Goal: Entertainment & Leisure: Browse casually

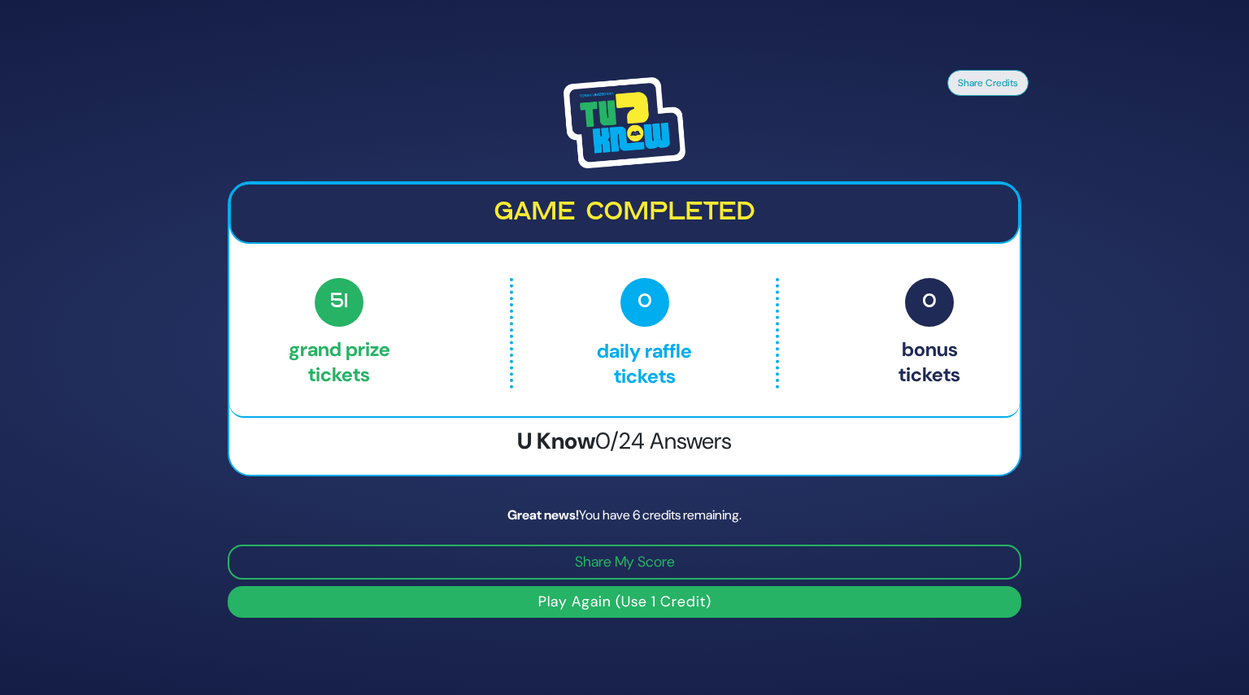
click at [618, 131] on img at bounding box center [624, 122] width 122 height 91
click at [603, 222] on h2 "Game completed" at bounding box center [624, 213] width 761 height 31
click at [616, 599] on button "Play Again (Use 1 Credit)" at bounding box center [625, 602] width 794 height 32
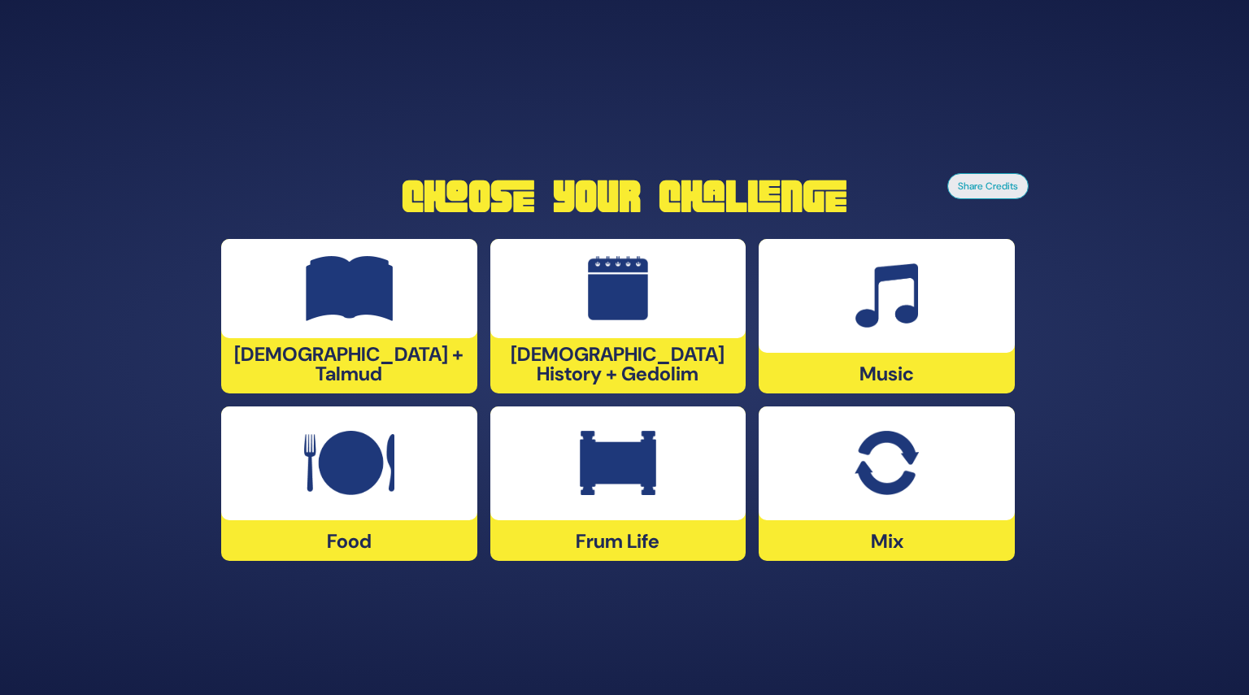
click at [634, 481] on img at bounding box center [618, 463] width 76 height 65
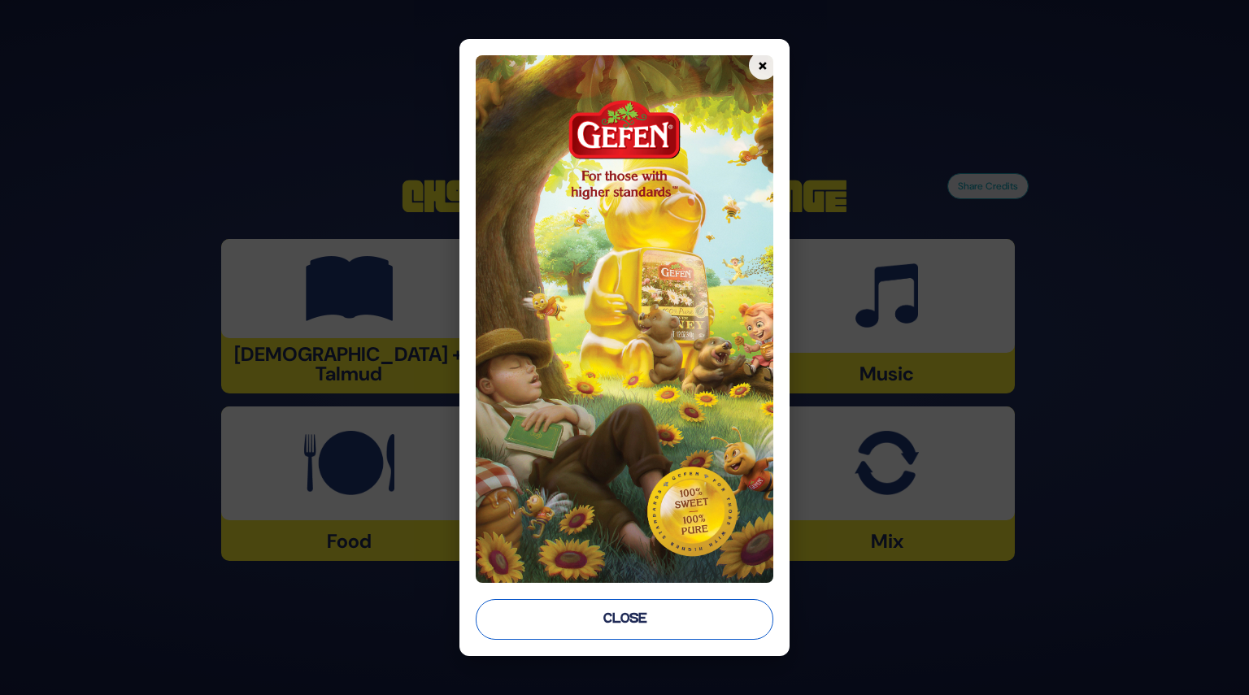
click at [637, 621] on button "Close" at bounding box center [624, 619] width 297 height 41
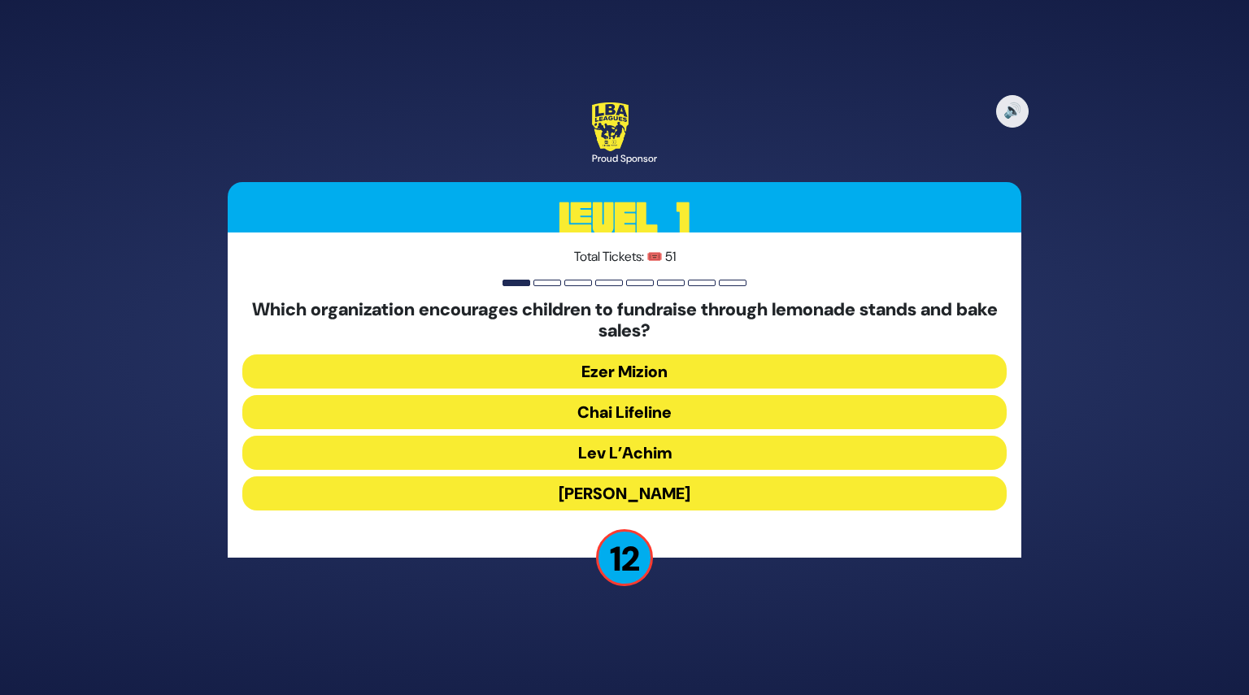
click at [695, 407] on button "Chai Lifeline" at bounding box center [624, 412] width 764 height 34
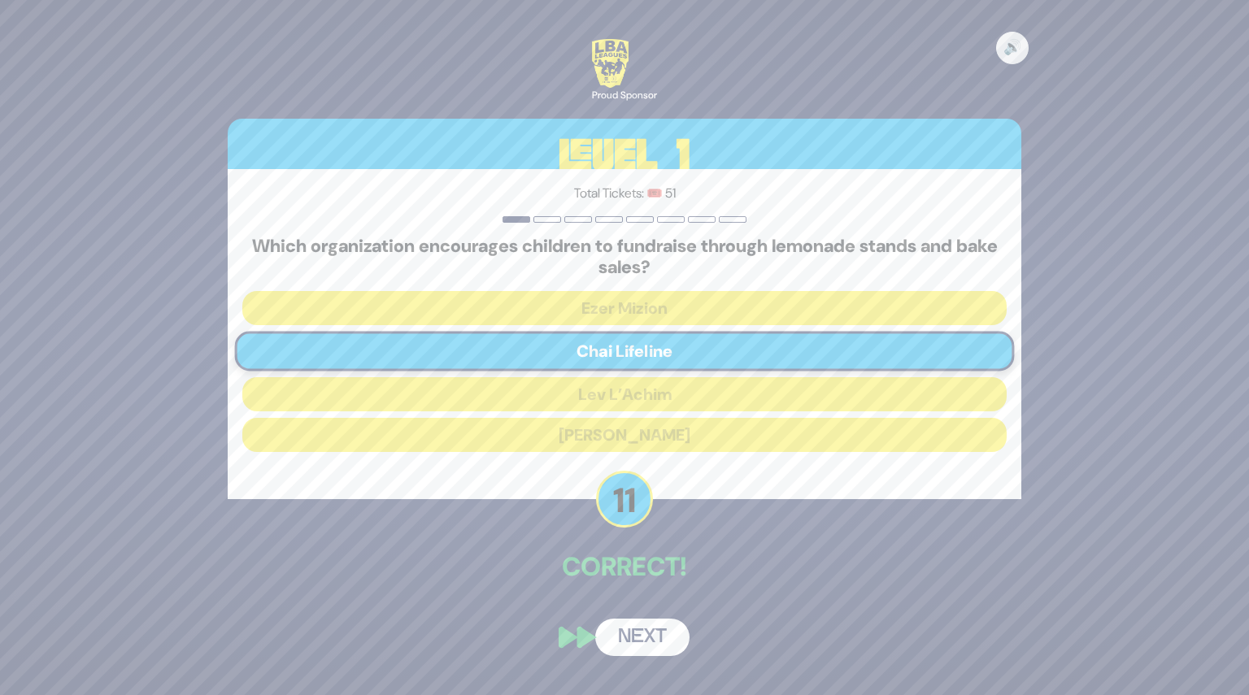
click at [634, 638] on button "Next" at bounding box center [642, 637] width 94 height 37
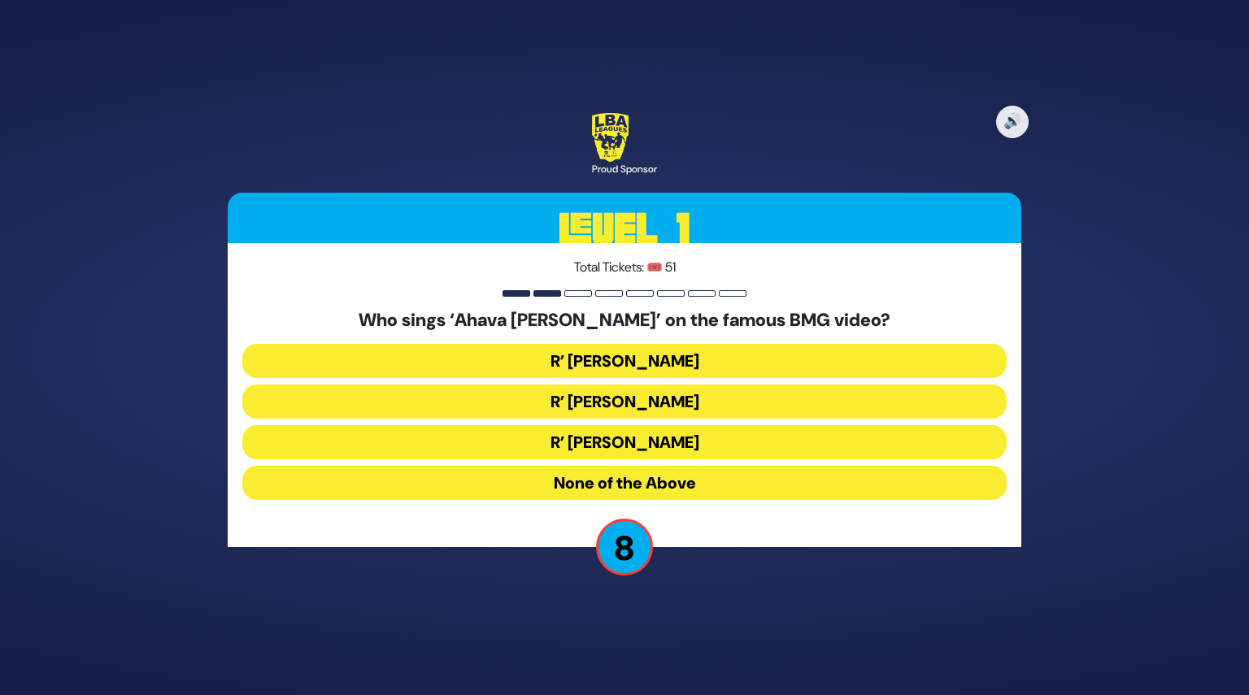
click at [639, 440] on button "R’ Abish Brodt" at bounding box center [624, 442] width 764 height 34
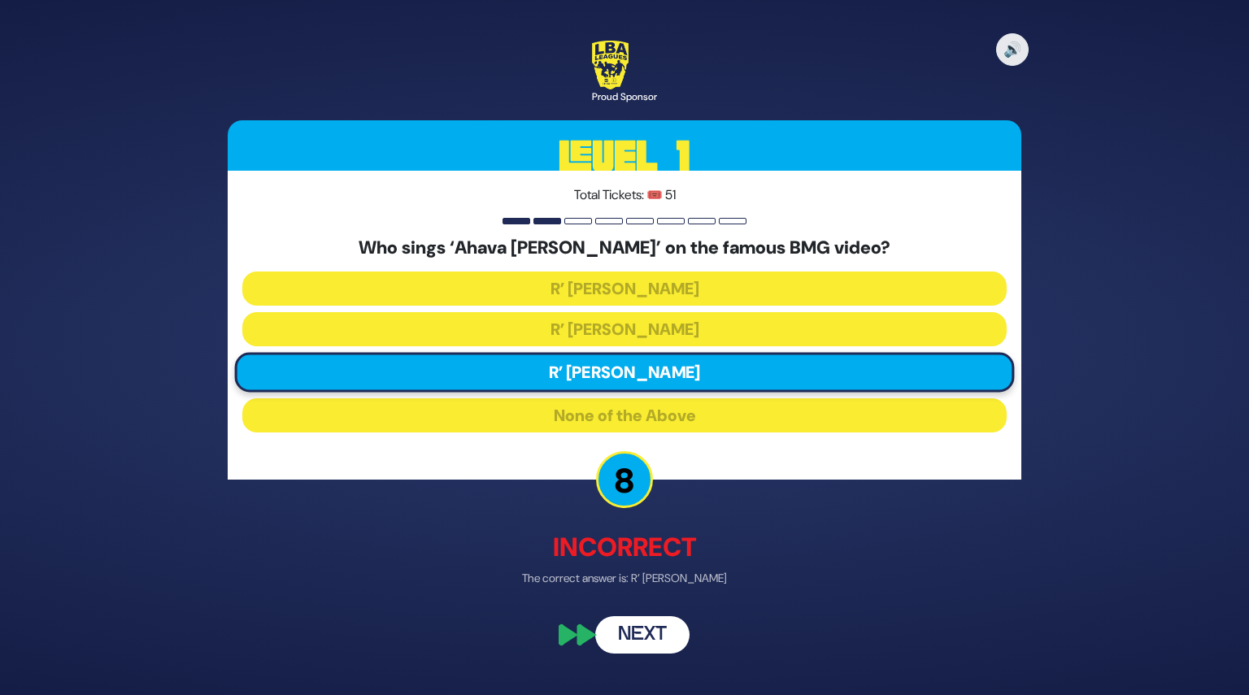
click at [643, 634] on button "Next" at bounding box center [642, 635] width 94 height 37
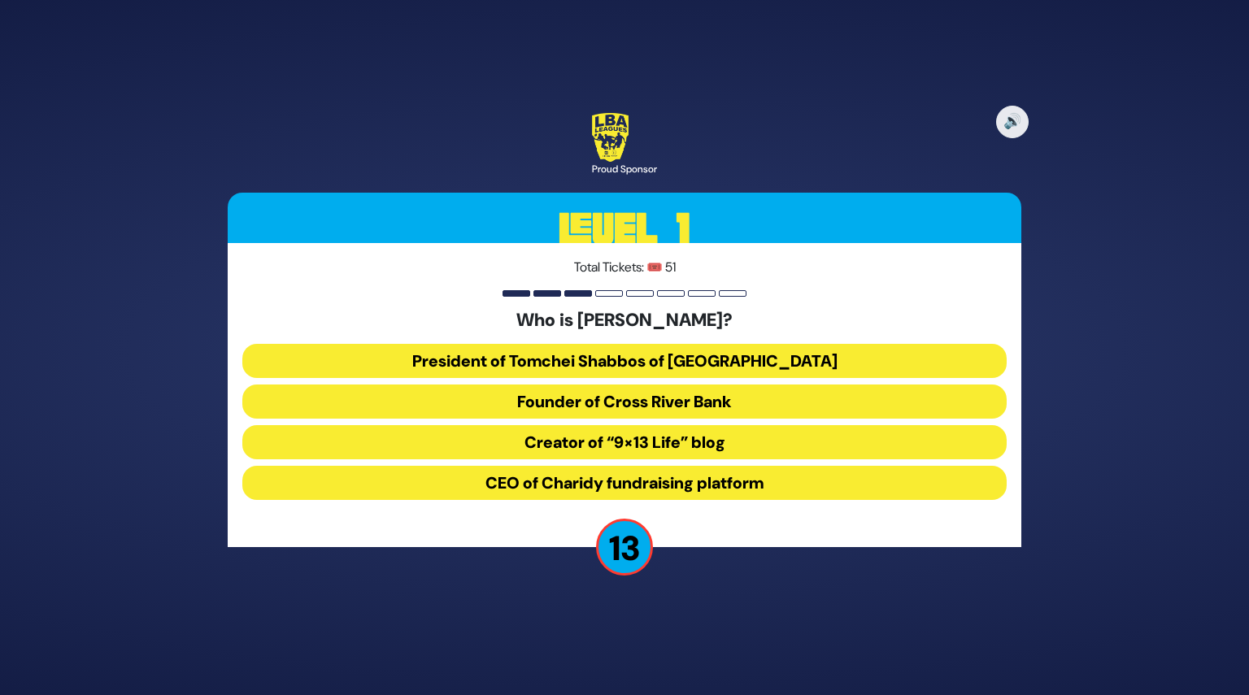
click at [661, 359] on button "President of Tomchei Shabbos of Rockland County" at bounding box center [624, 361] width 764 height 34
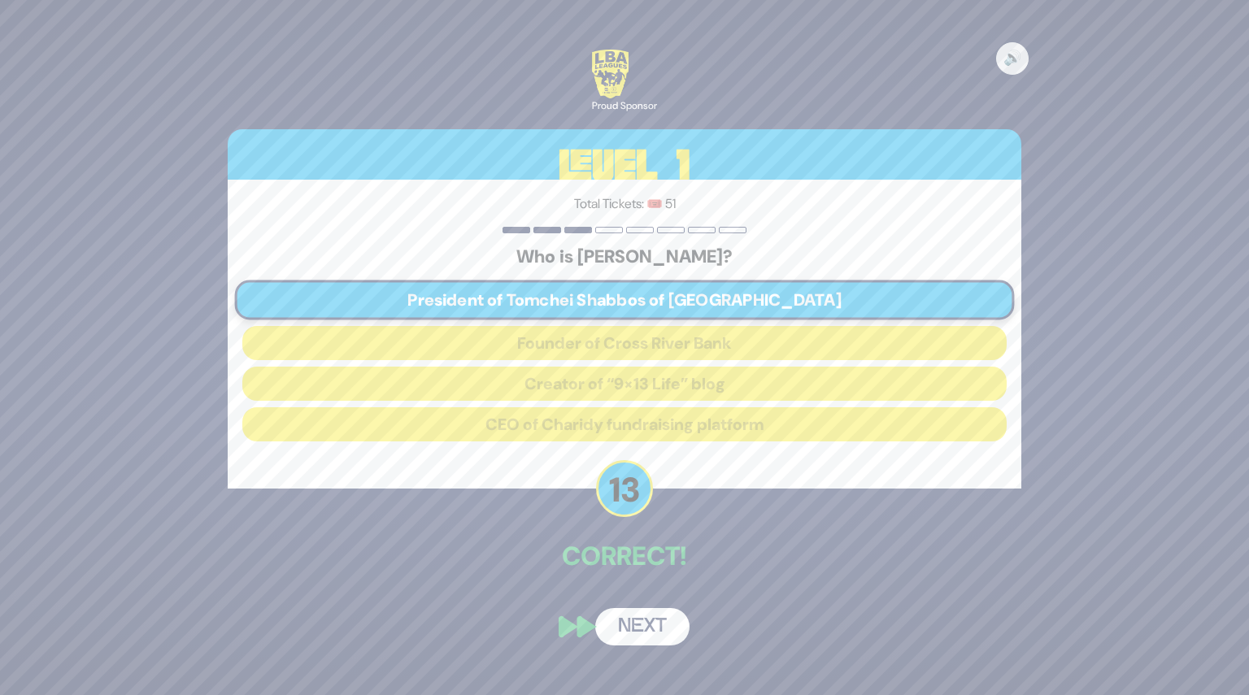
click at [637, 633] on button "Next" at bounding box center [642, 626] width 94 height 37
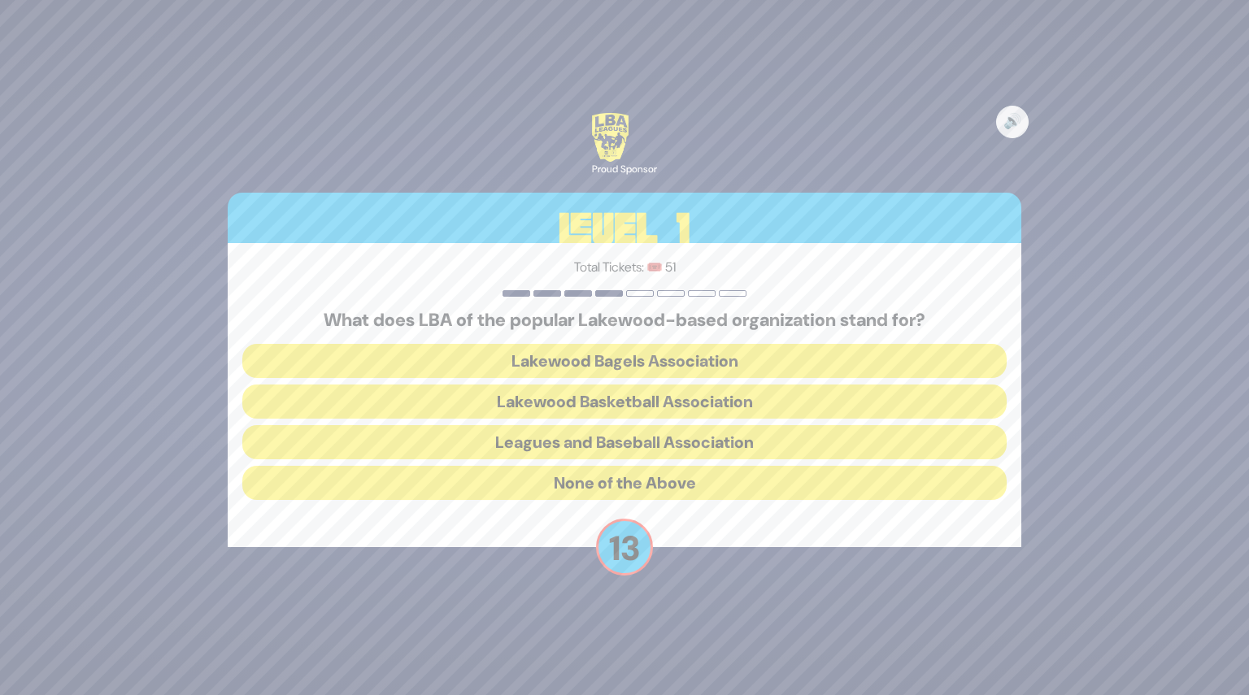
click at [634, 391] on button "Lakewood Basketball Association" at bounding box center [624, 402] width 764 height 34
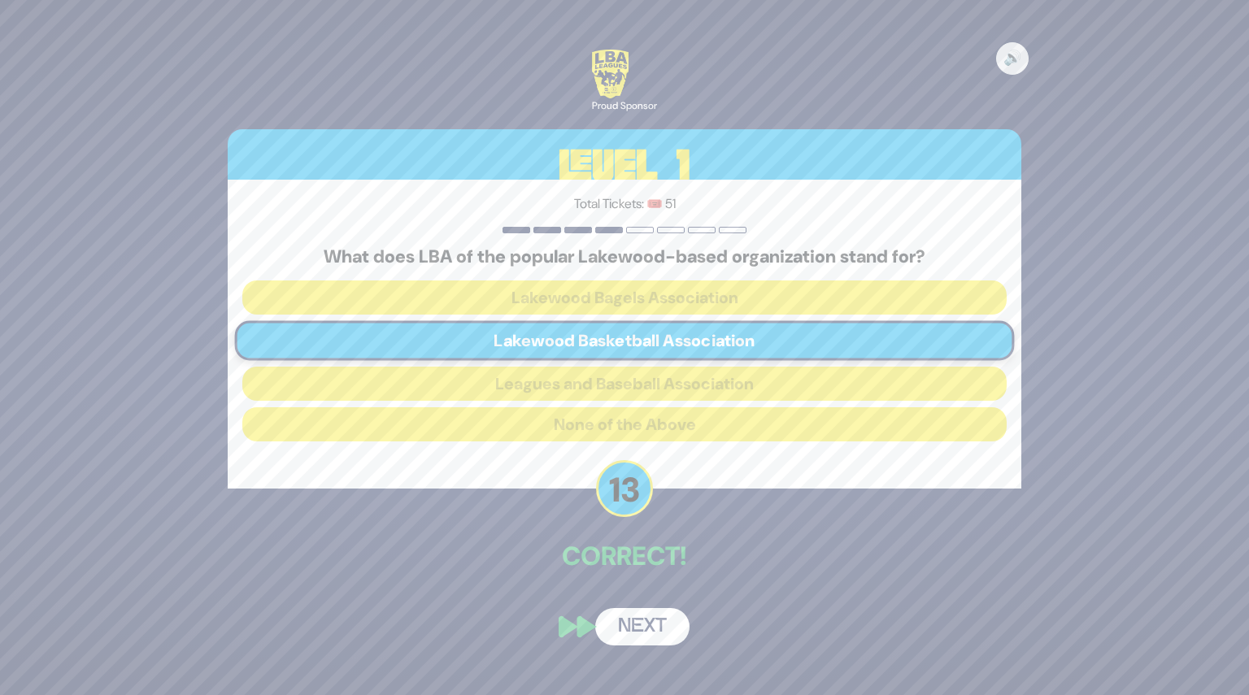
click at [633, 624] on button "Next" at bounding box center [642, 626] width 94 height 37
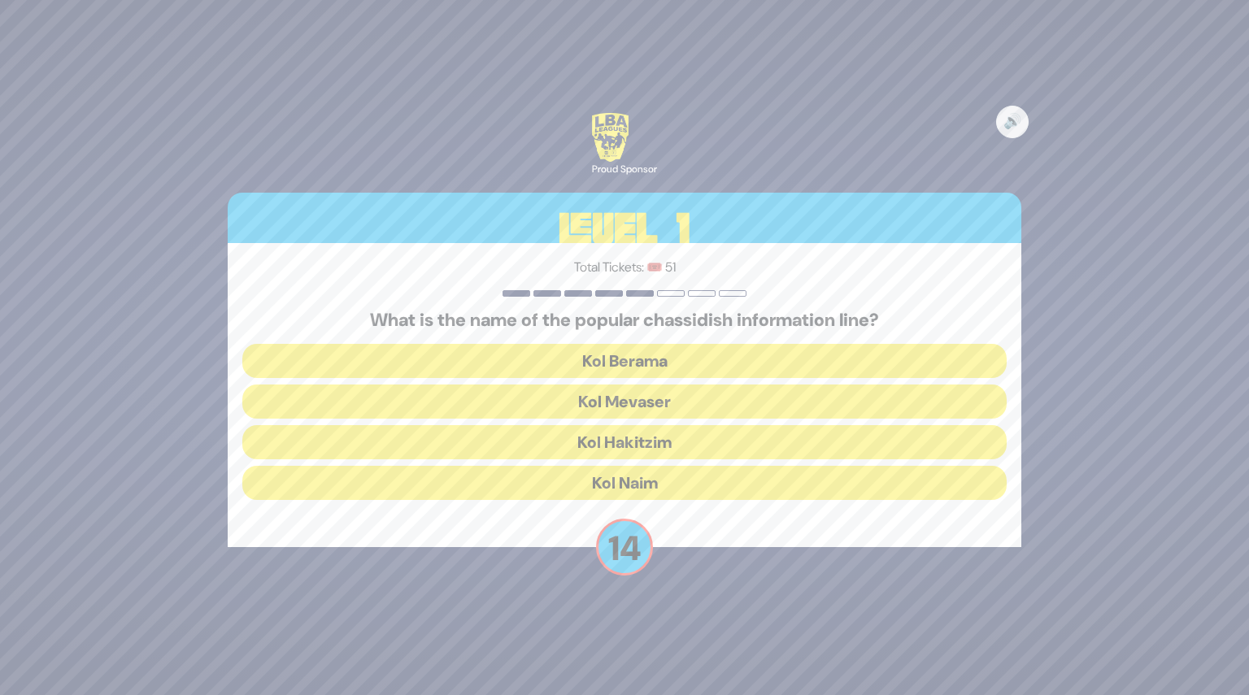
click at [637, 398] on button "Kol Mevaser" at bounding box center [624, 402] width 764 height 34
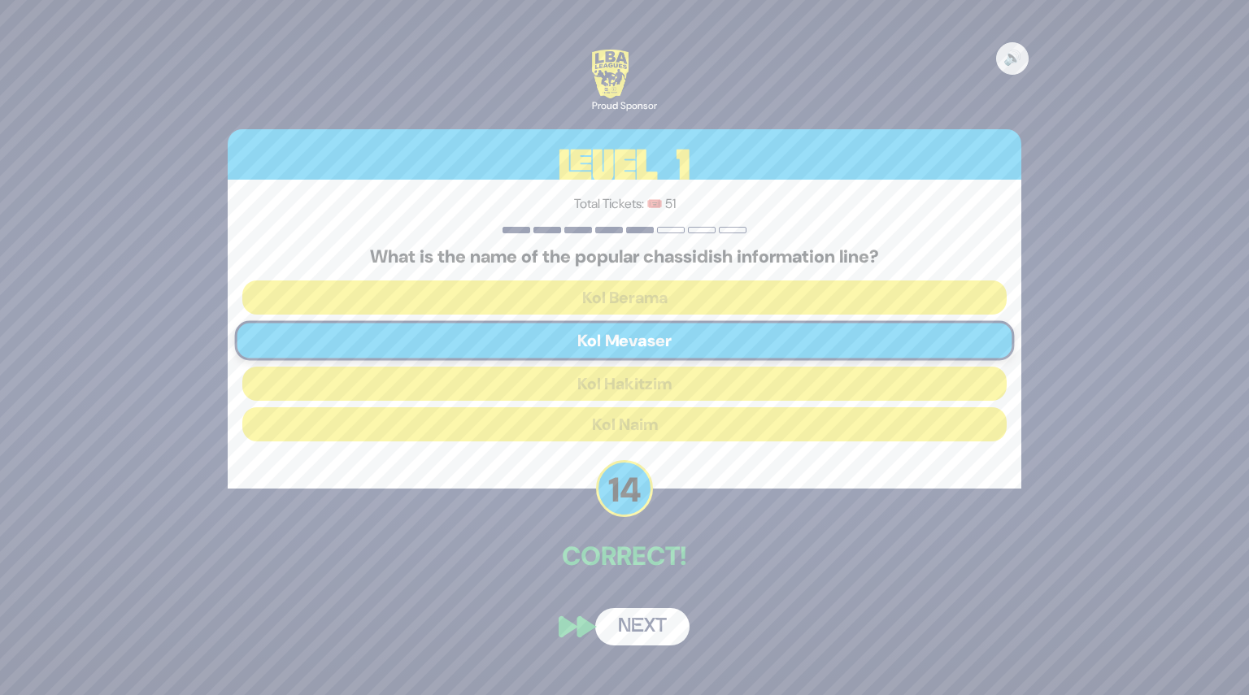
click at [644, 632] on button "Next" at bounding box center [642, 626] width 94 height 37
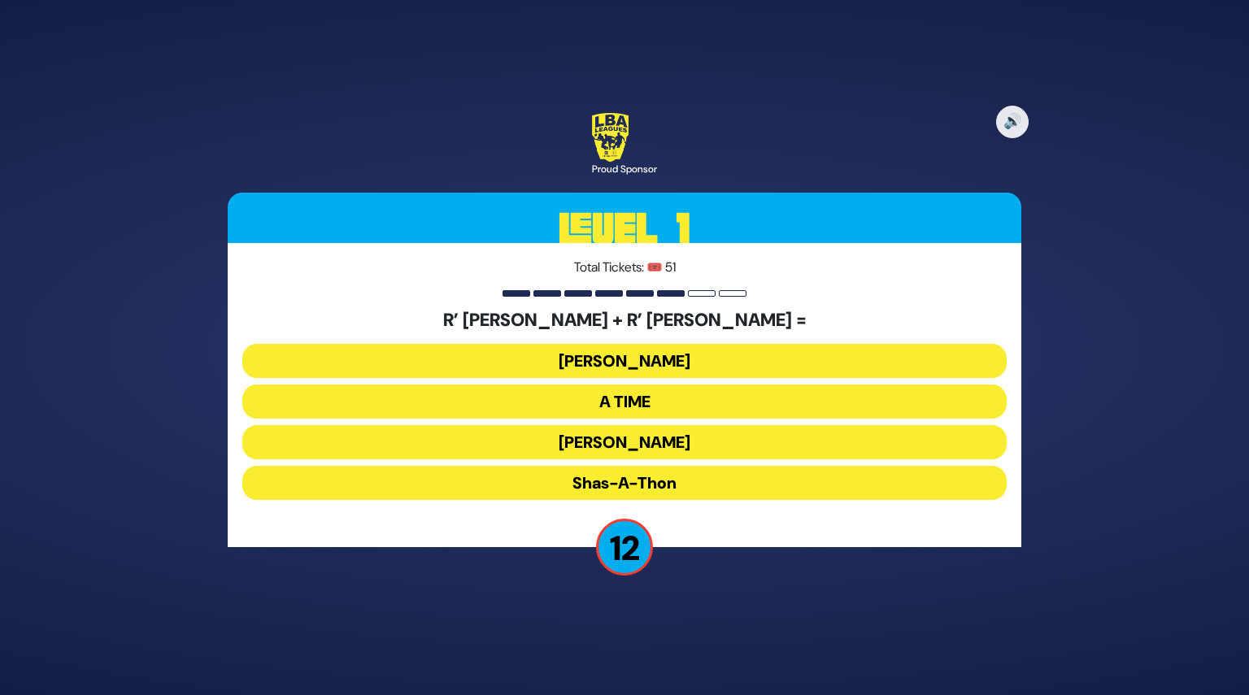
click at [630, 443] on button "Ohel Sarala" at bounding box center [624, 442] width 764 height 34
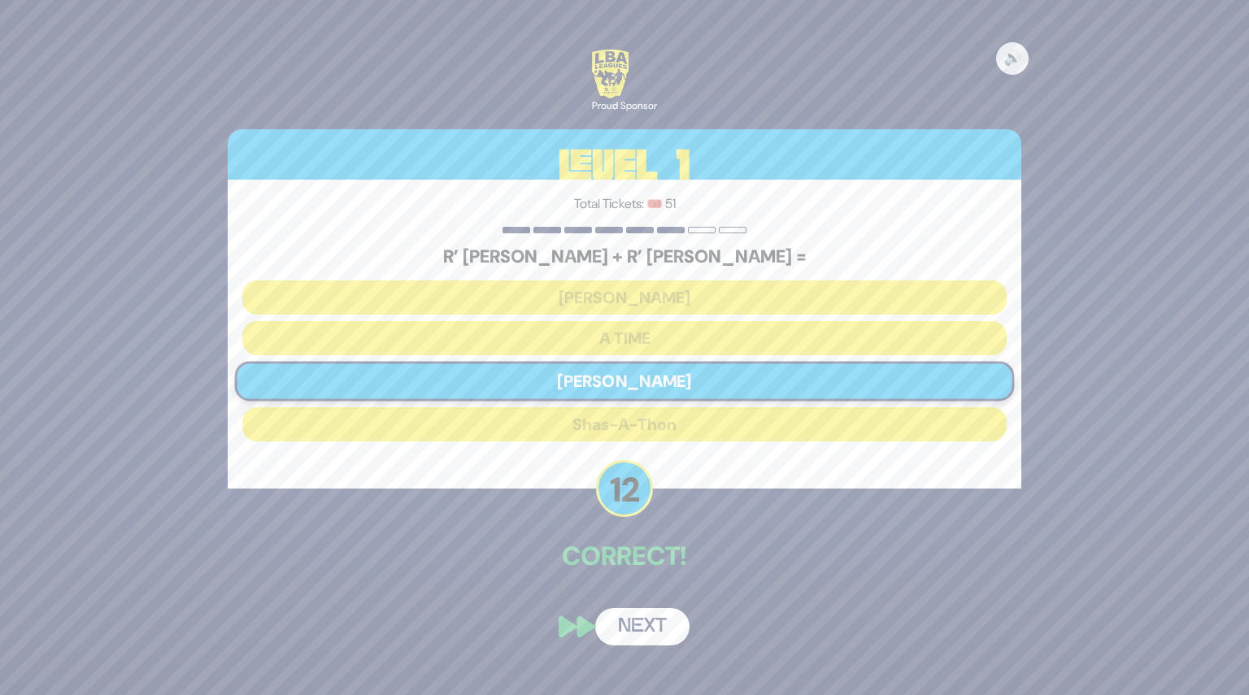
click at [642, 629] on button "Next" at bounding box center [642, 626] width 94 height 37
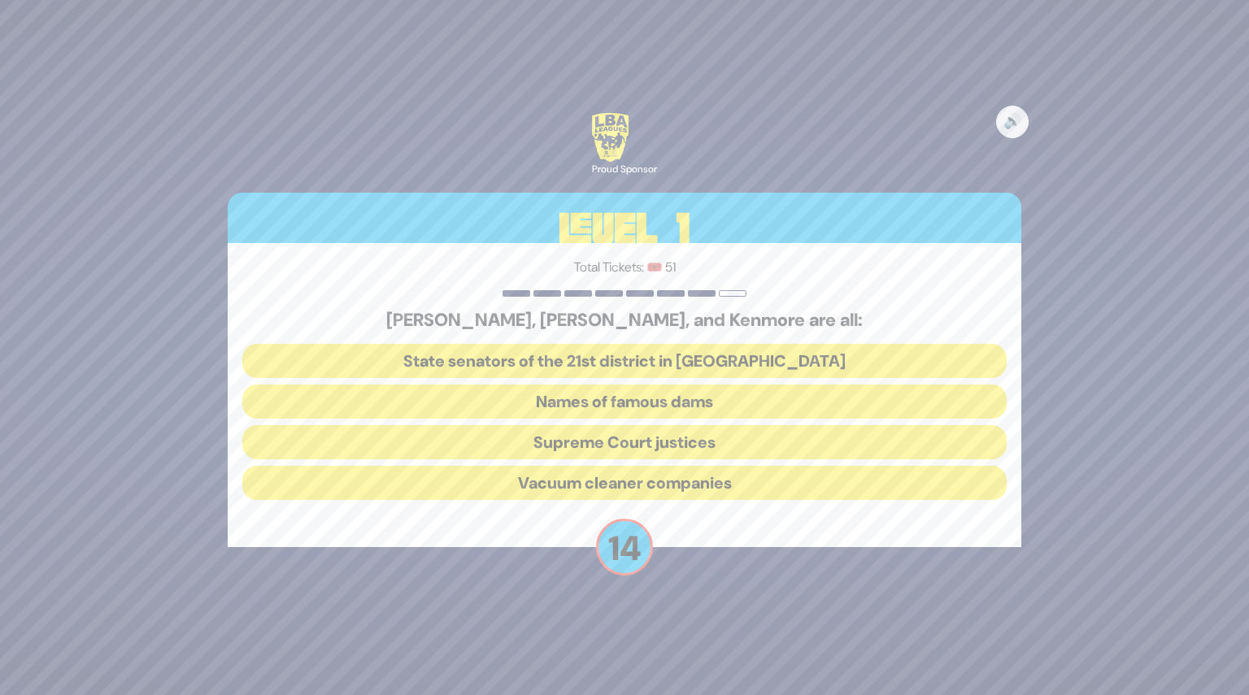
click at [624, 484] on button "Vacuum cleaner companies" at bounding box center [624, 483] width 764 height 34
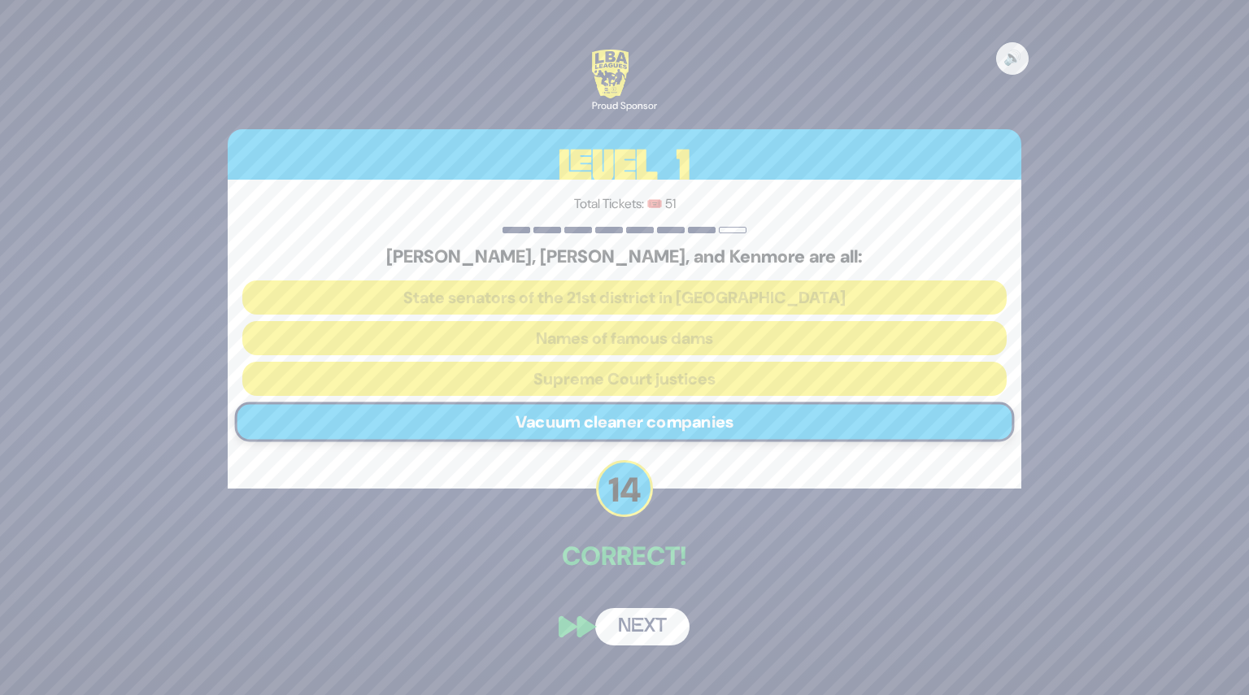
click at [647, 615] on button "Next" at bounding box center [642, 626] width 94 height 37
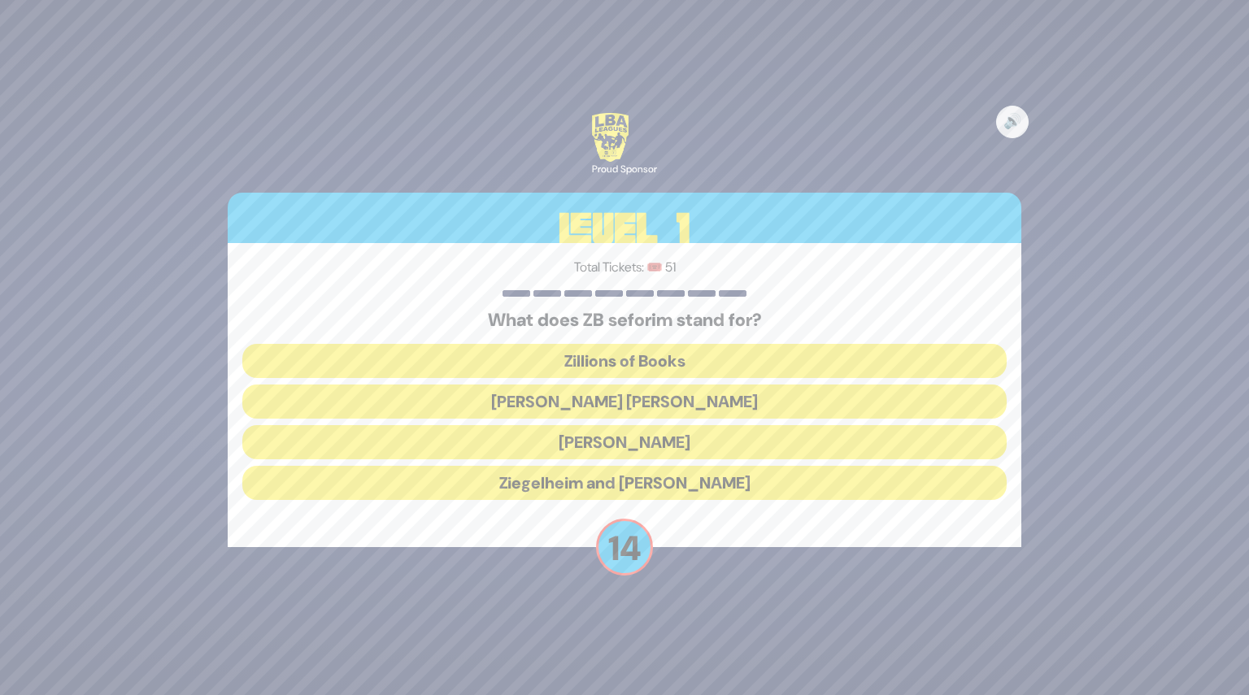
click at [629, 408] on button "Zundel Berman" at bounding box center [624, 402] width 764 height 34
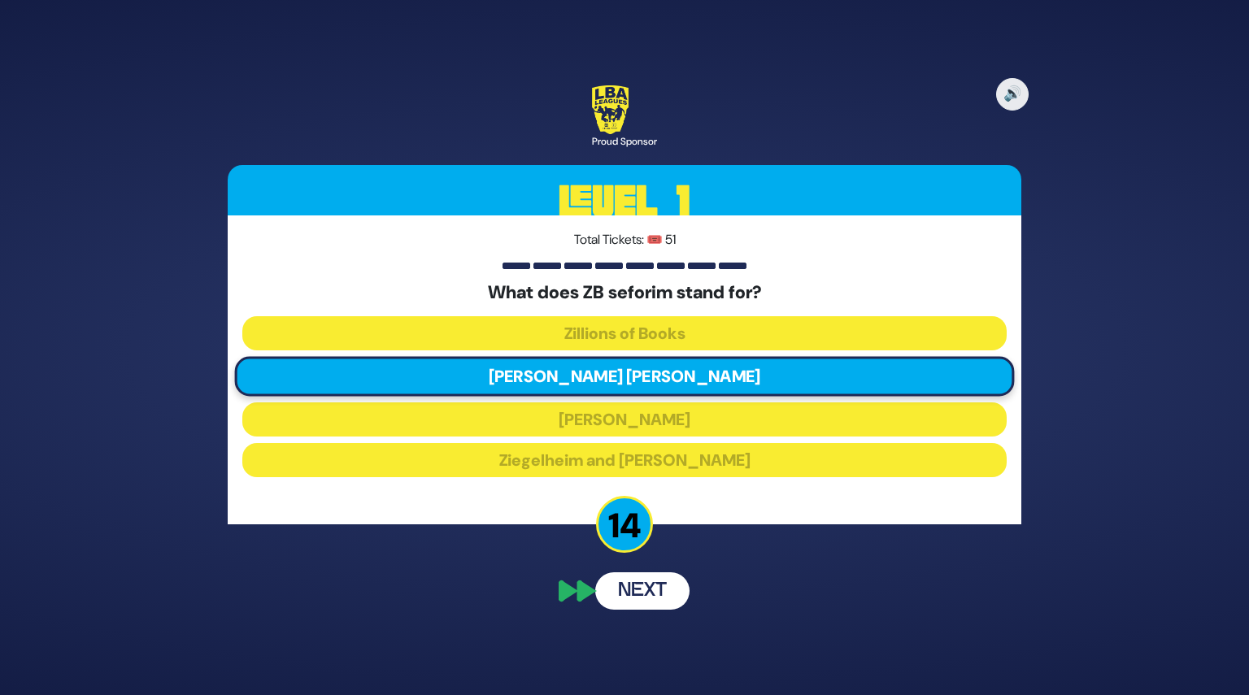
click at [643, 594] on div "🔊 Proud Sponsor Level 1 Total Tickets: 🎟️ 51 What does ZB seforim stand for? Zi…" at bounding box center [624, 347] width 833 height 563
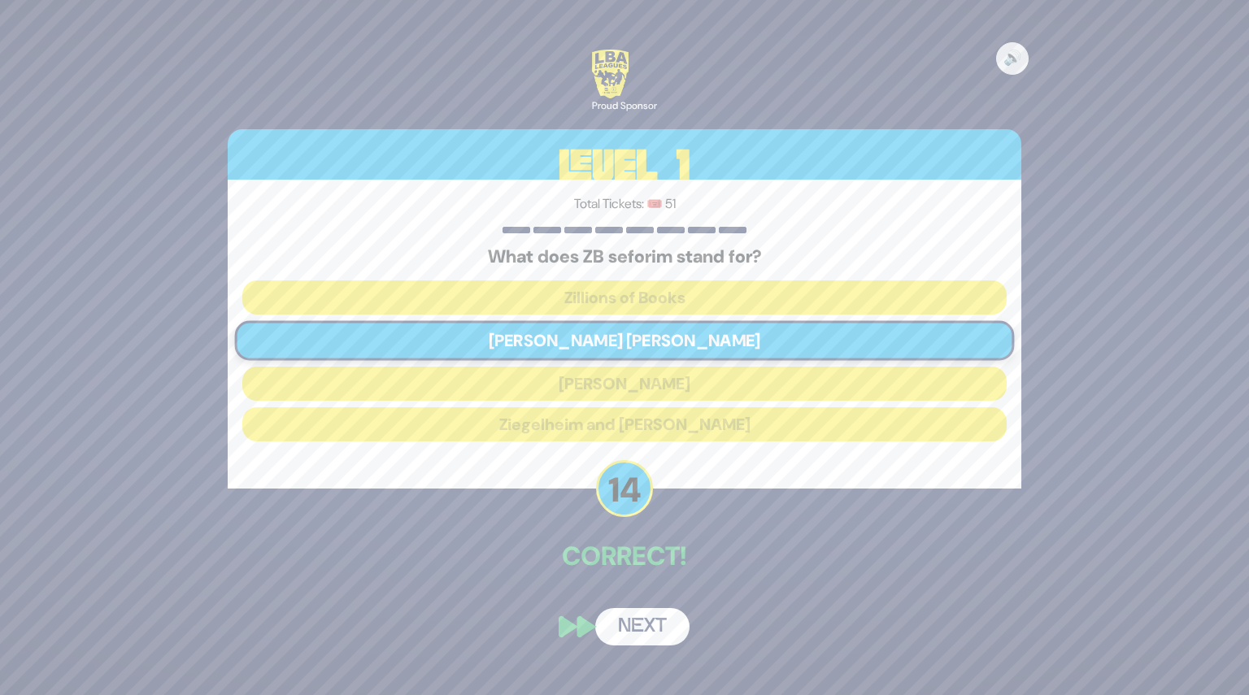
click at [647, 624] on button "Next" at bounding box center [642, 626] width 94 height 37
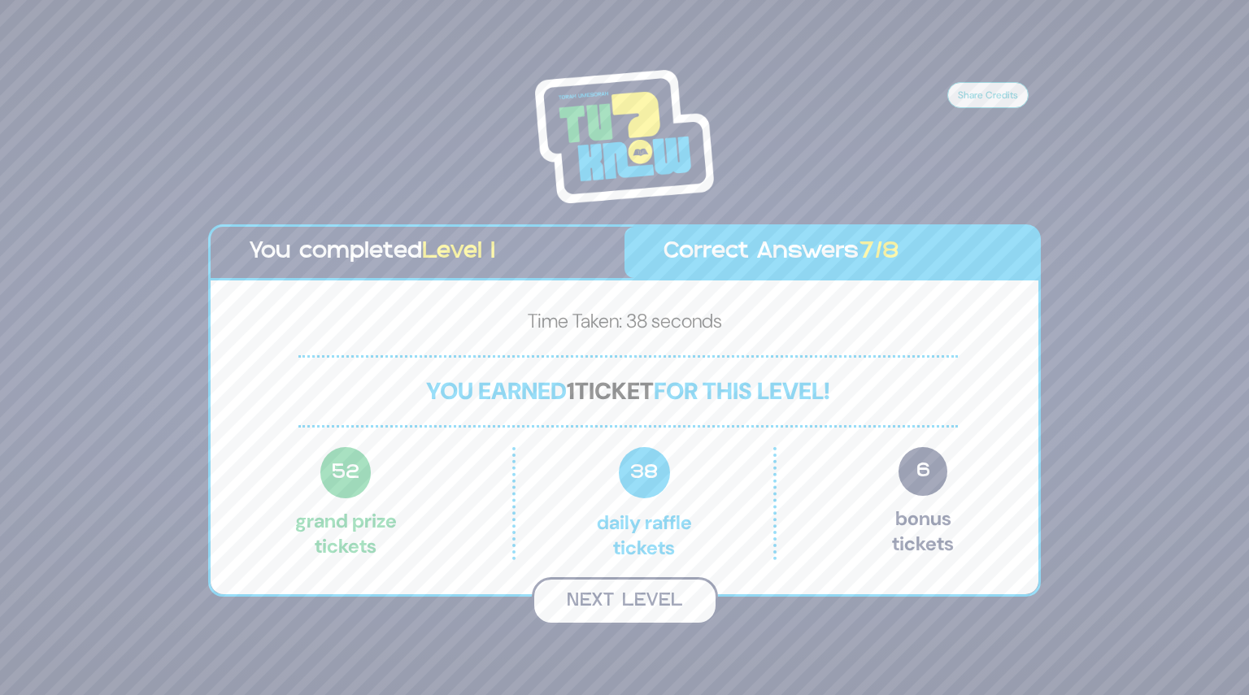
click at [634, 601] on button "Next Level" at bounding box center [625, 601] width 186 height 48
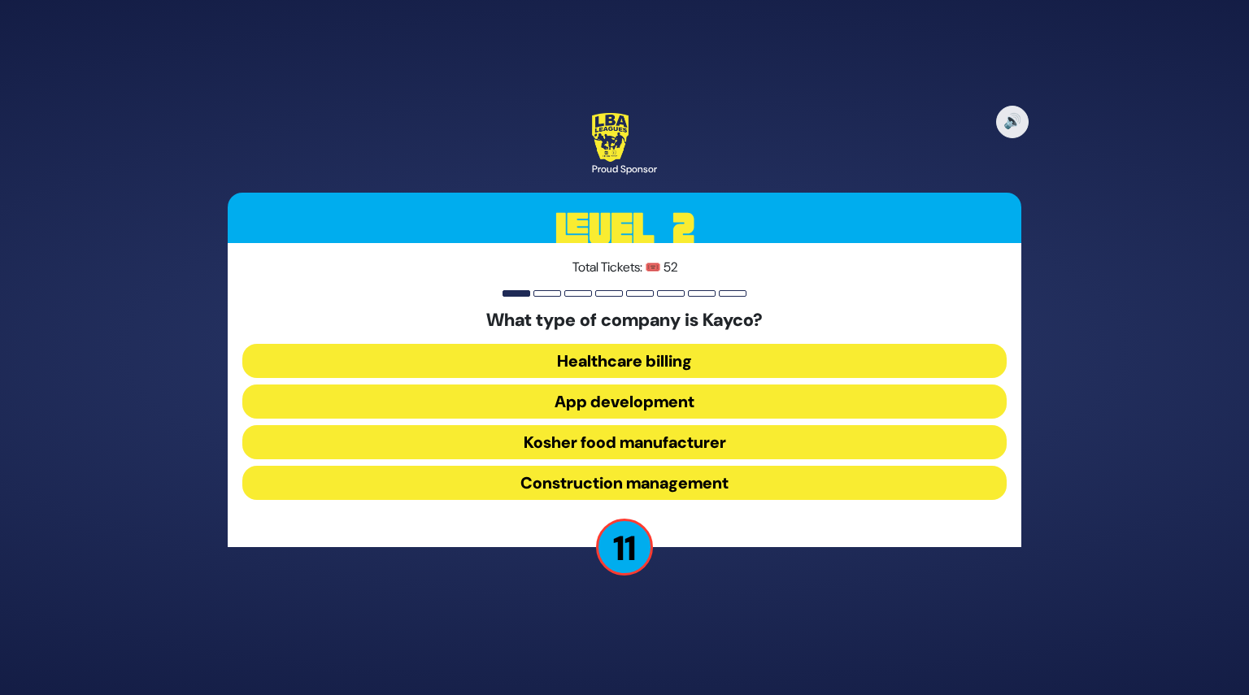
click at [637, 437] on button "Kosher food manufacturer" at bounding box center [624, 442] width 764 height 34
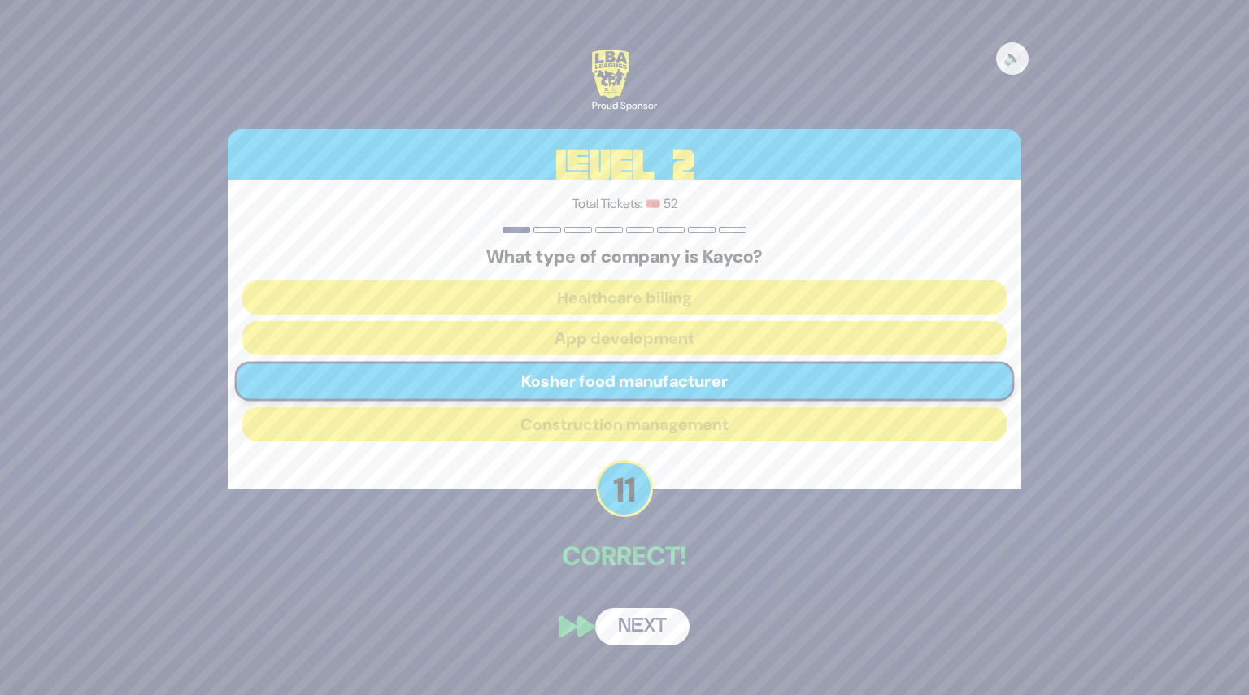
click at [635, 625] on button "Next" at bounding box center [642, 626] width 94 height 37
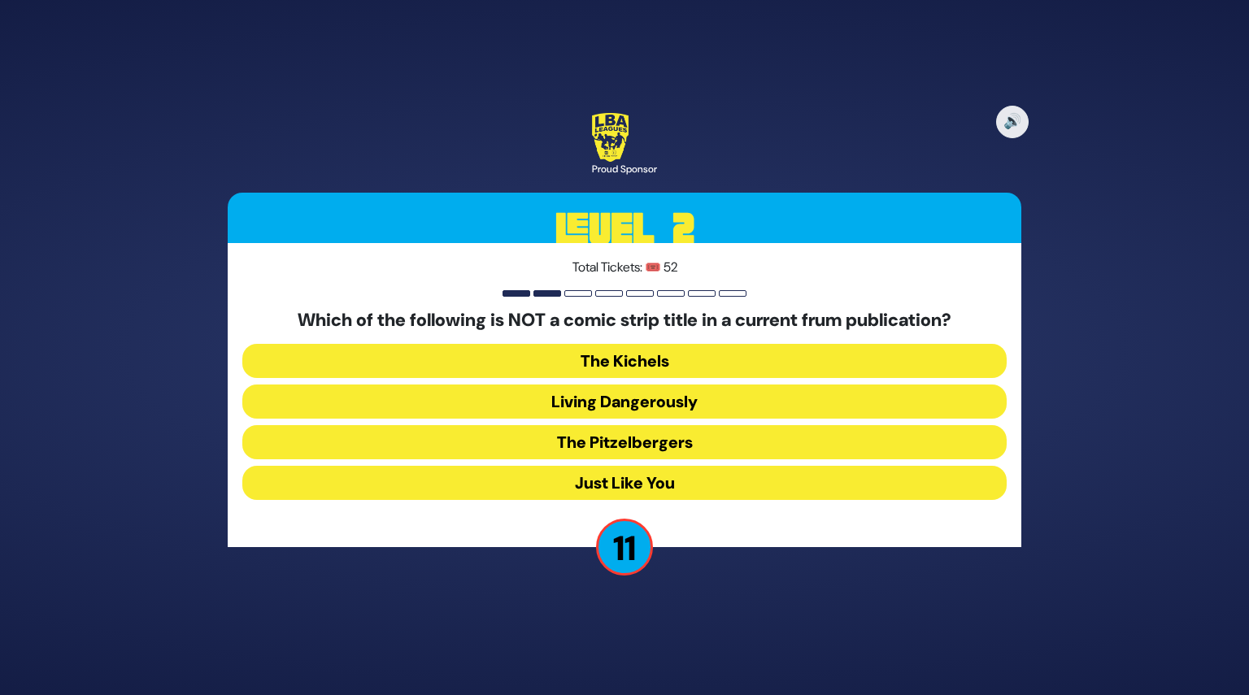
click at [620, 403] on button "Living Dangerously" at bounding box center [624, 402] width 764 height 34
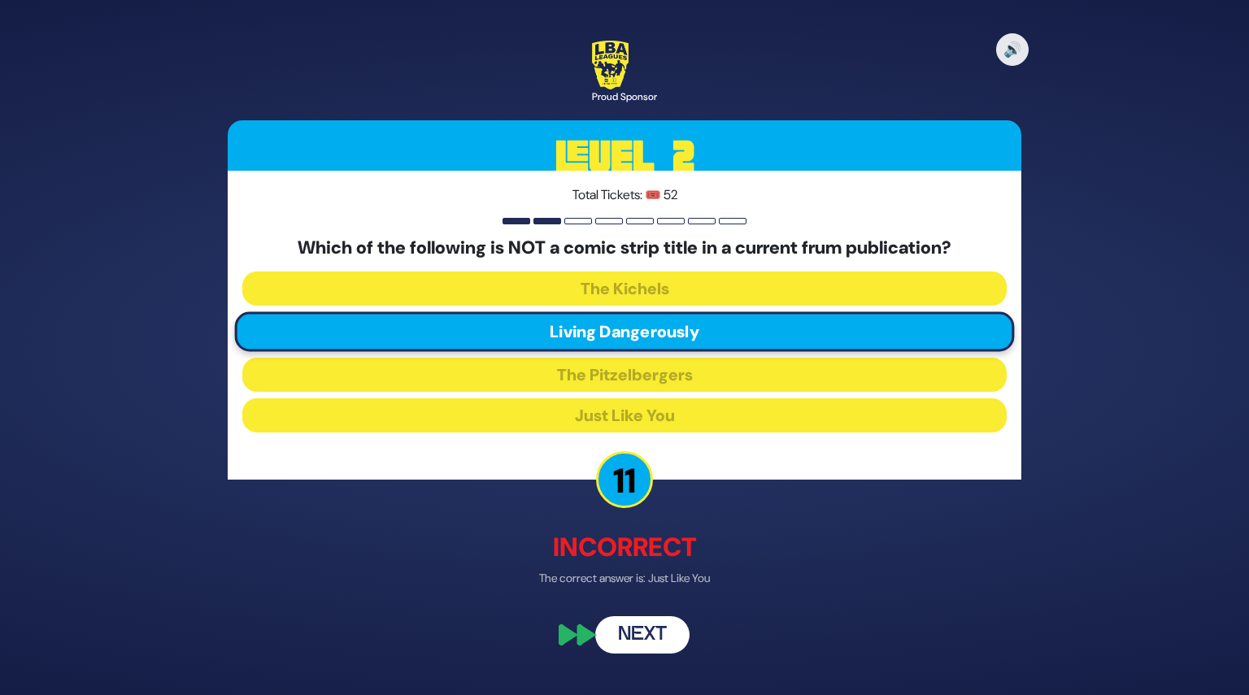
click at [636, 630] on button "Next" at bounding box center [642, 635] width 94 height 37
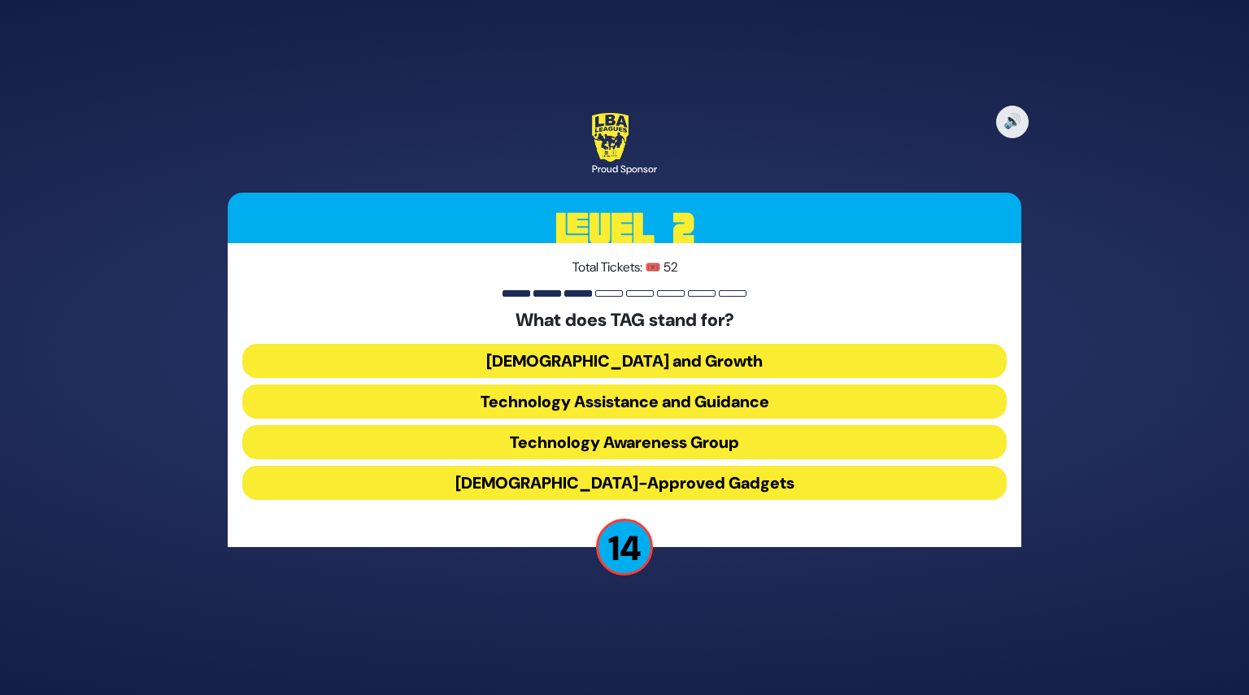
click at [634, 437] on button "Technology Awareness Group" at bounding box center [624, 442] width 764 height 34
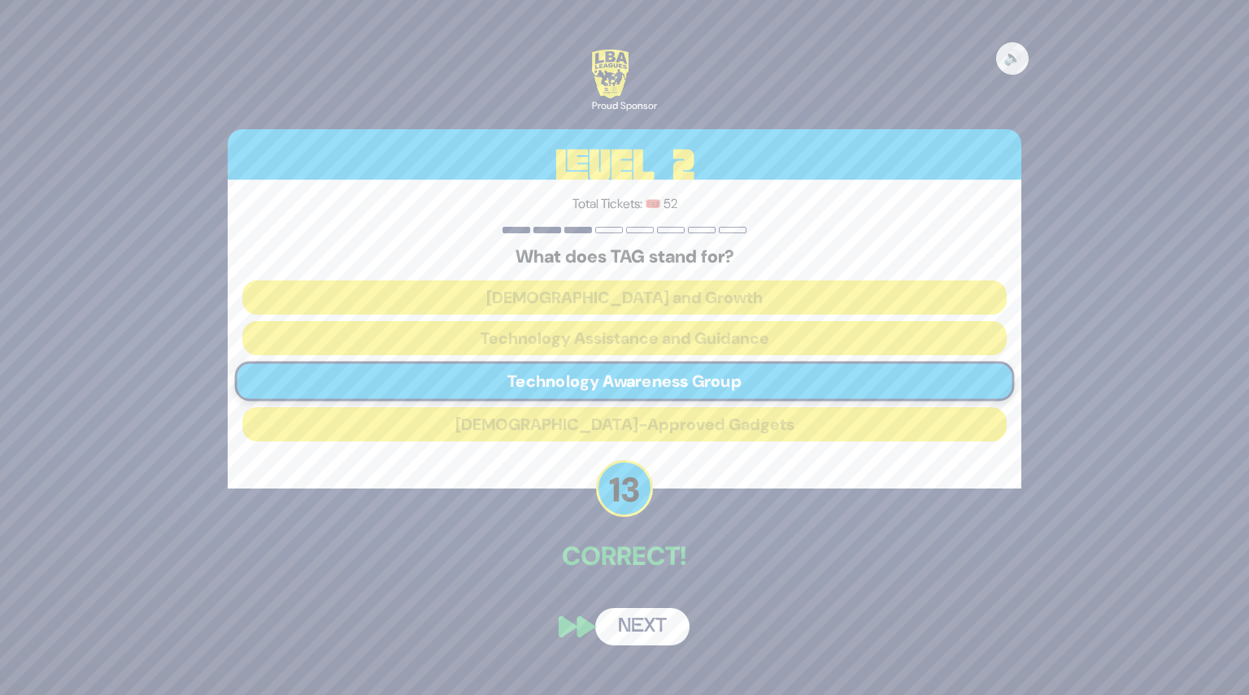
click at [646, 632] on button "Next" at bounding box center [642, 626] width 94 height 37
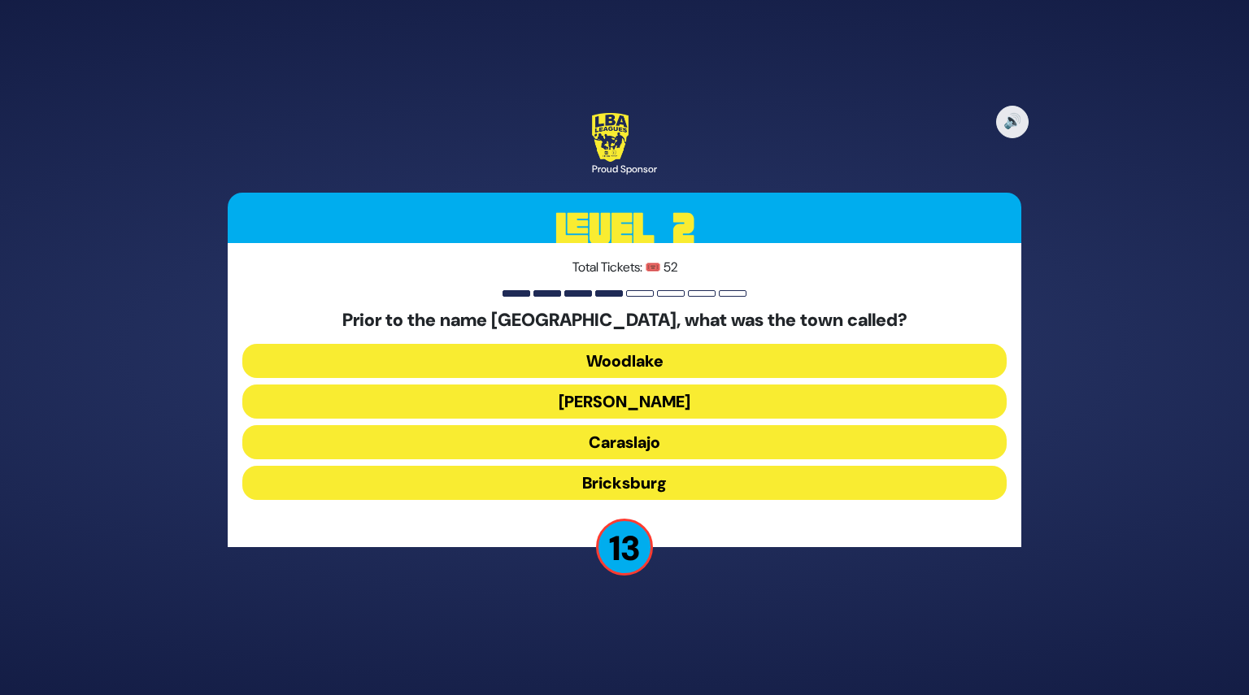
click at [637, 479] on button "Bricksburg" at bounding box center [624, 483] width 764 height 34
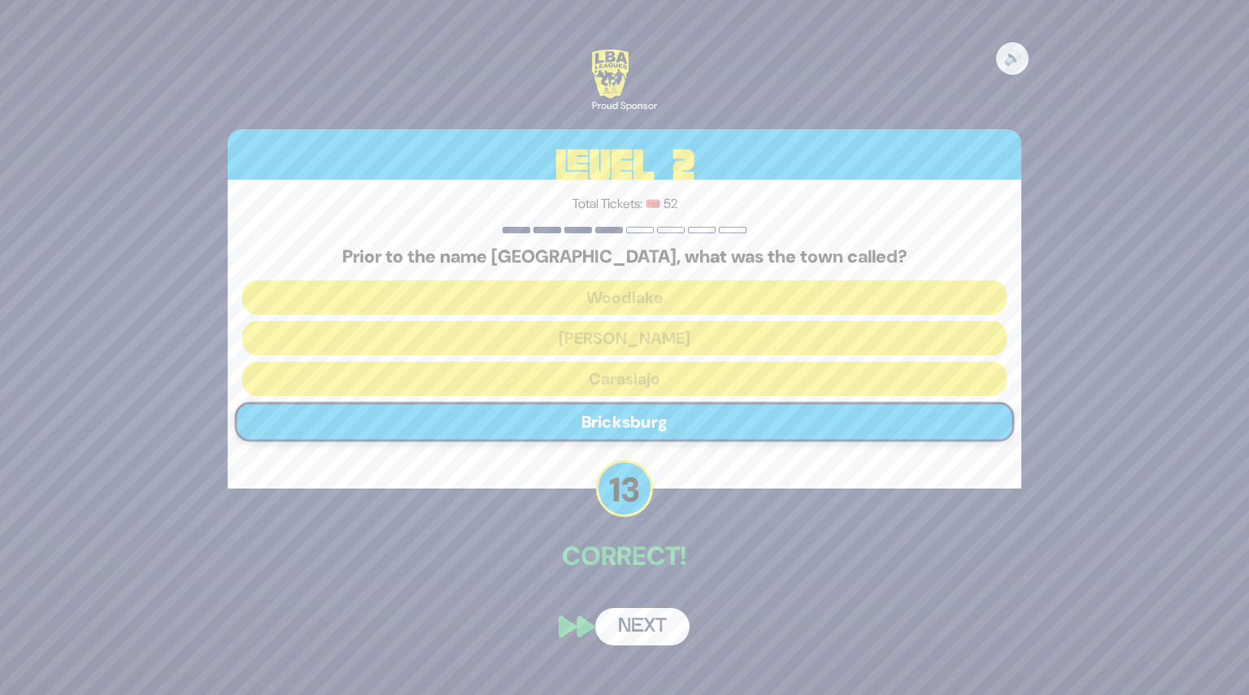
click at [644, 622] on button "Next" at bounding box center [642, 626] width 94 height 37
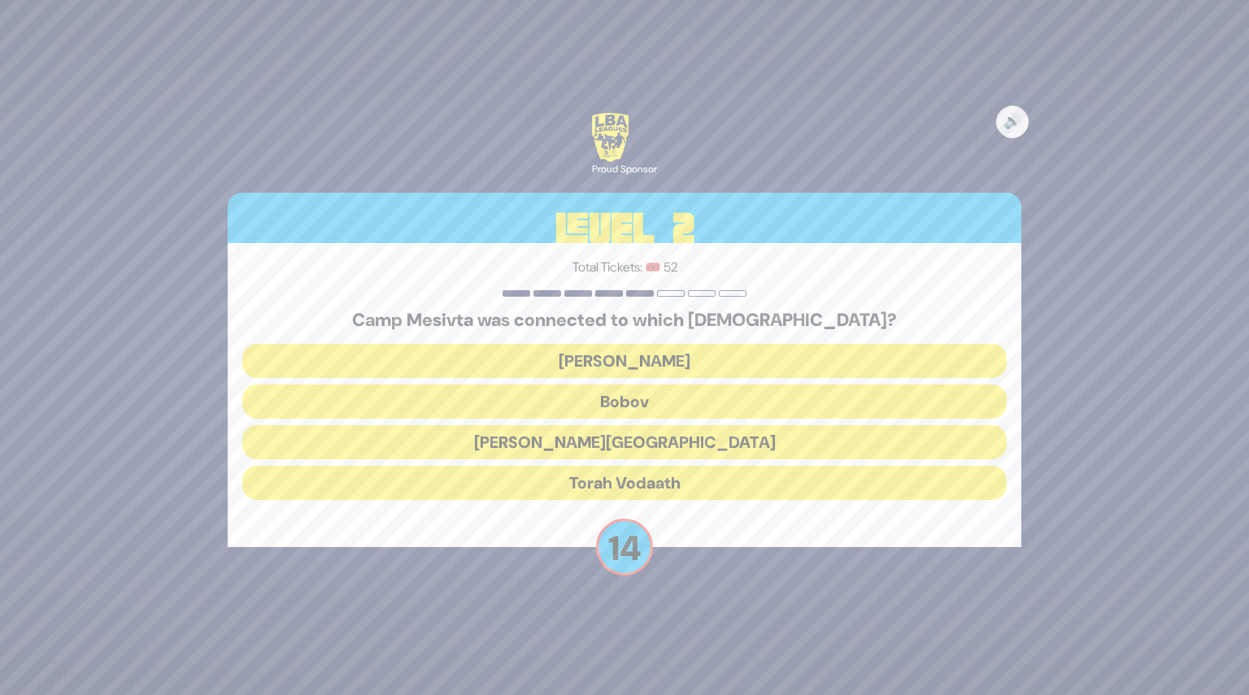
click at [624, 472] on button "Torah Vodaath" at bounding box center [624, 483] width 764 height 34
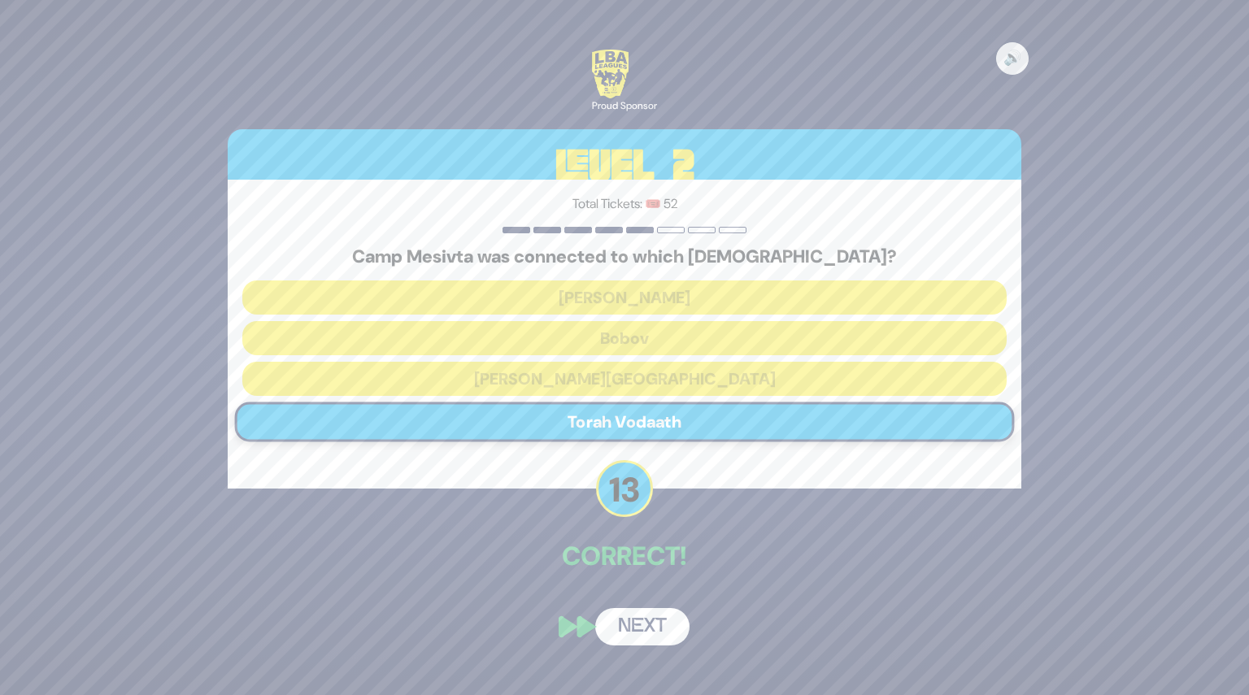
click at [654, 622] on button "Next" at bounding box center [642, 626] width 94 height 37
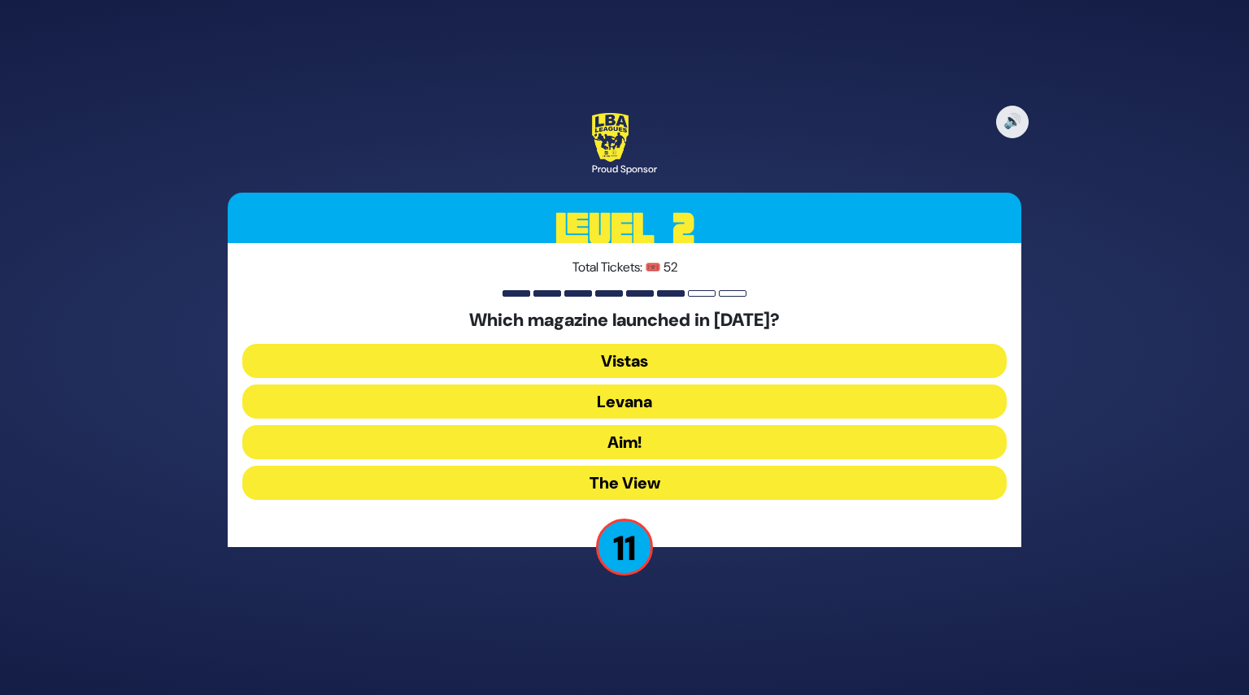
click at [631, 492] on button "The View" at bounding box center [624, 483] width 764 height 34
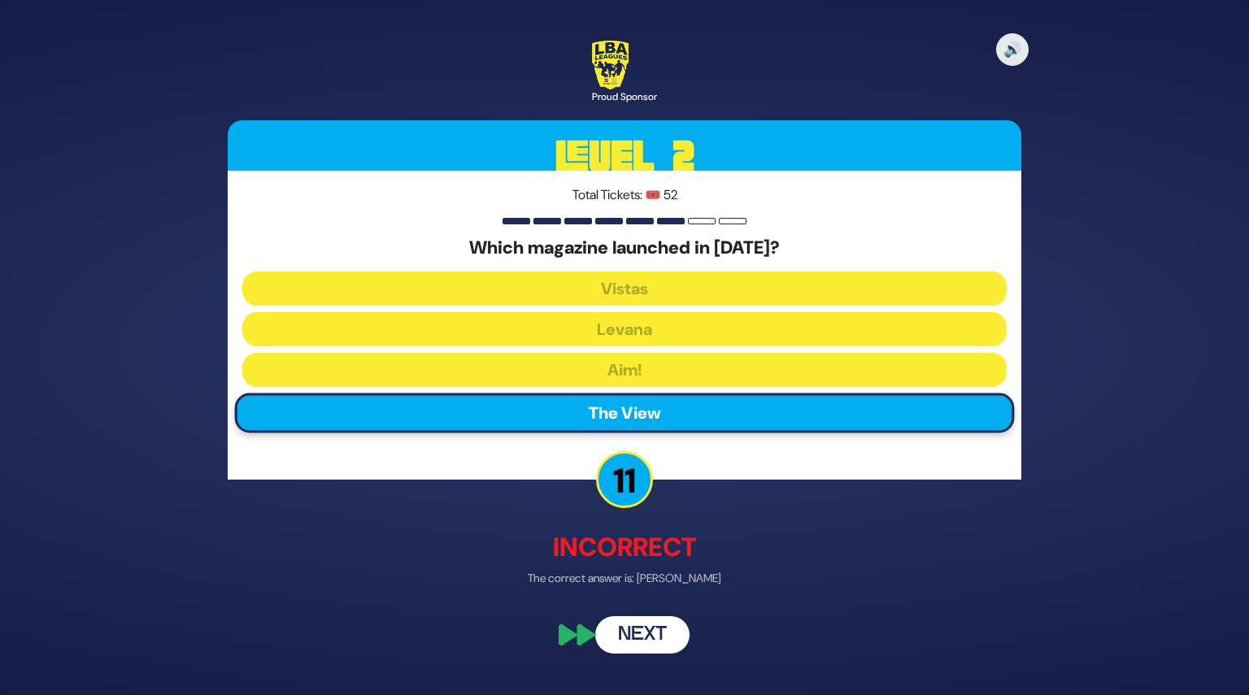
click at [650, 638] on button "Next" at bounding box center [642, 635] width 94 height 37
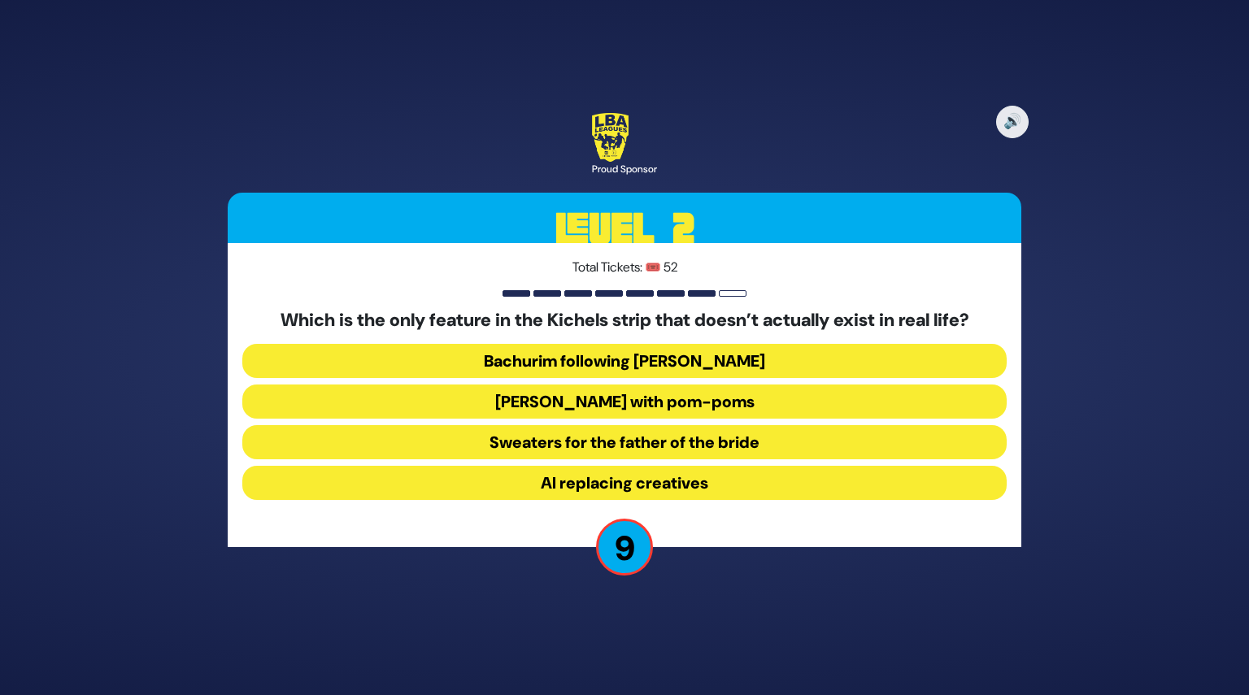
click at [681, 411] on button "Yarmulkes with pom-poms" at bounding box center [624, 402] width 764 height 34
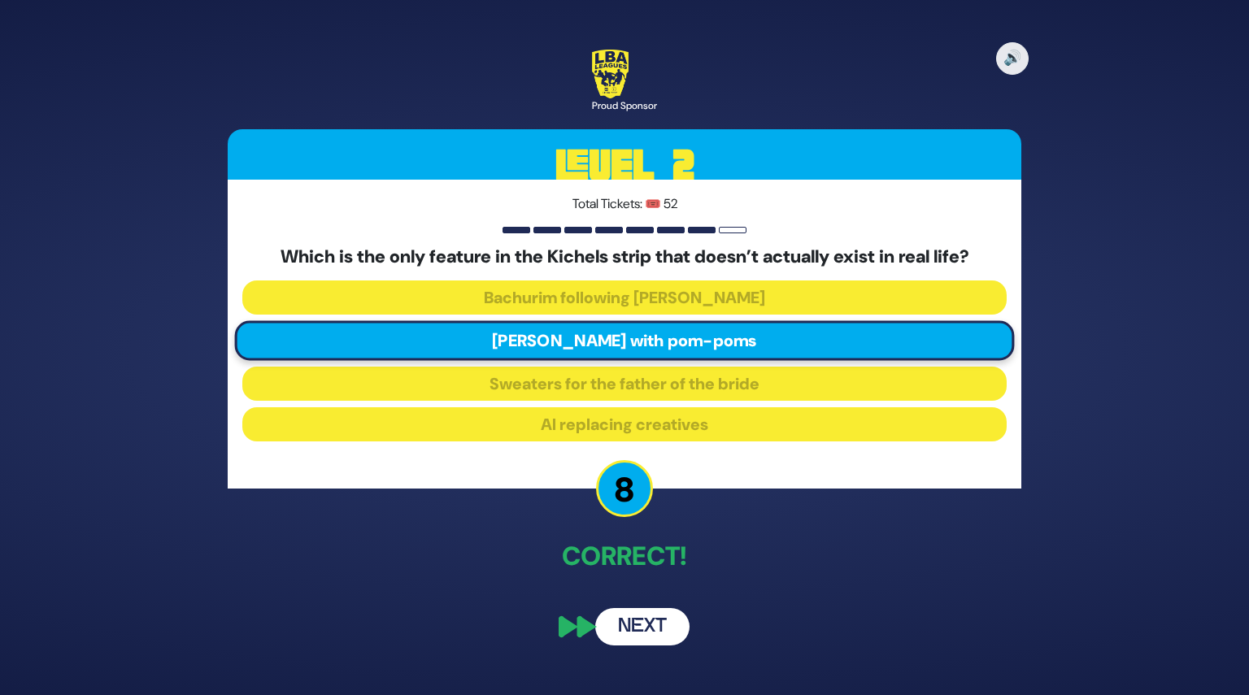
click at [651, 624] on button "Next" at bounding box center [642, 626] width 94 height 37
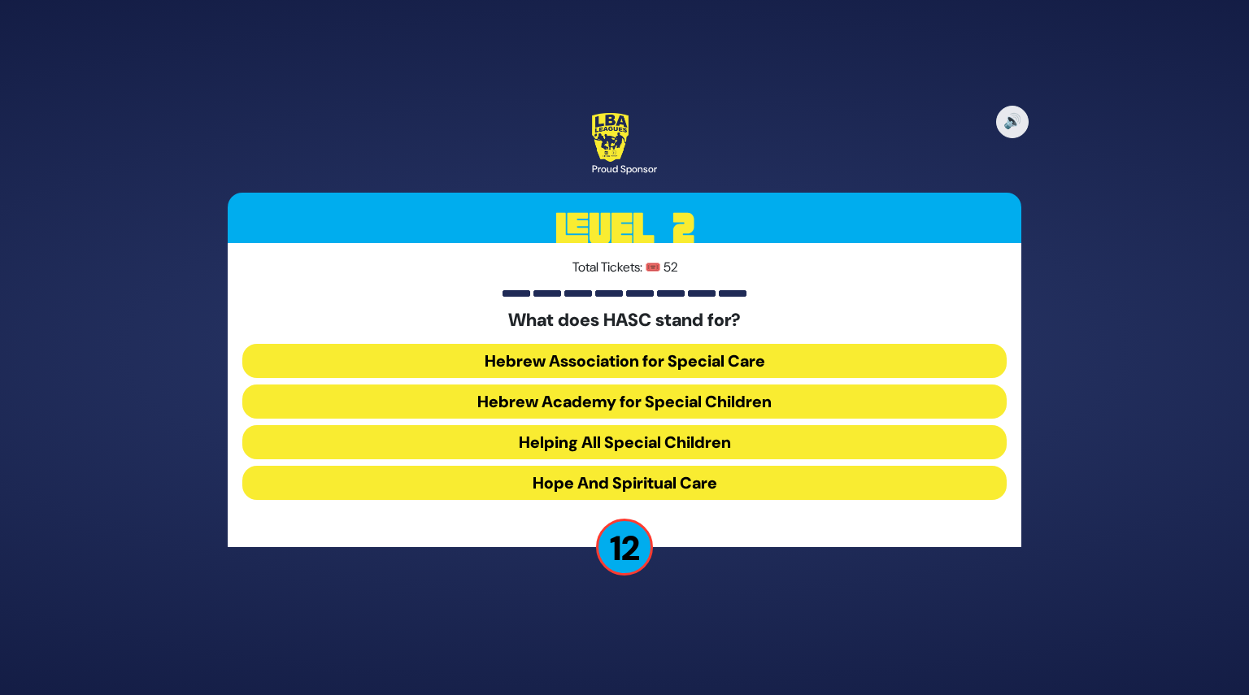
click at [605, 404] on button "Hebrew Academy for Special Children" at bounding box center [624, 402] width 764 height 34
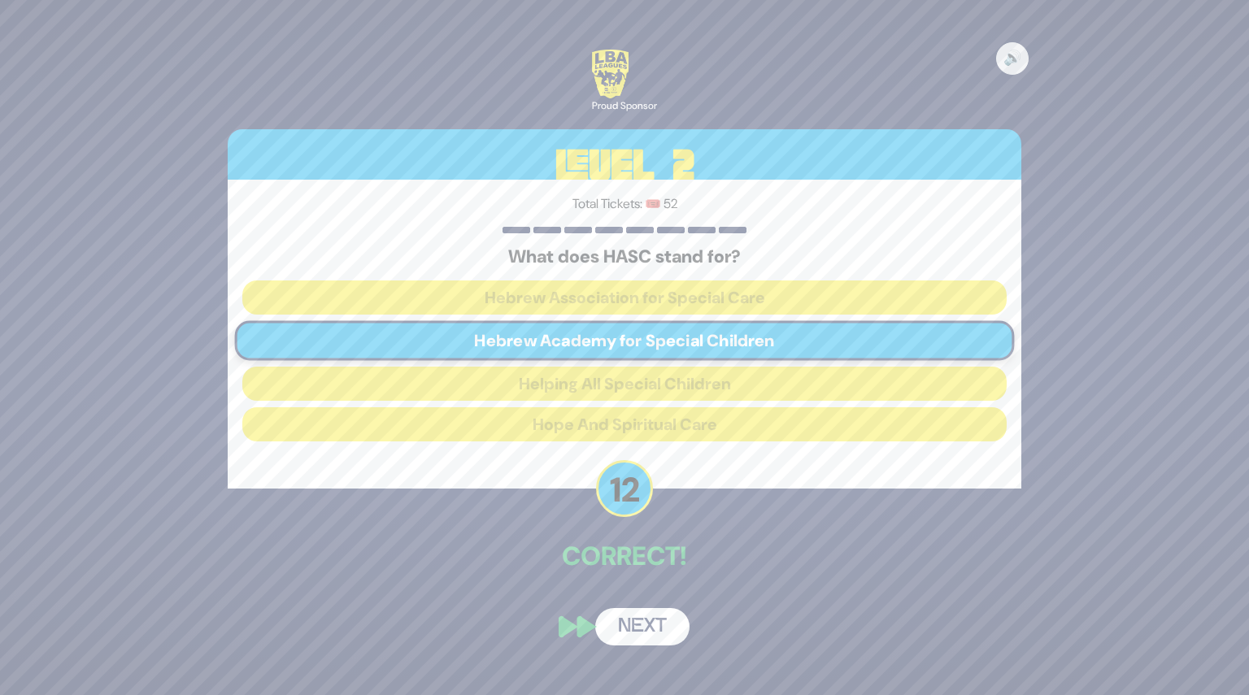
click at [644, 624] on button "Next" at bounding box center [642, 626] width 94 height 37
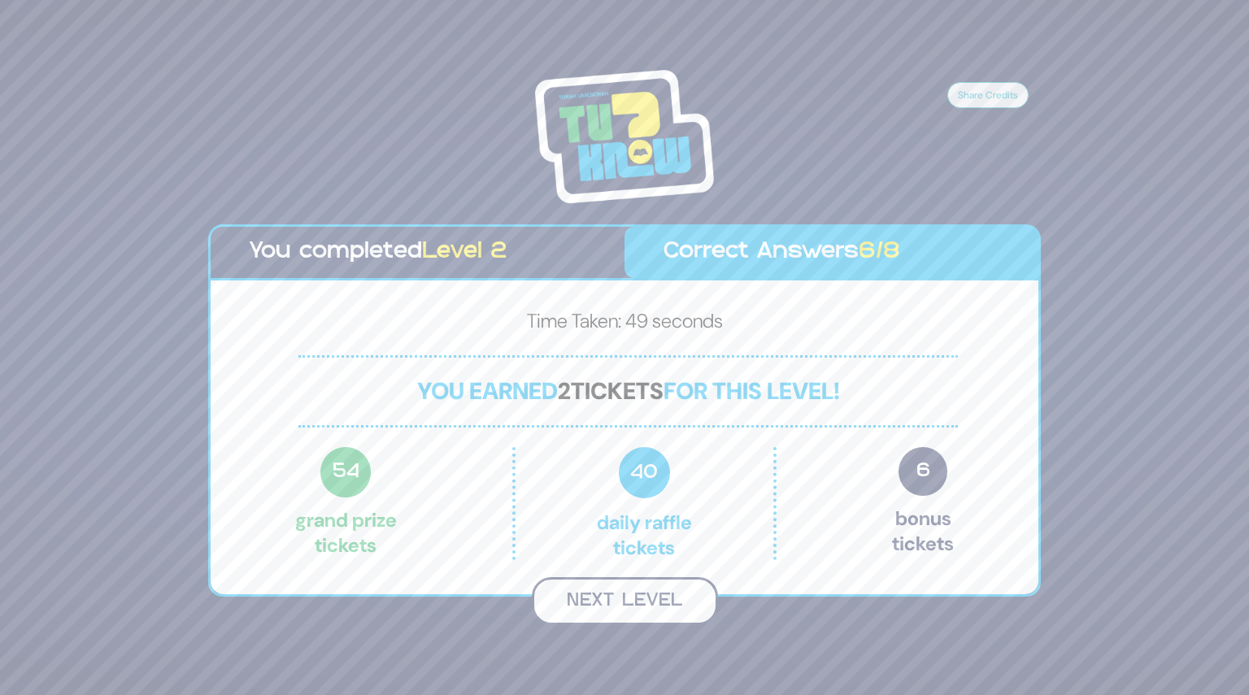
click at [627, 602] on button "Next Level" at bounding box center [625, 601] width 186 height 48
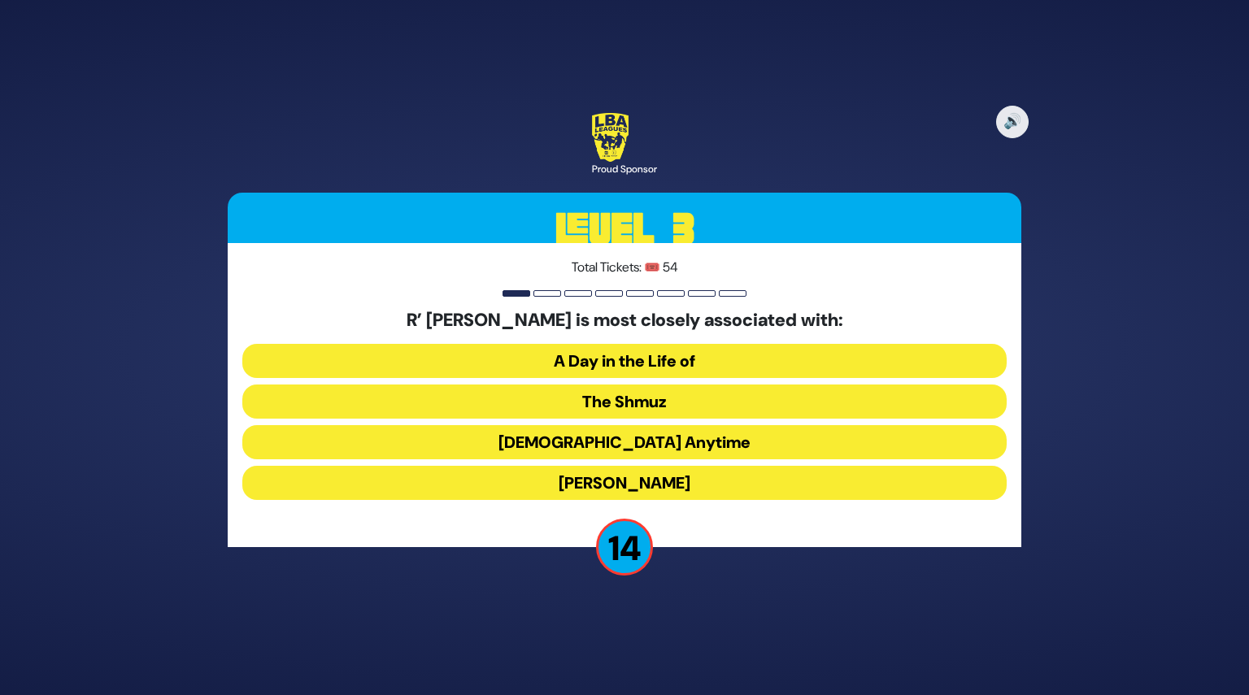
click at [636, 402] on button "The Shmuz" at bounding box center [624, 402] width 764 height 34
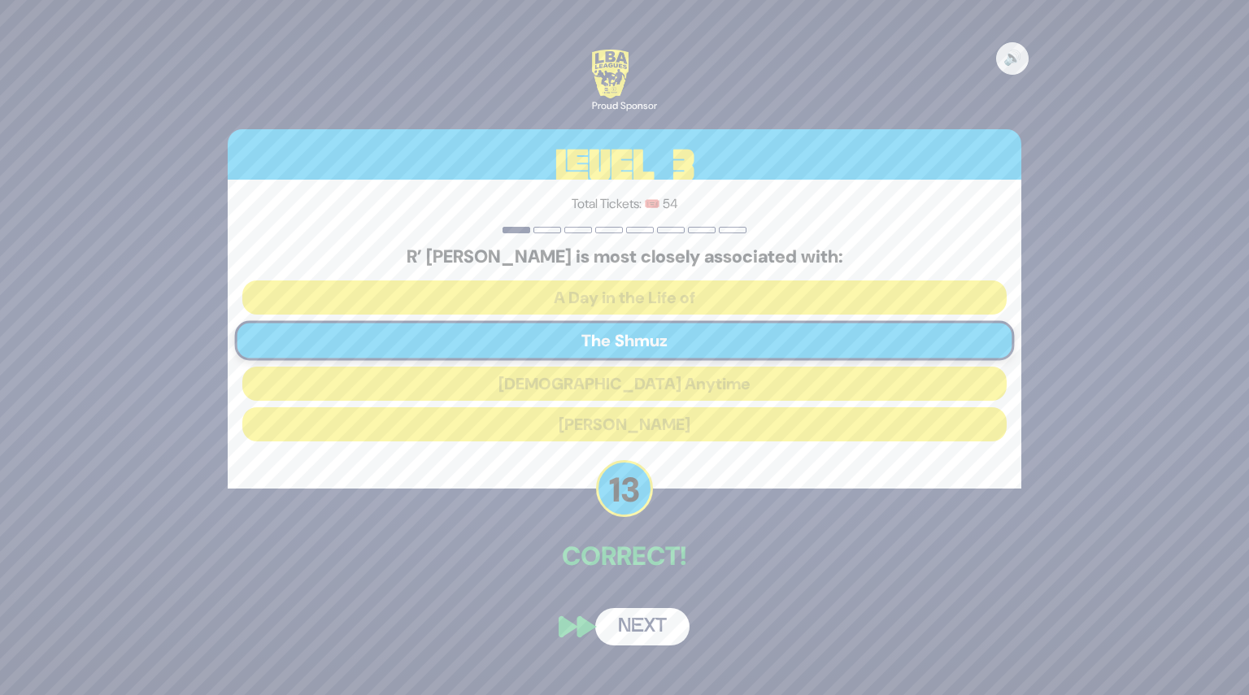
click at [639, 627] on button "Next" at bounding box center [642, 626] width 94 height 37
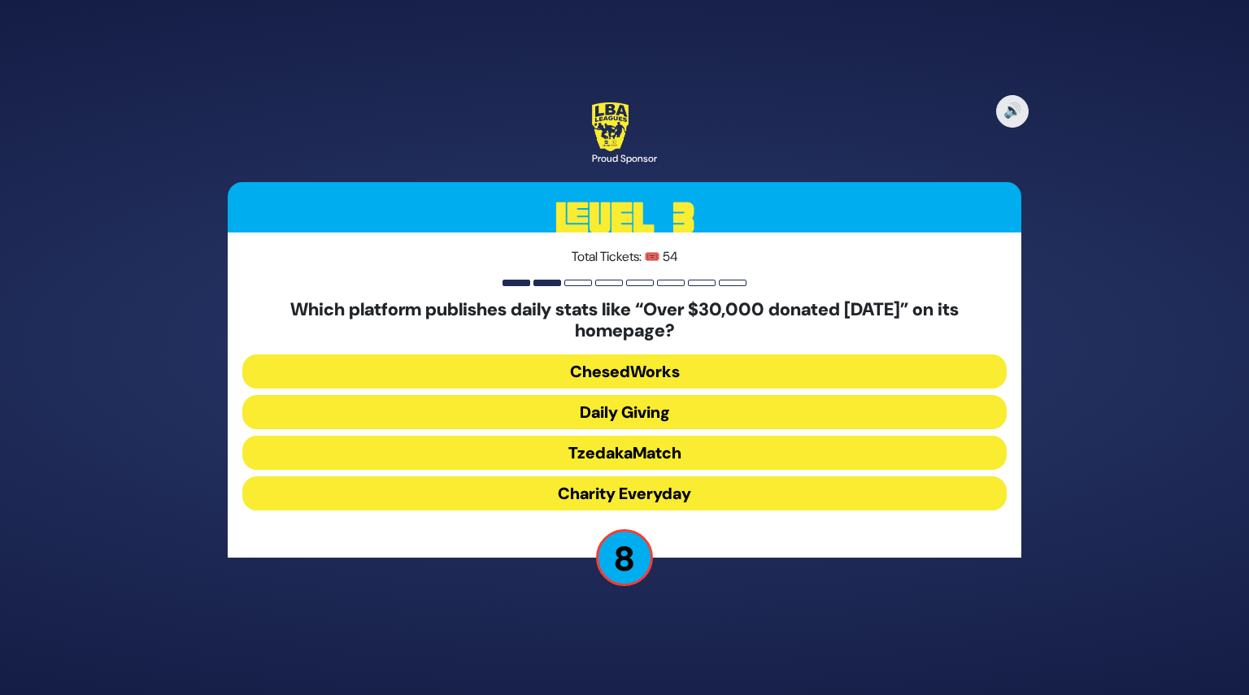
click at [637, 451] on button "TzedakaMatch" at bounding box center [624, 453] width 764 height 34
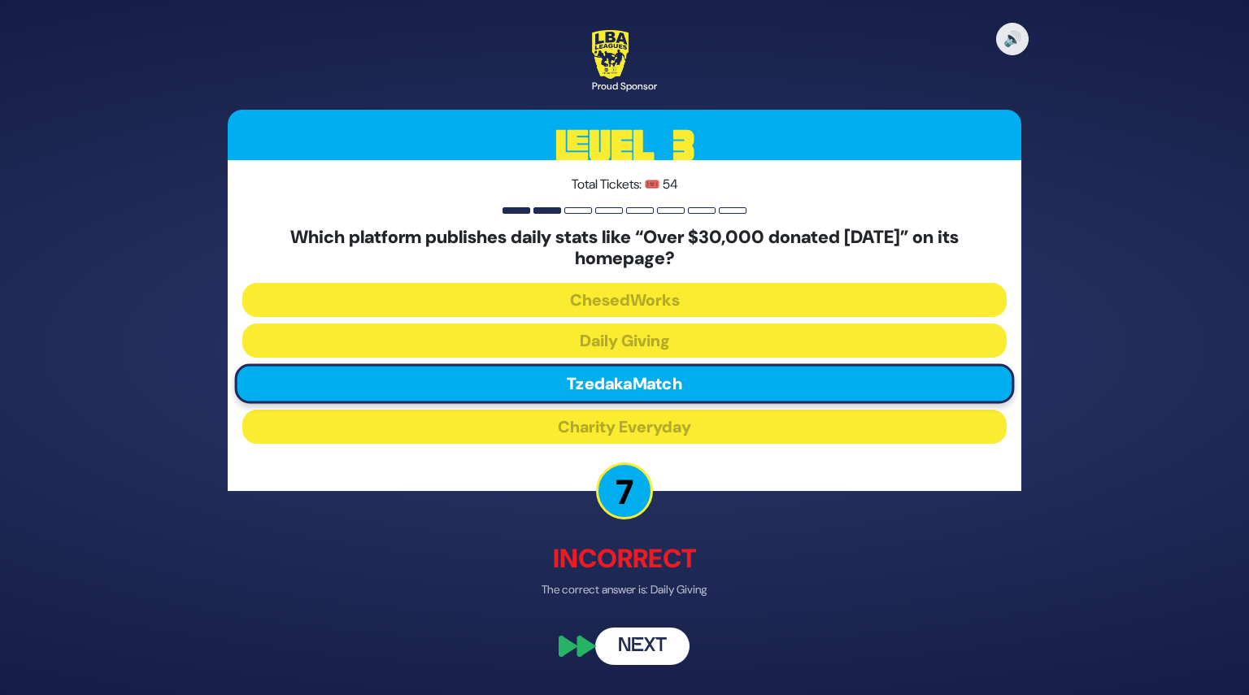
click at [649, 633] on button "Next" at bounding box center [642, 646] width 94 height 37
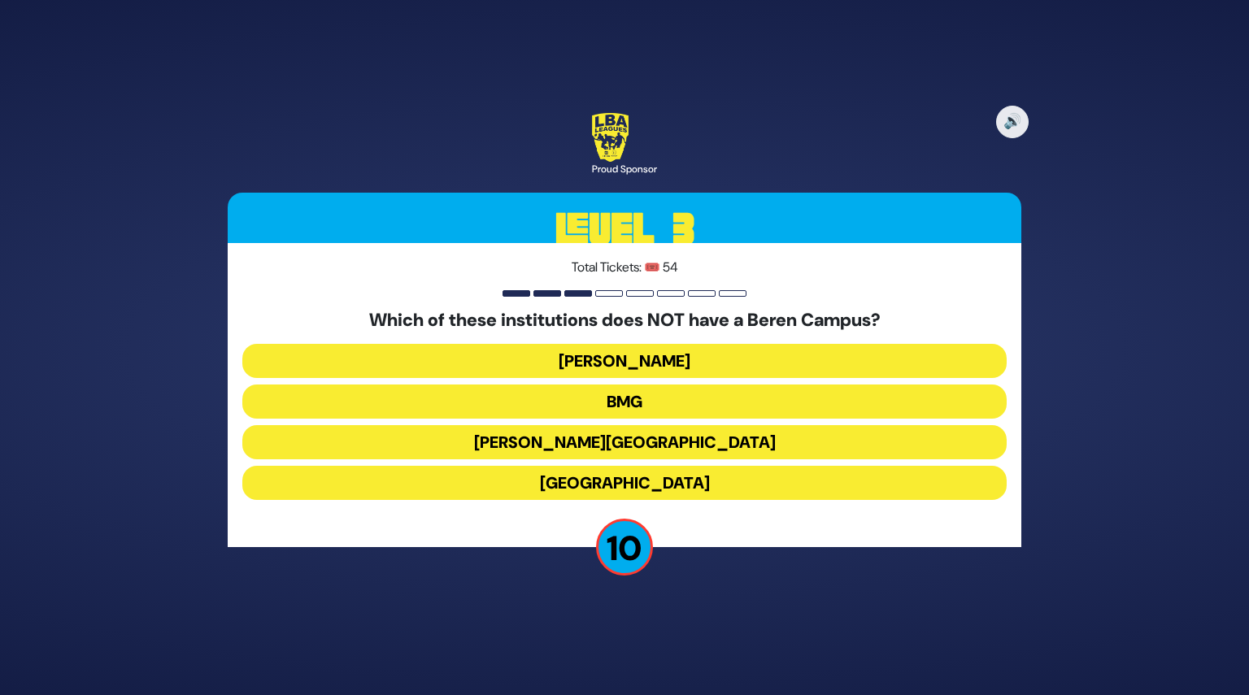
click at [641, 443] on button "Chaim Berlin" at bounding box center [624, 442] width 764 height 34
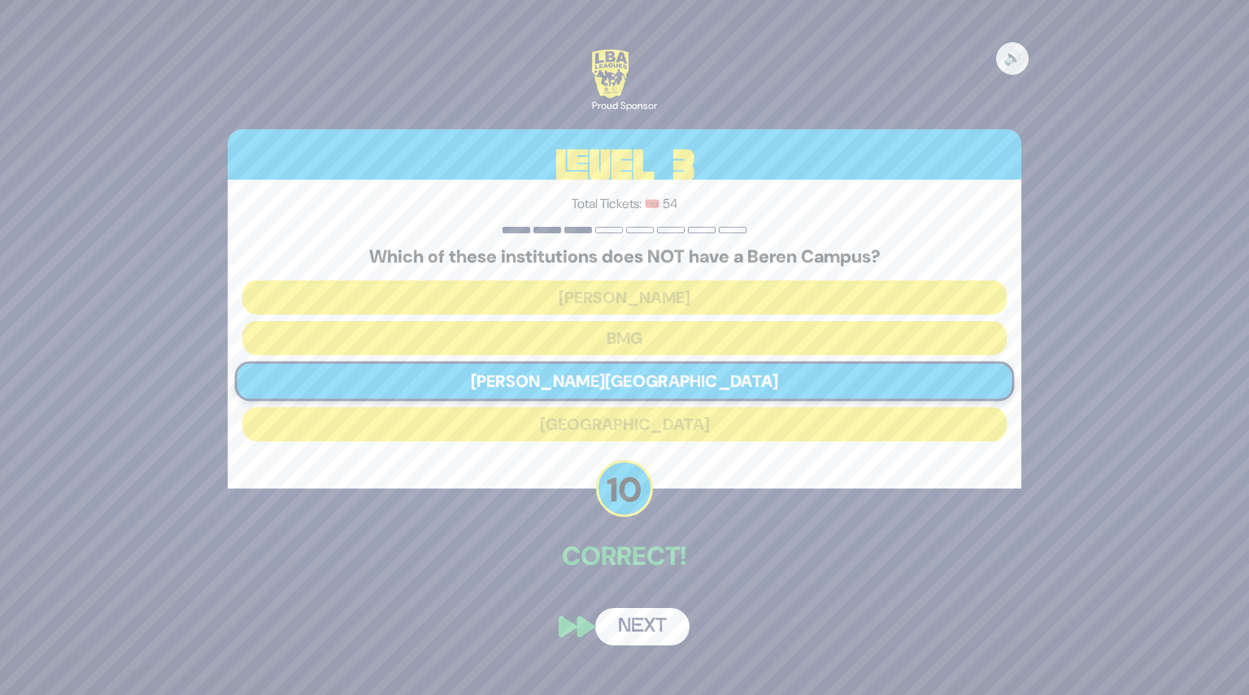
click at [655, 618] on button "Next" at bounding box center [642, 626] width 94 height 37
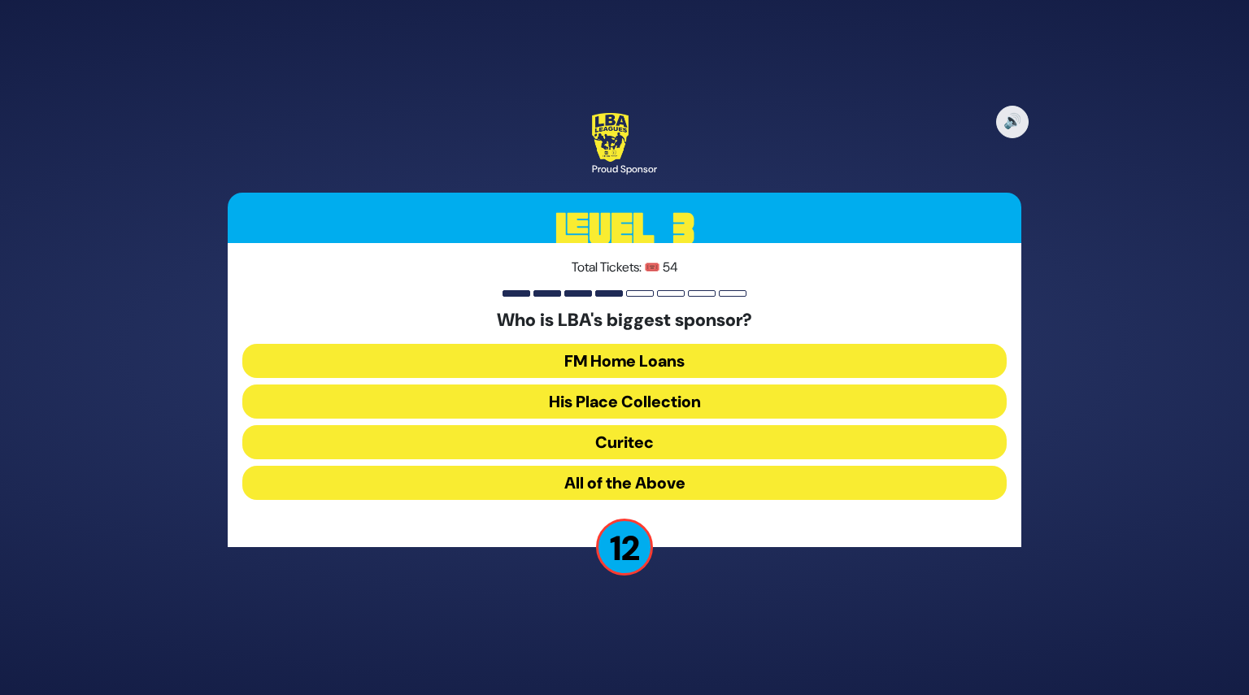
click at [663, 363] on button "FM Home Loans" at bounding box center [624, 361] width 764 height 34
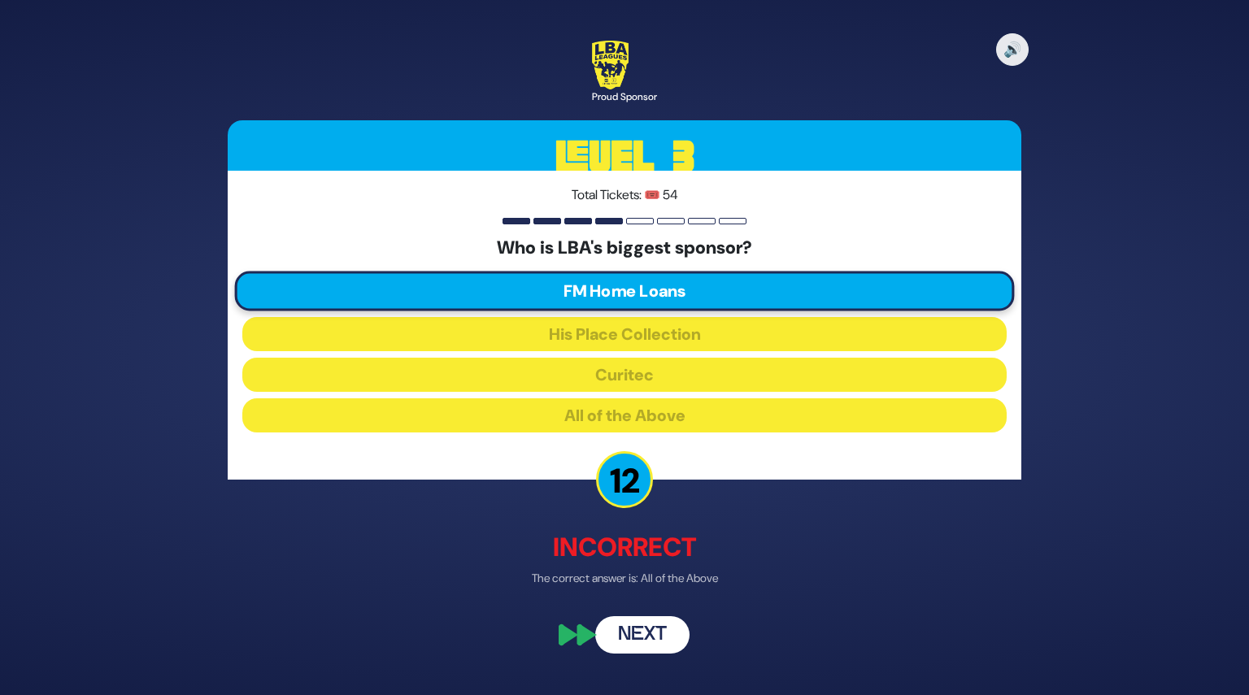
click at [643, 646] on button "Next" at bounding box center [642, 635] width 94 height 37
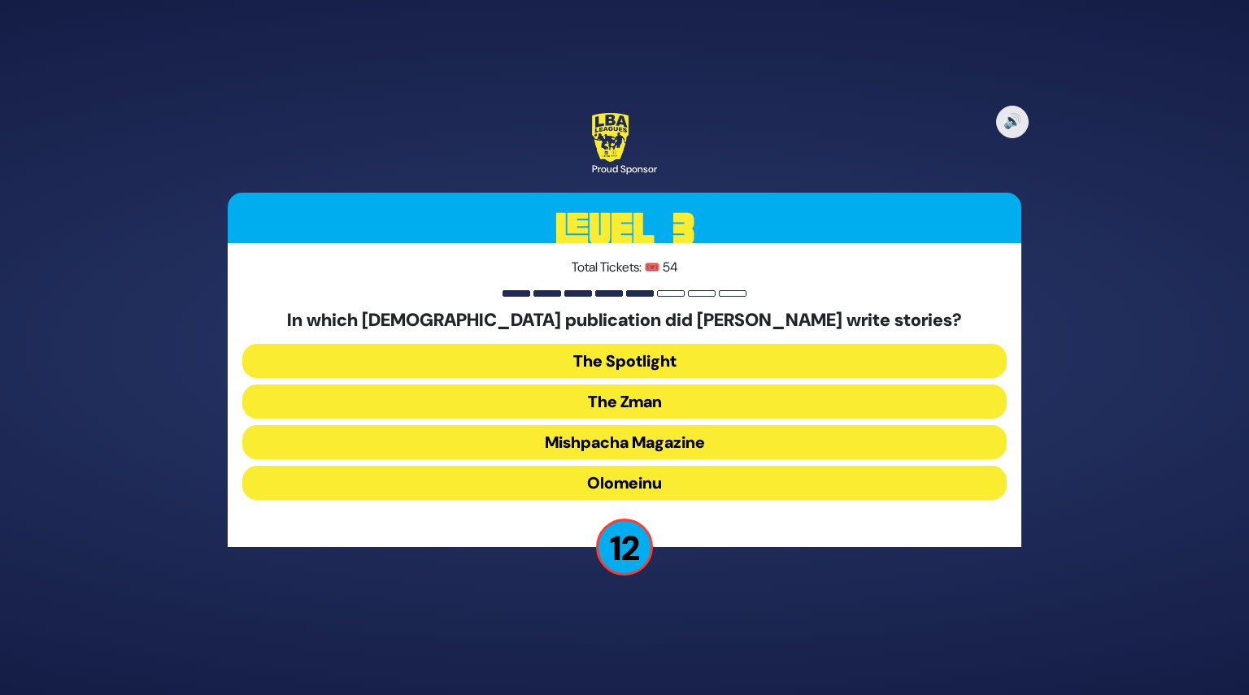
click at [651, 481] on button "Olomeinu" at bounding box center [624, 483] width 764 height 34
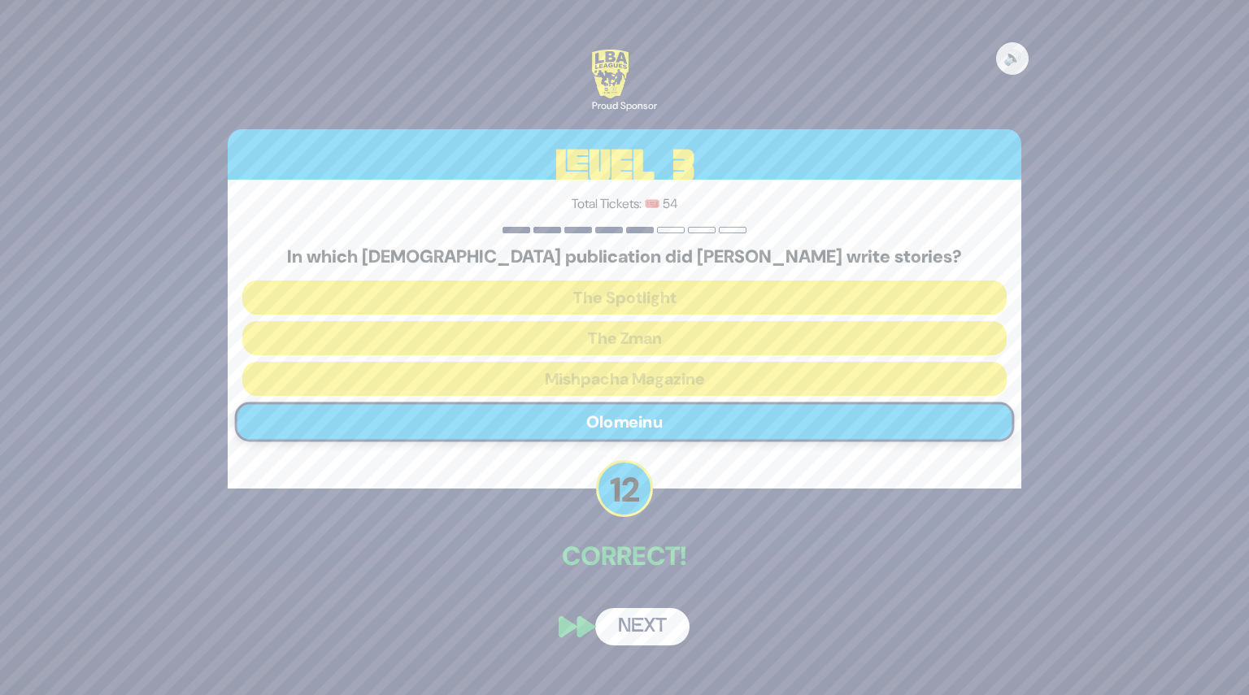
click at [642, 620] on button "Next" at bounding box center [642, 626] width 94 height 37
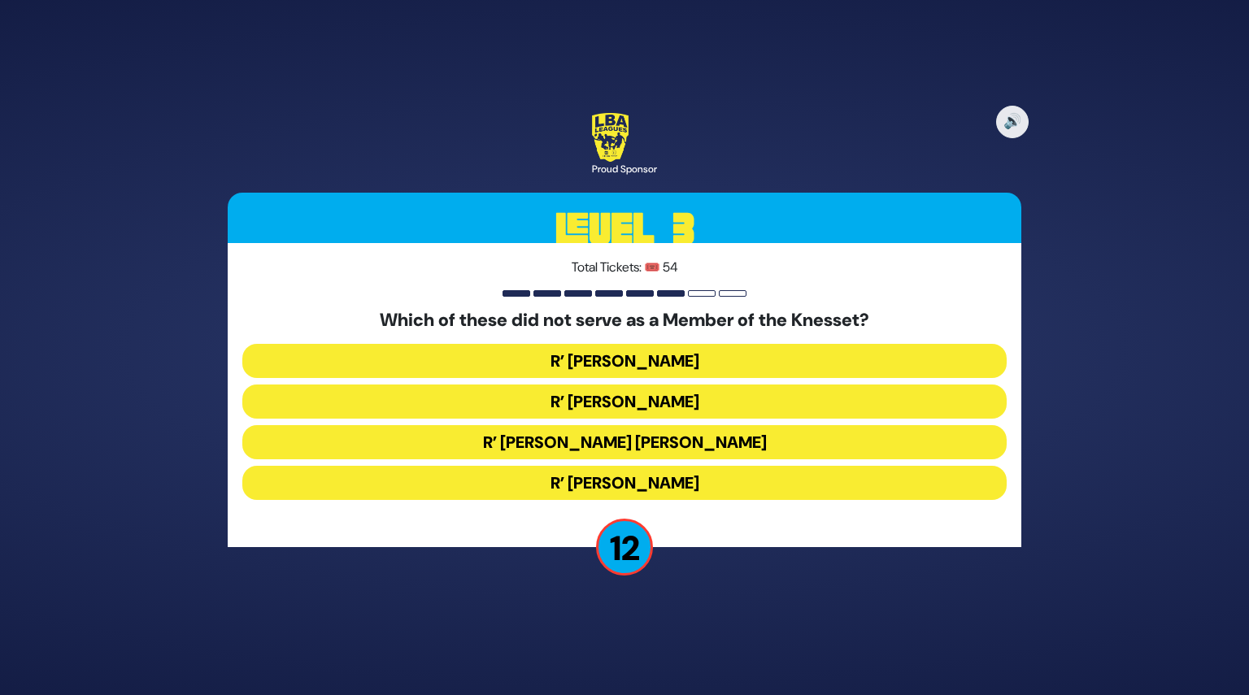
click at [647, 481] on button "R’ Moshe Blau" at bounding box center [624, 483] width 764 height 34
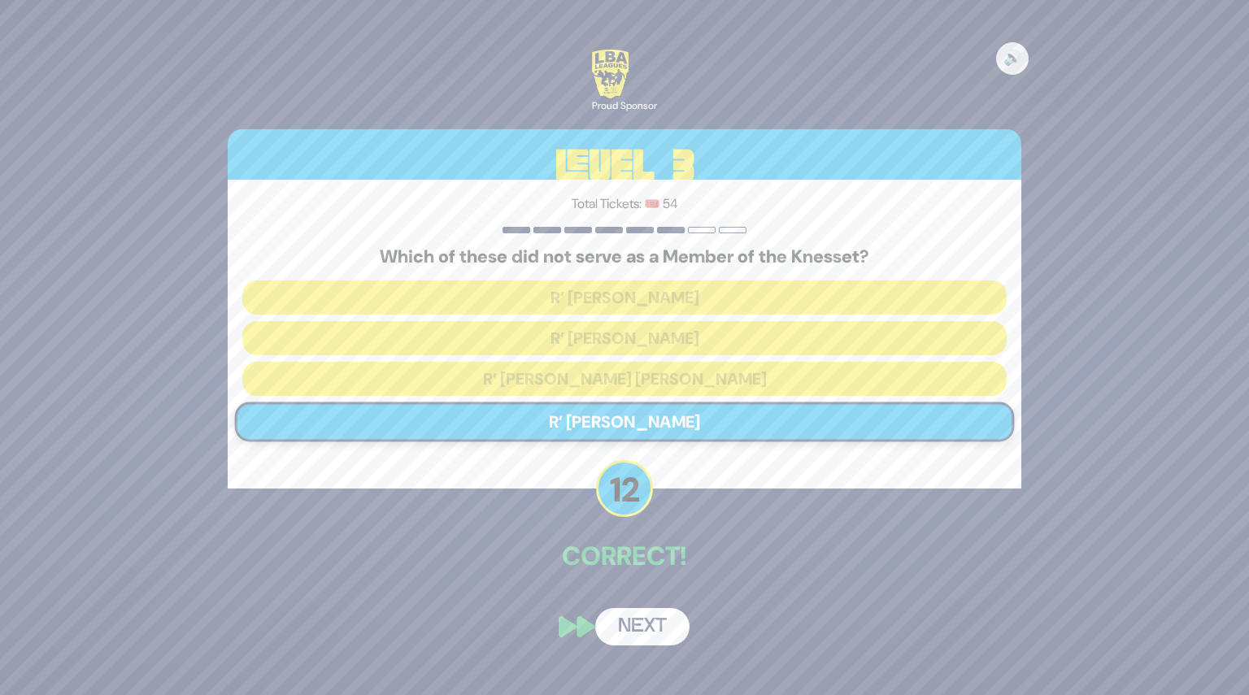
click at [655, 629] on button "Next" at bounding box center [642, 626] width 94 height 37
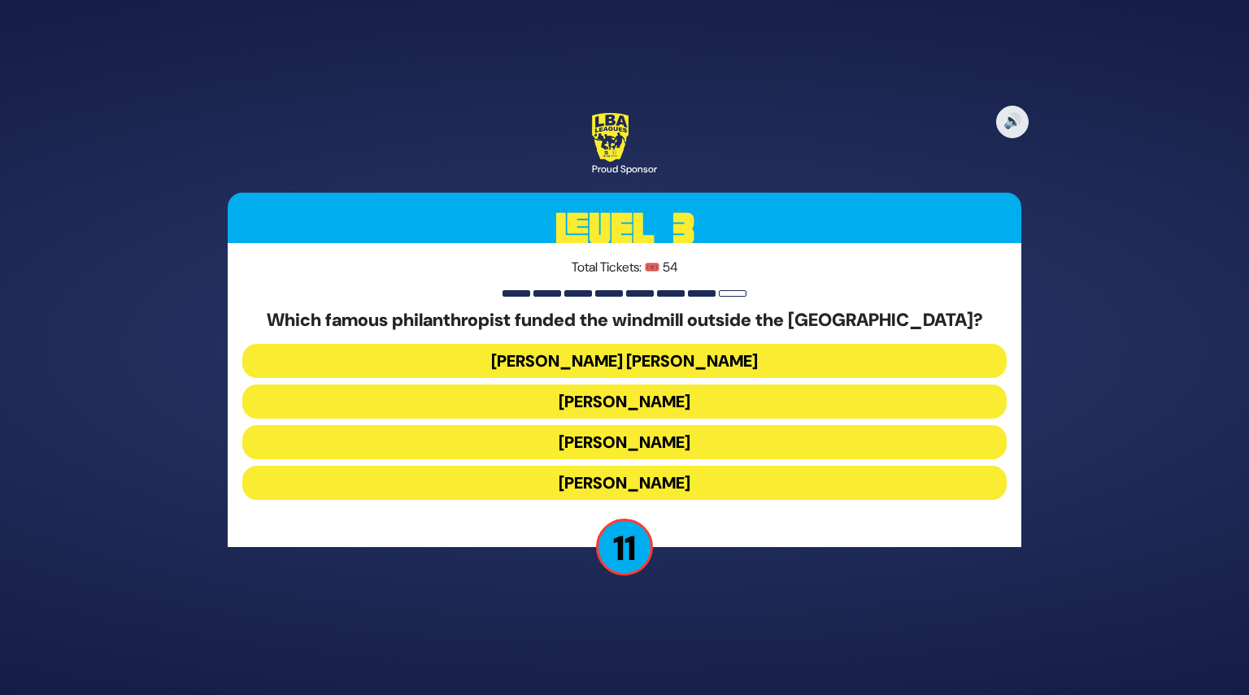
click at [649, 475] on button "Moses Montefiore" at bounding box center [624, 483] width 764 height 34
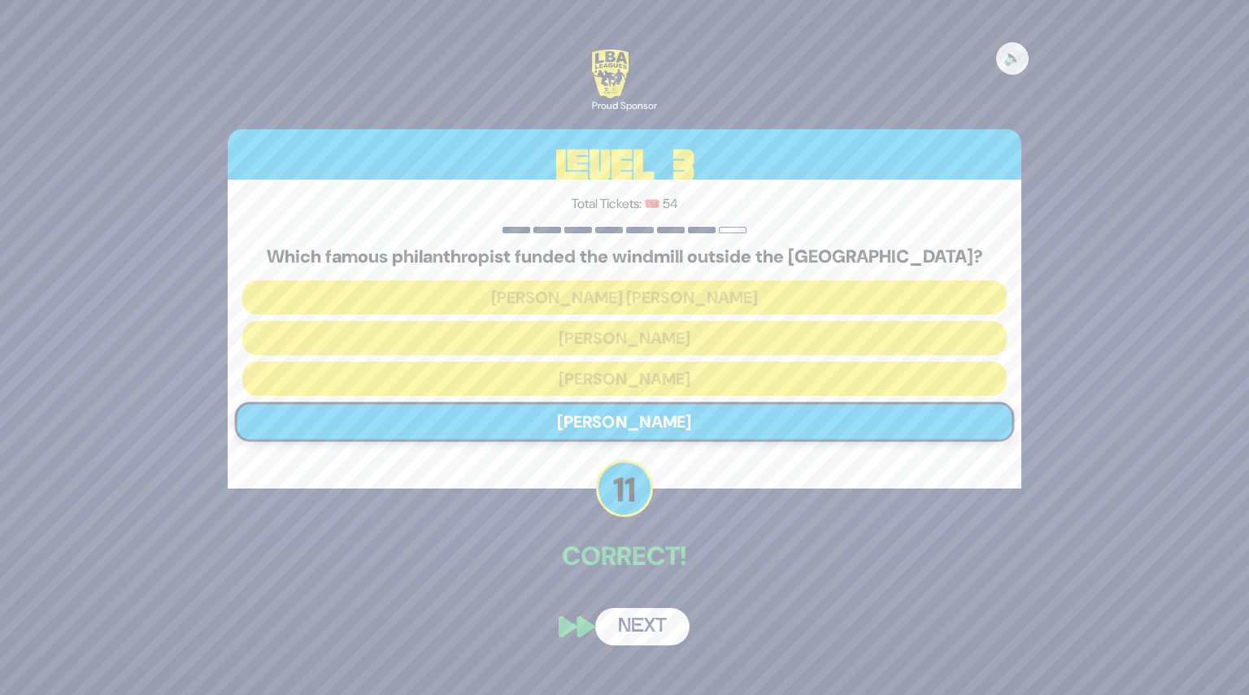
click at [648, 627] on button "Next" at bounding box center [642, 626] width 94 height 37
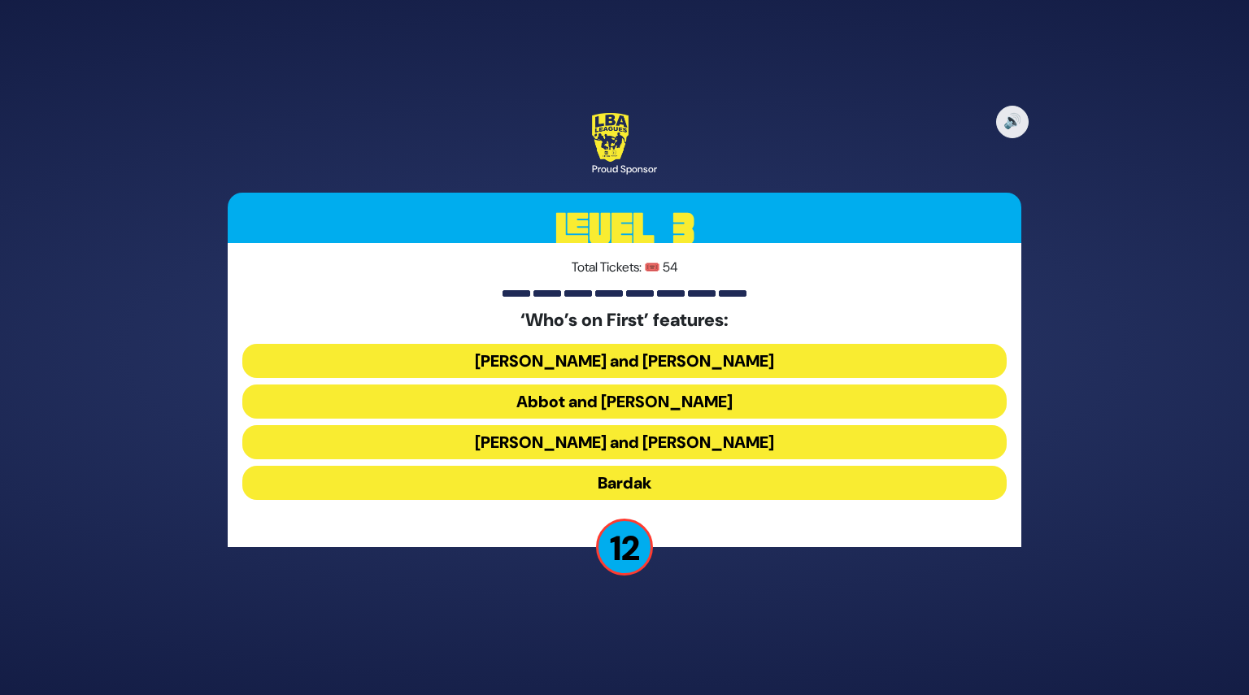
click at [647, 406] on button "Abbot and Costello" at bounding box center [624, 402] width 764 height 34
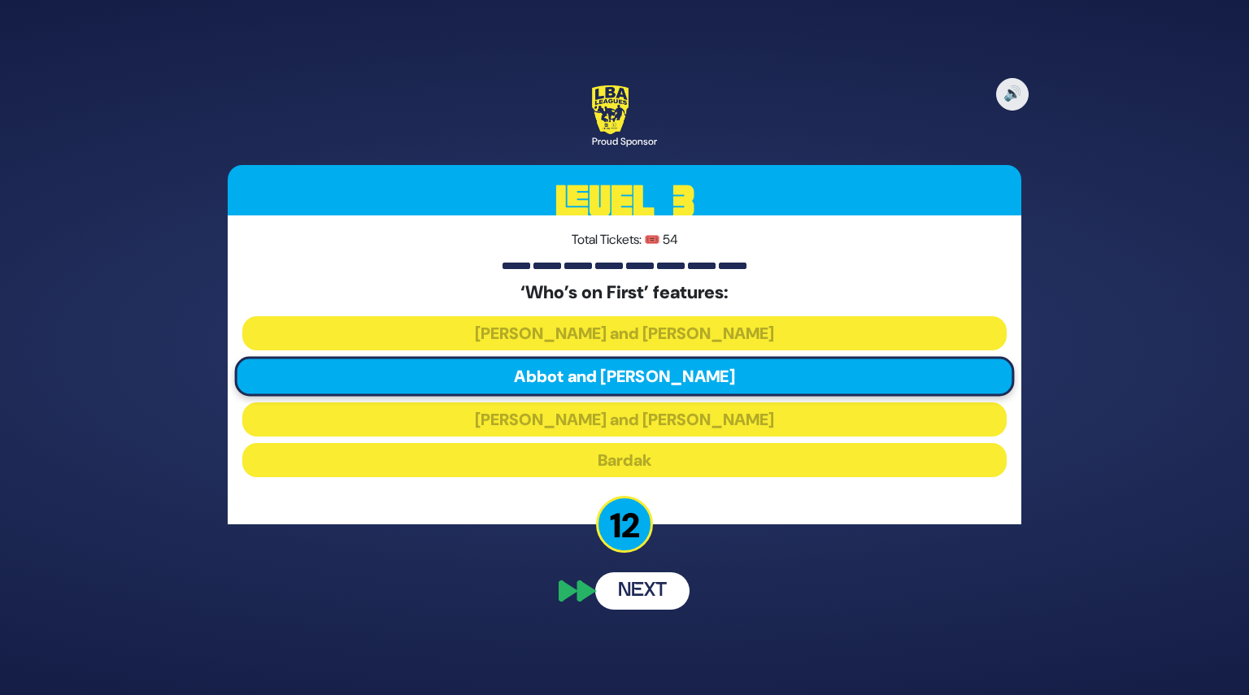
click at [639, 585] on div "🔊 Proud Sponsor Level 3 Total Tickets: 🎟️ 54 ‘Who’s on First’ features: Laurel …" at bounding box center [624, 347] width 833 height 563
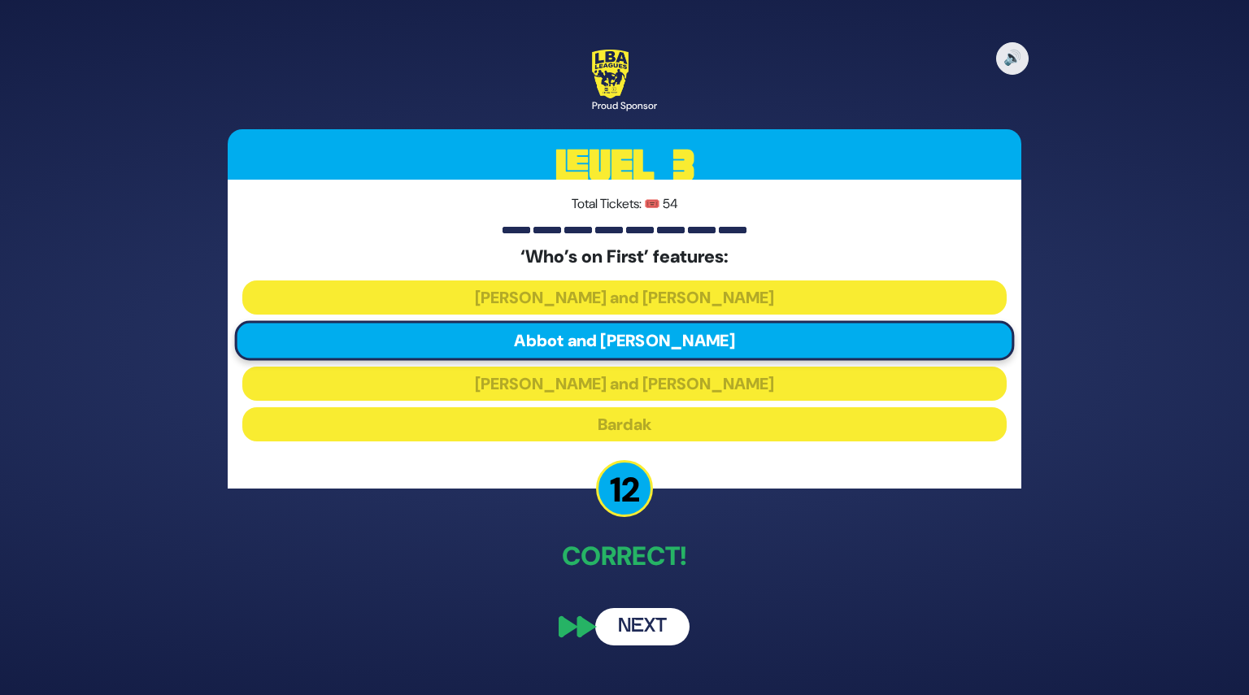
click at [655, 634] on button "Next" at bounding box center [642, 626] width 94 height 37
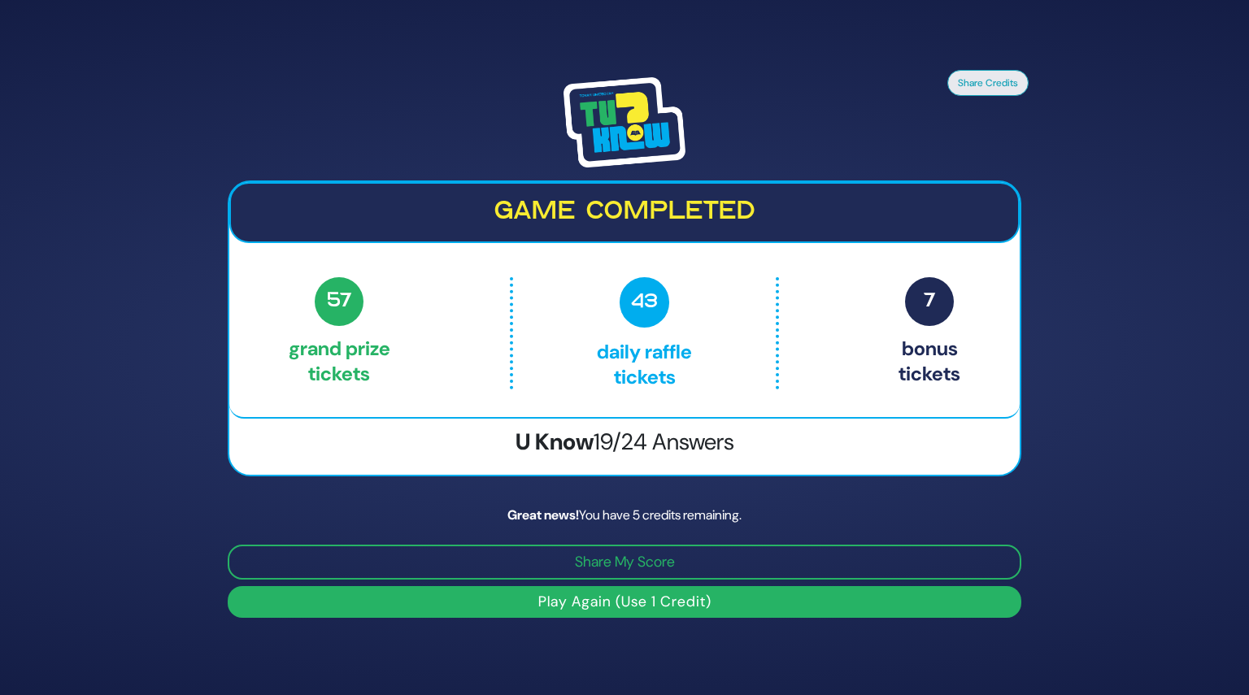
click at [622, 607] on button "Play Again (Use 1 Credit)" at bounding box center [625, 602] width 794 height 32
click at [628, 115] on img at bounding box center [624, 122] width 122 height 91
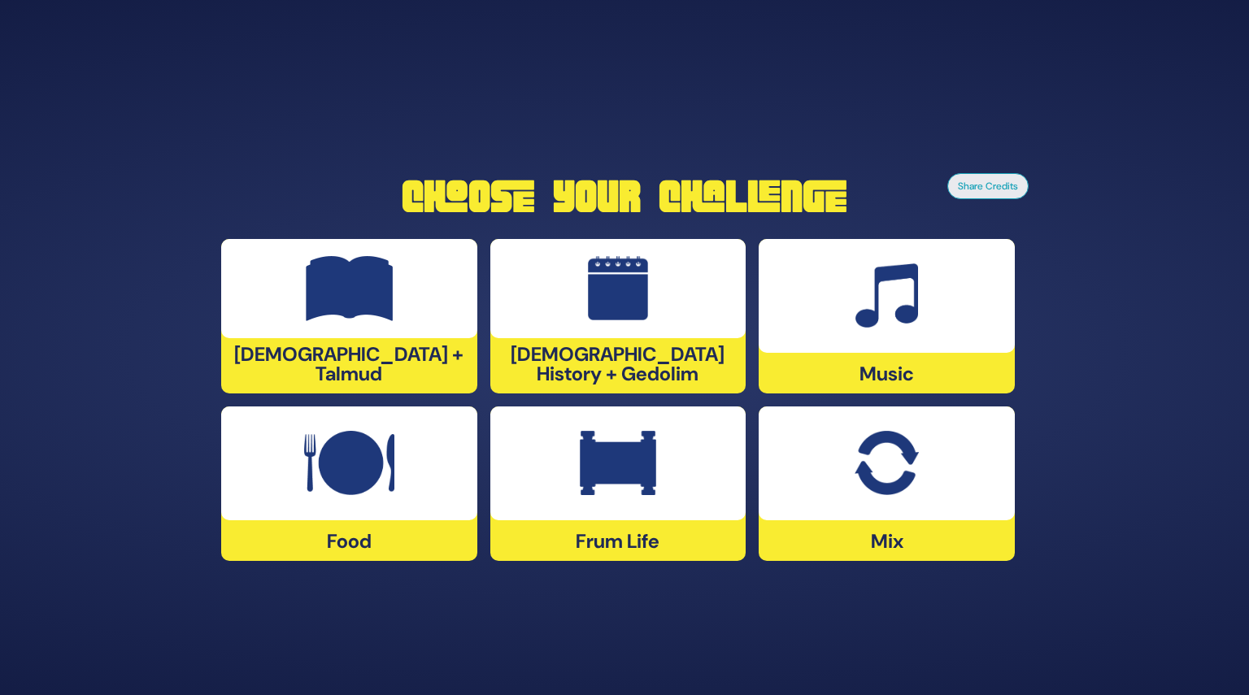
click at [894, 478] on img at bounding box center [886, 463] width 63 height 65
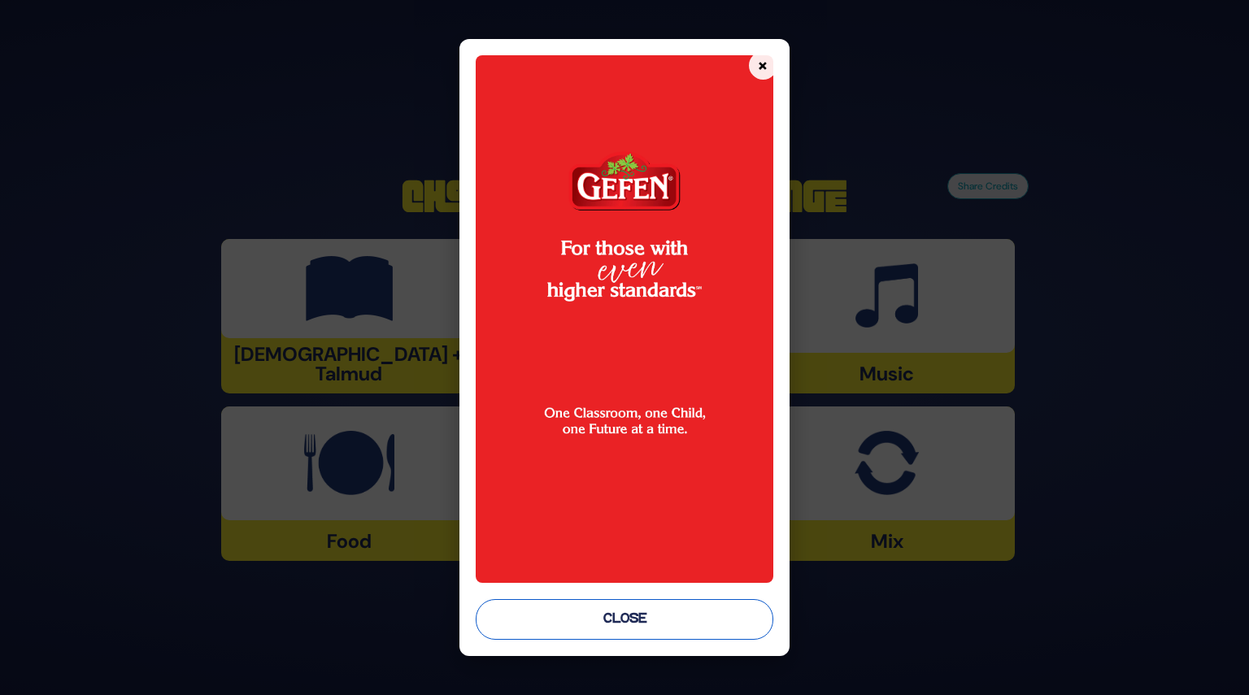
click at [633, 620] on button "Close" at bounding box center [624, 619] width 297 height 41
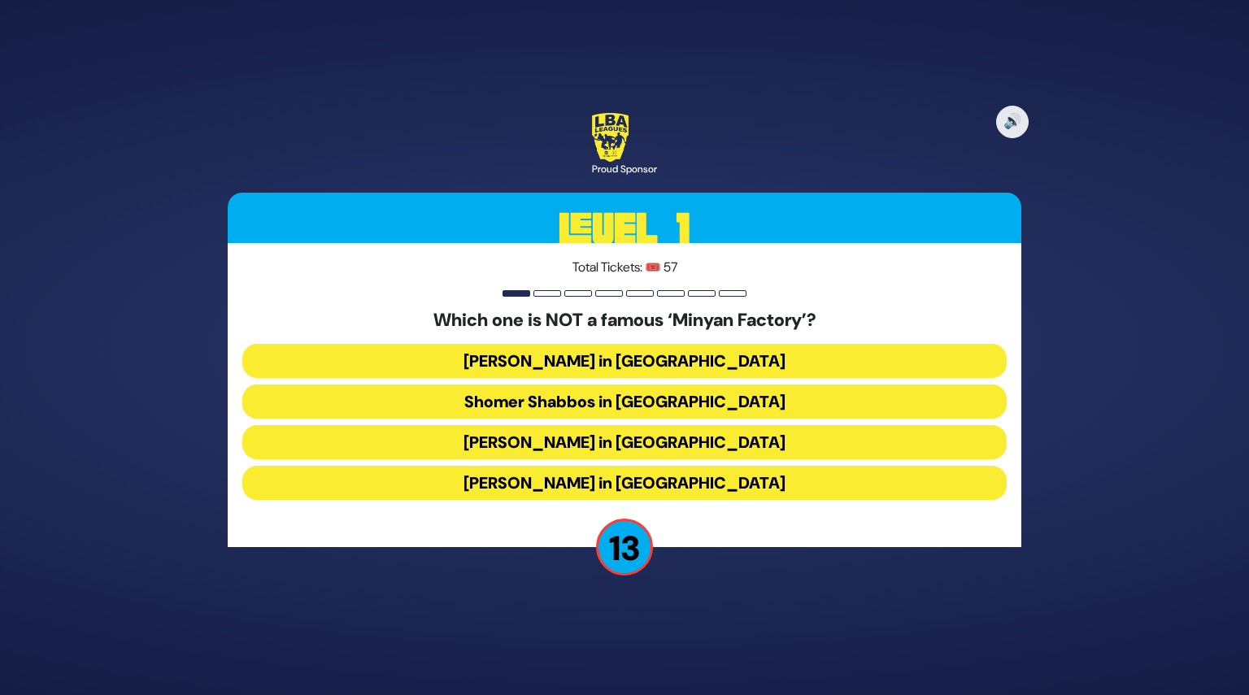
click at [607, 476] on button "[PERSON_NAME] in [GEOGRAPHIC_DATA]" at bounding box center [624, 483] width 764 height 34
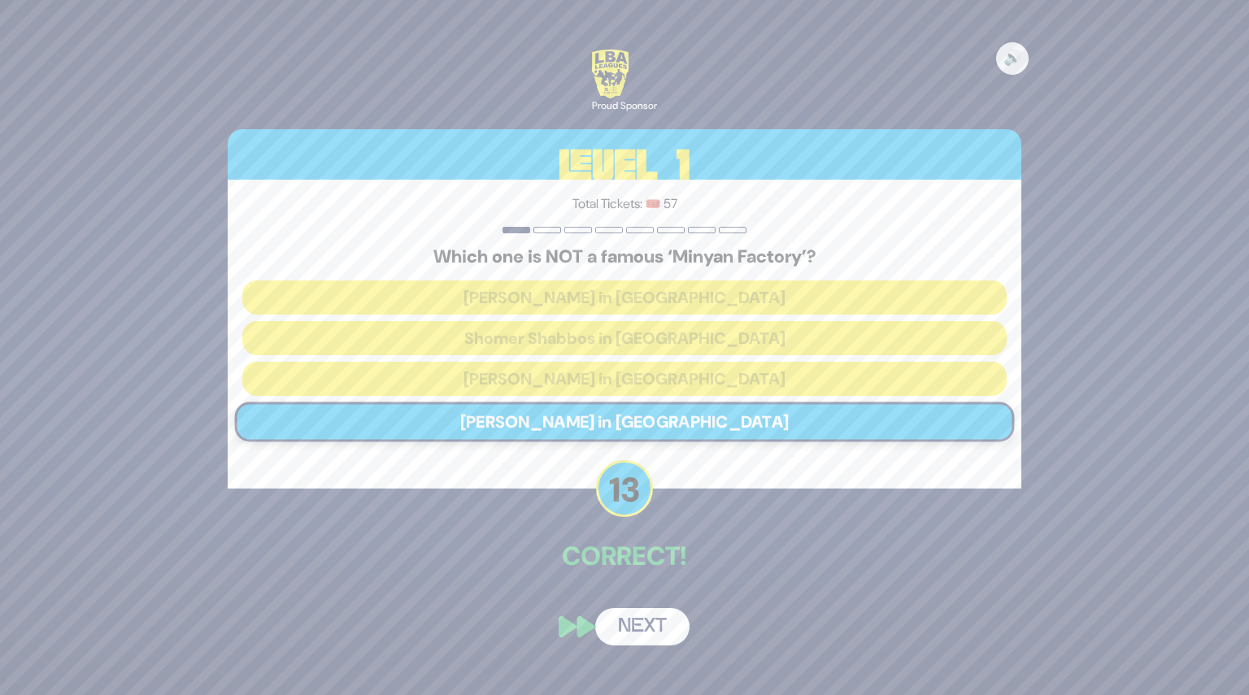
click at [644, 633] on button "Next" at bounding box center [642, 626] width 94 height 37
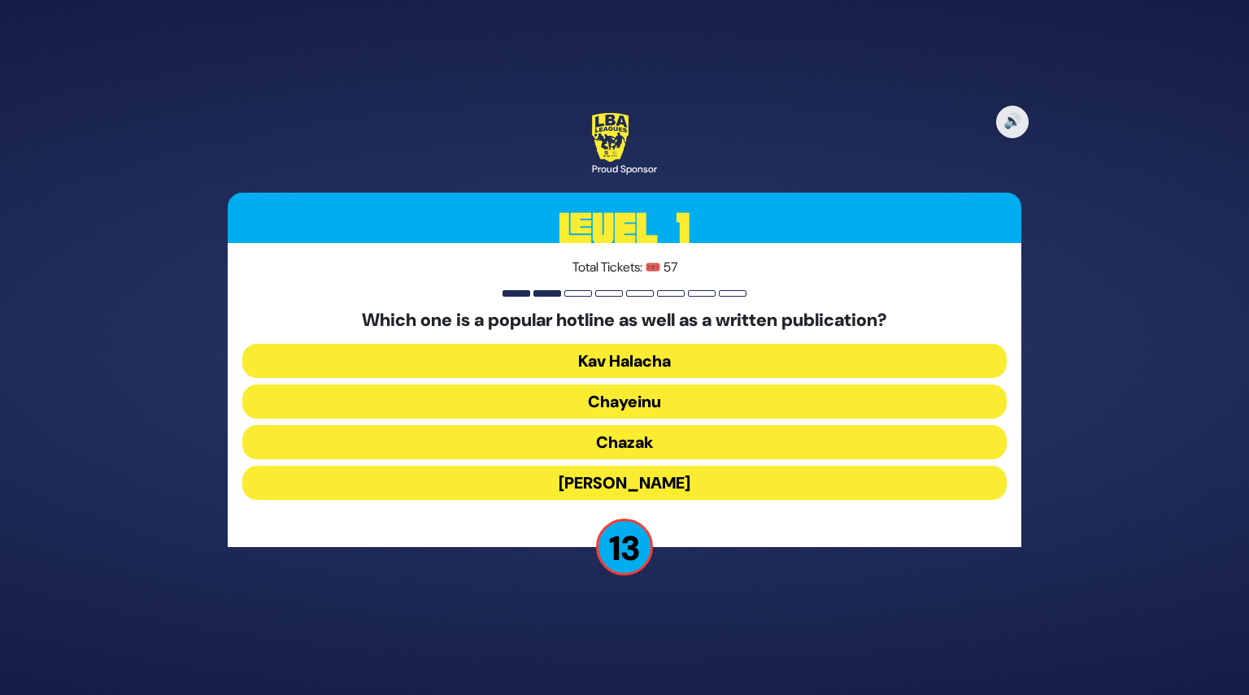
click at [646, 411] on button "Chayeinu" at bounding box center [624, 402] width 764 height 34
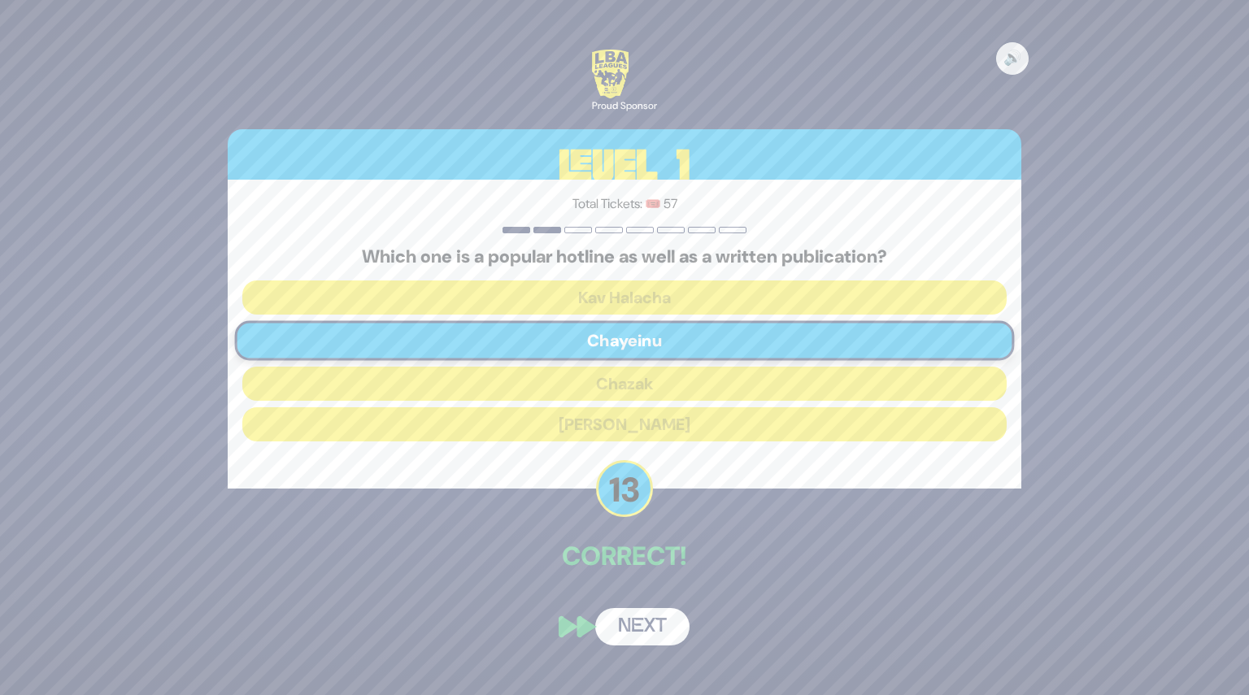
click at [642, 628] on button "Next" at bounding box center [642, 626] width 94 height 37
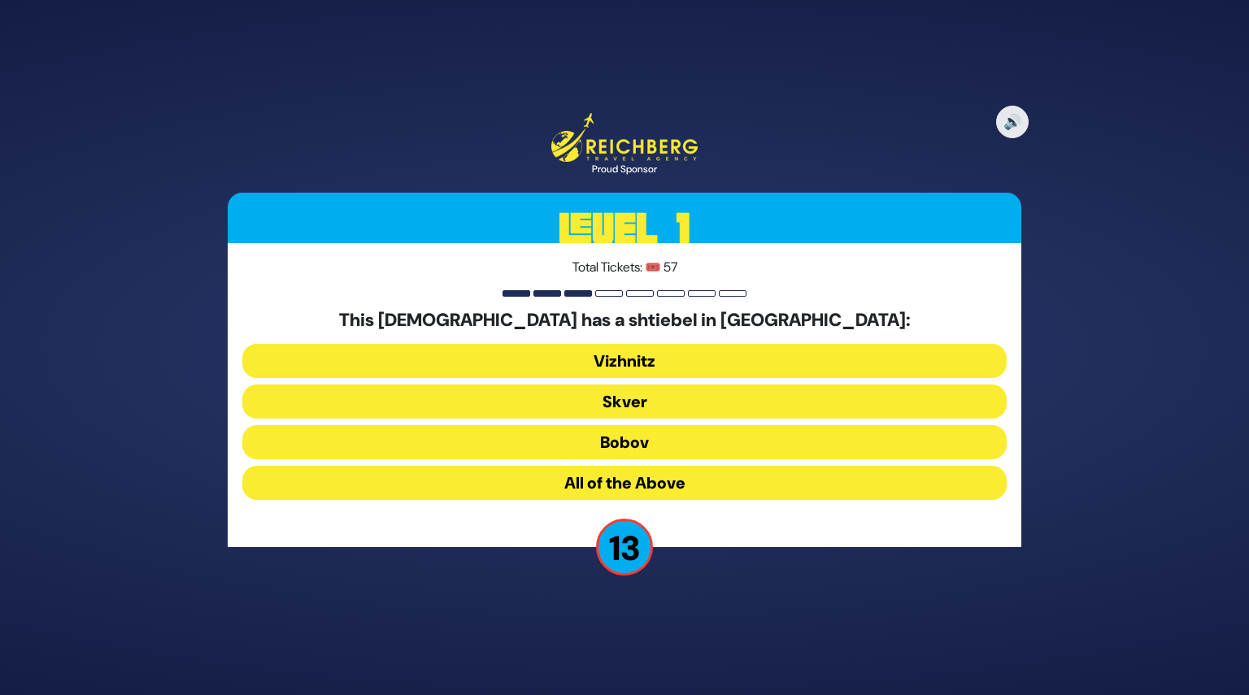
click at [642, 484] on button "All of the Above" at bounding box center [624, 483] width 764 height 34
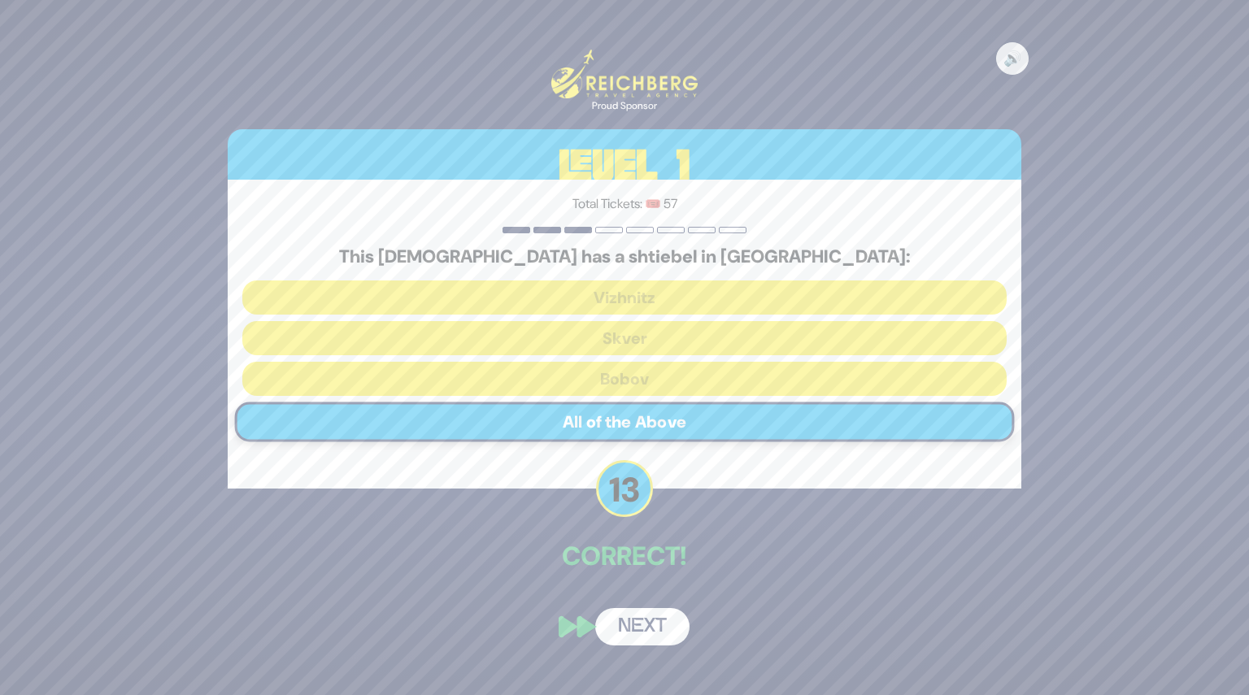
click at [647, 628] on button "Next" at bounding box center [642, 626] width 94 height 37
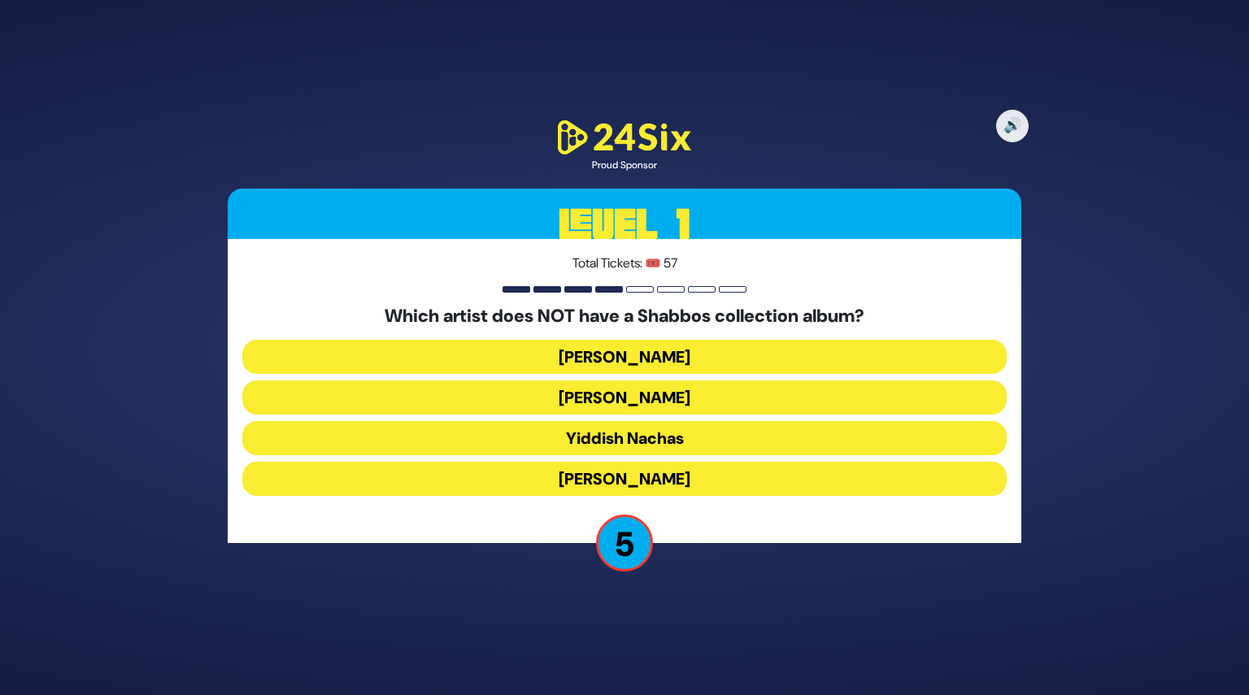
click at [621, 402] on button "[PERSON_NAME]" at bounding box center [624, 398] width 764 height 34
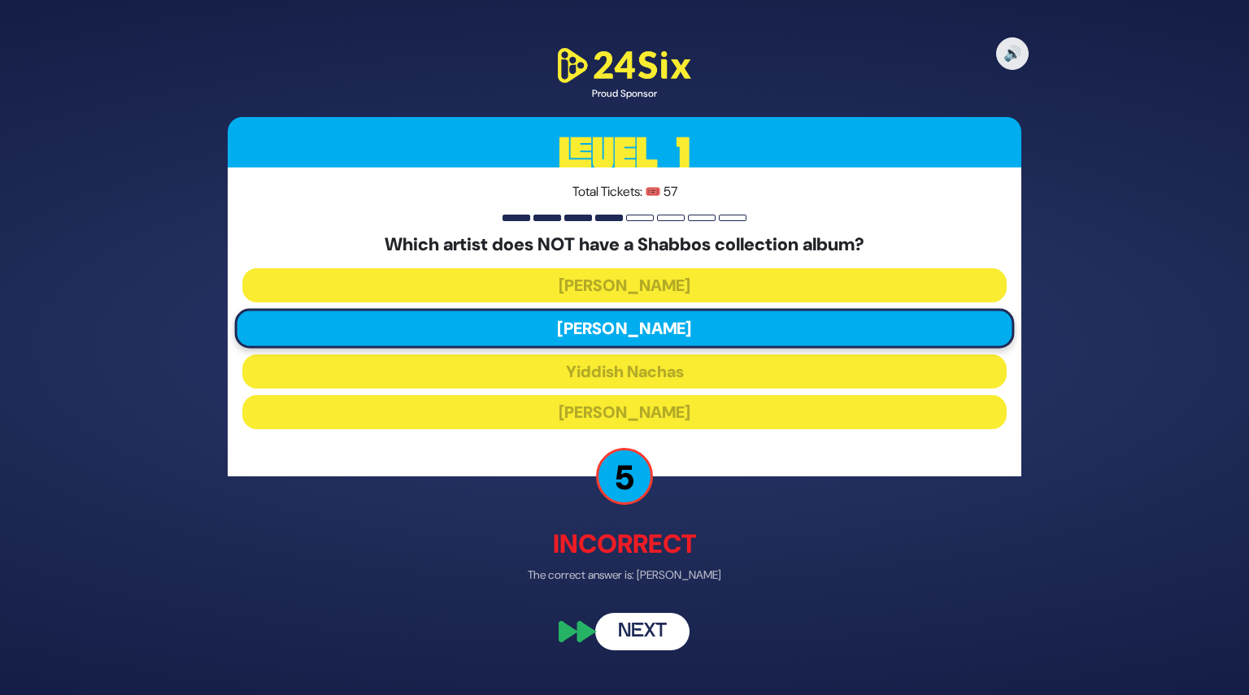
click at [644, 629] on button "Next" at bounding box center [642, 631] width 94 height 37
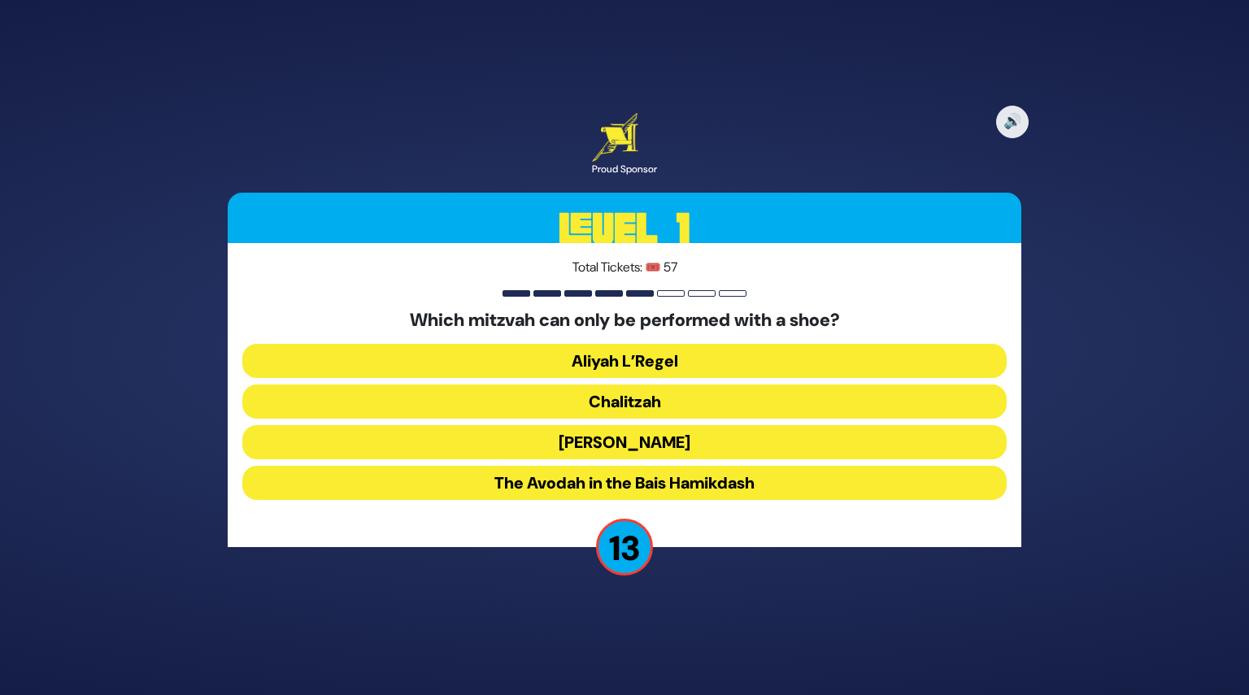
click at [634, 406] on button "Chalitzah" at bounding box center [624, 402] width 764 height 34
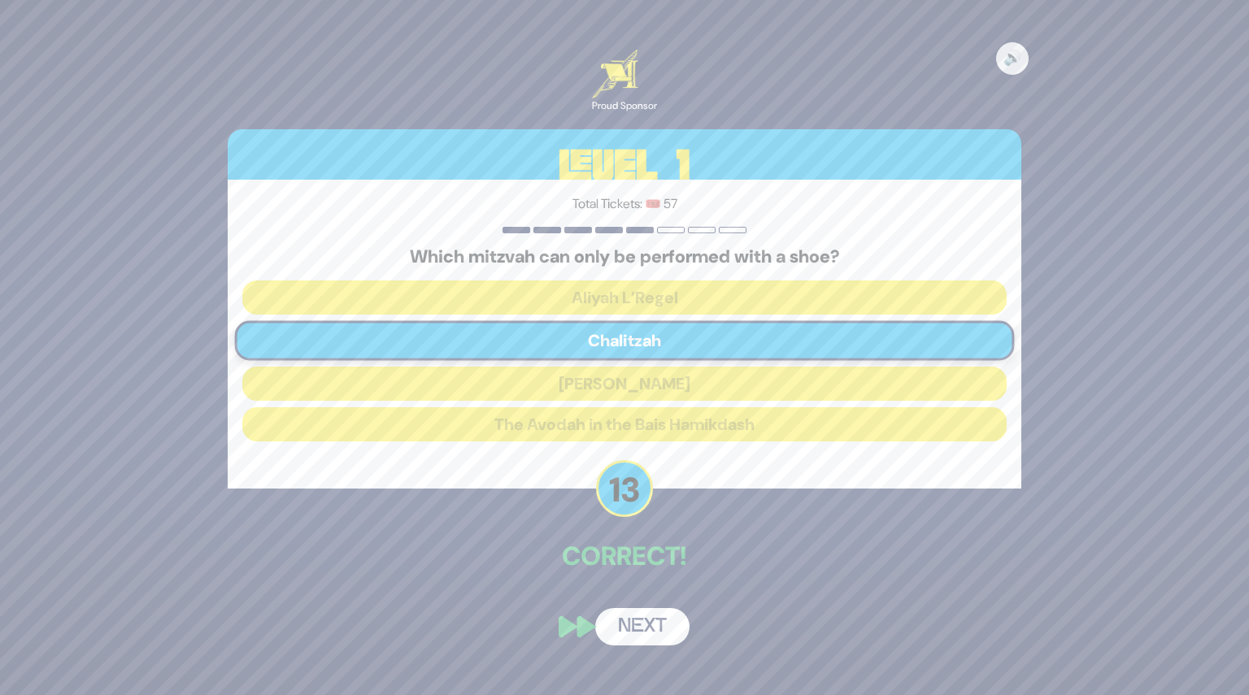
click at [646, 612] on button "Next" at bounding box center [642, 626] width 94 height 37
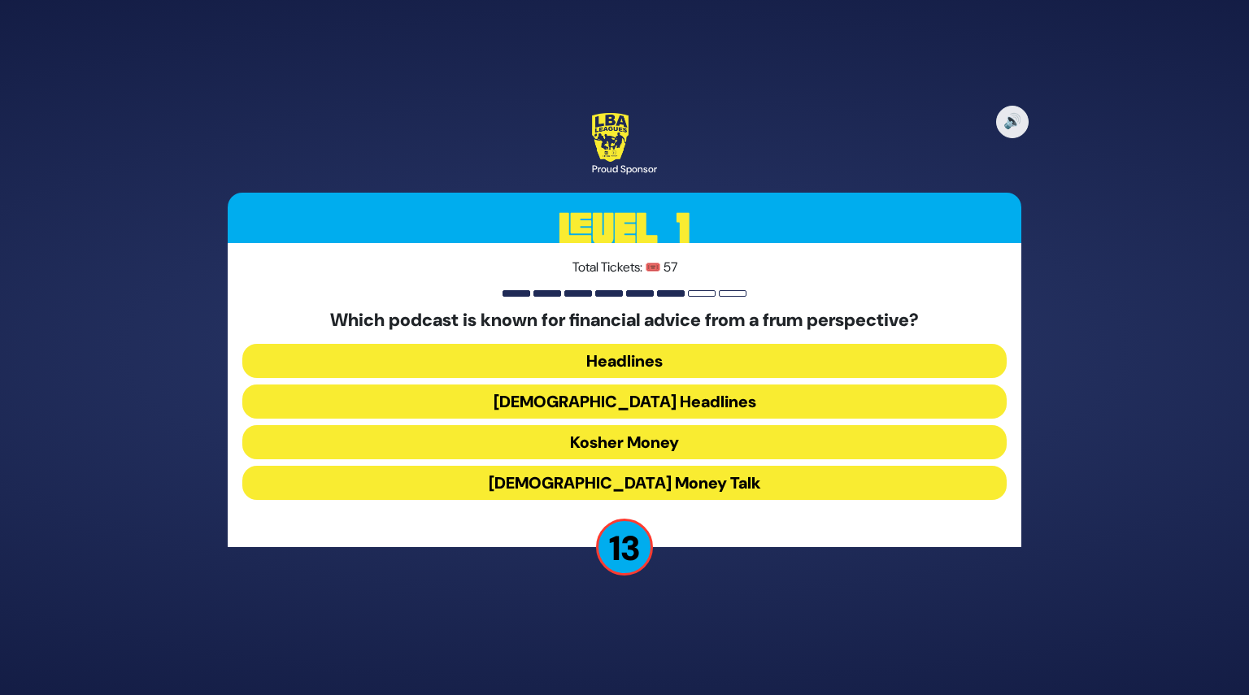
click at [629, 430] on button "Kosher Money" at bounding box center [624, 442] width 764 height 34
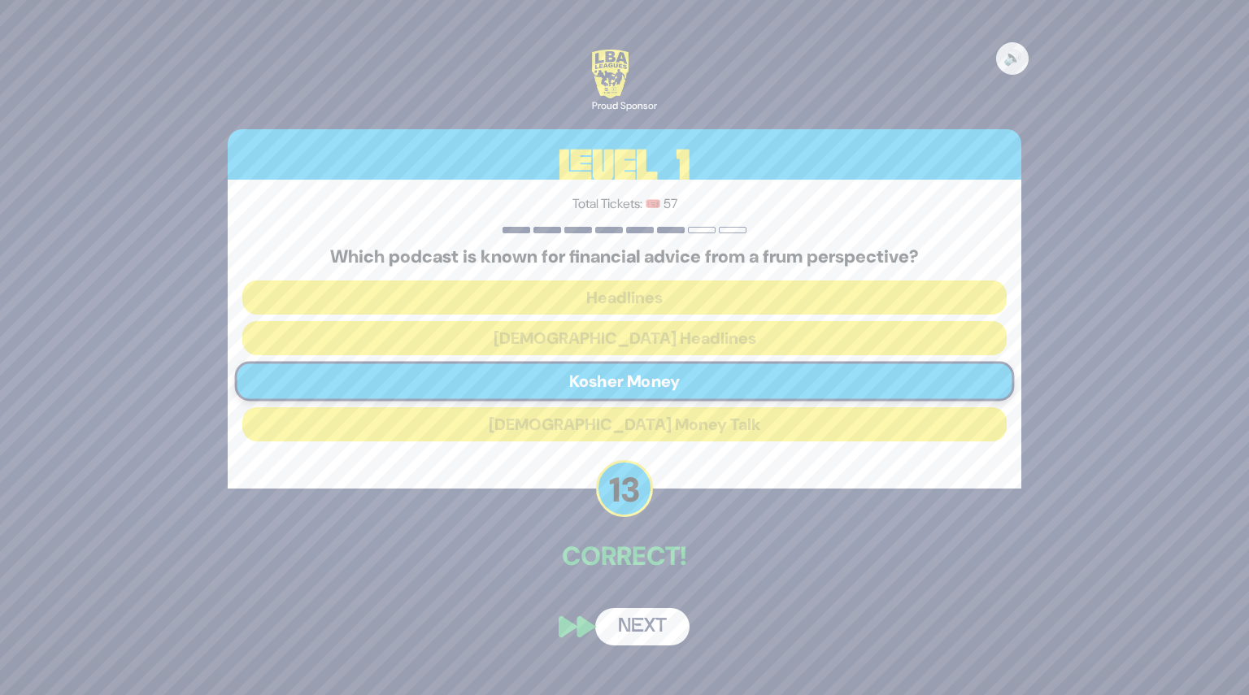
click at [652, 623] on button "Next" at bounding box center [642, 626] width 94 height 37
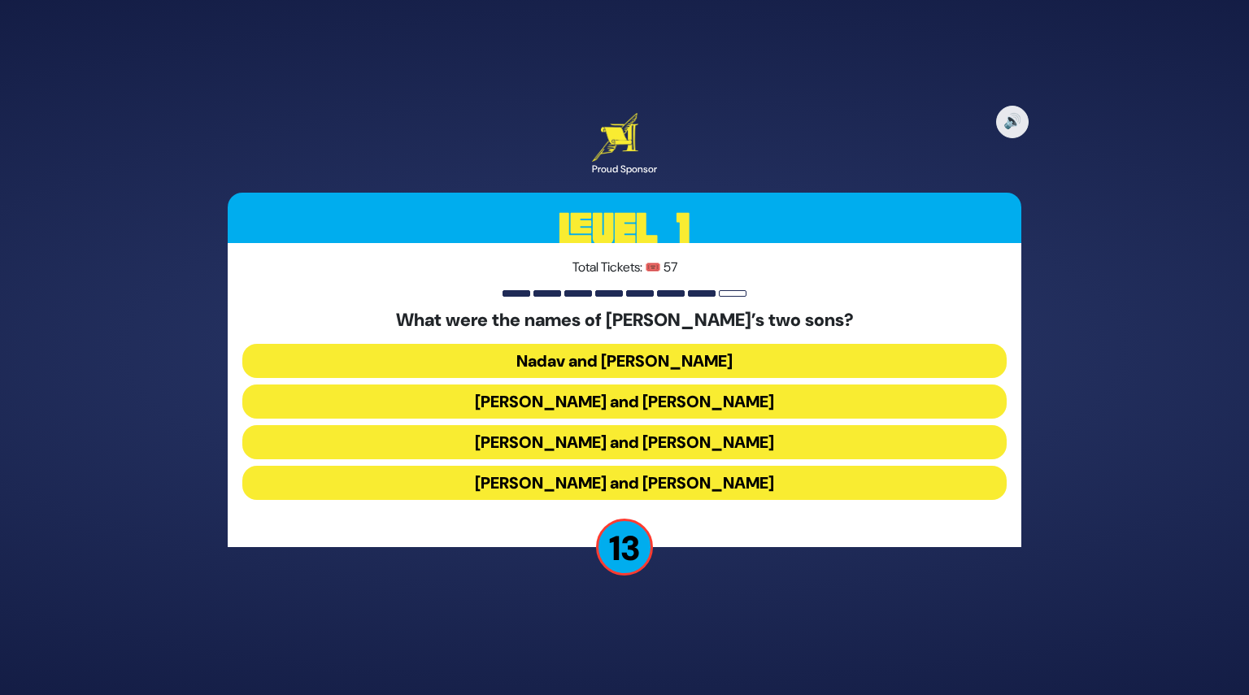
click at [621, 471] on button "[PERSON_NAME] and [PERSON_NAME]" at bounding box center [624, 483] width 764 height 34
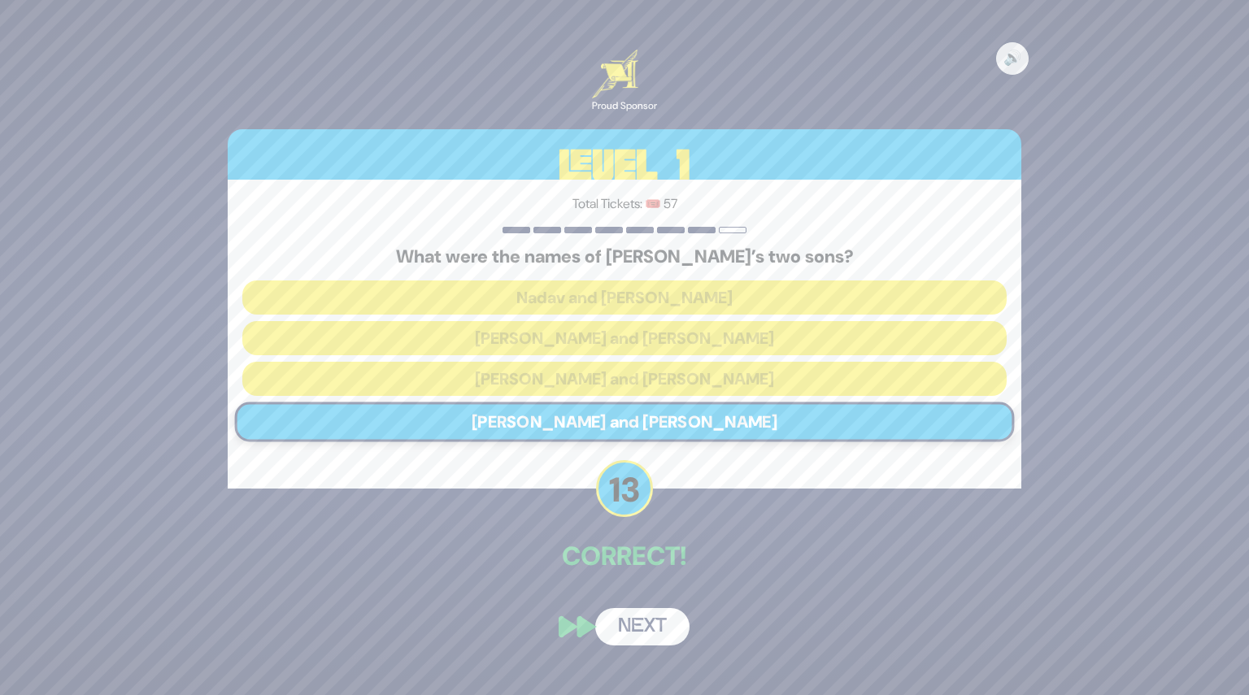
click at [651, 625] on button "Next" at bounding box center [642, 626] width 94 height 37
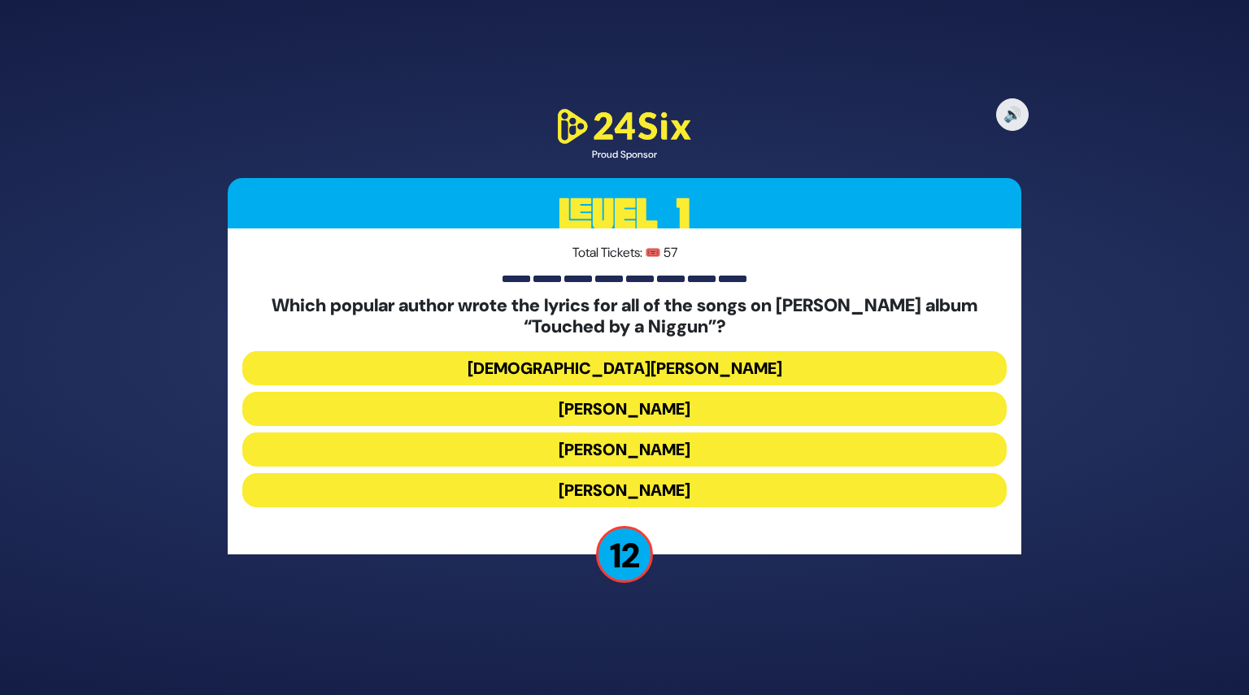
click at [676, 376] on button "[DEMOGRAPHIC_DATA][PERSON_NAME]" at bounding box center [624, 368] width 764 height 34
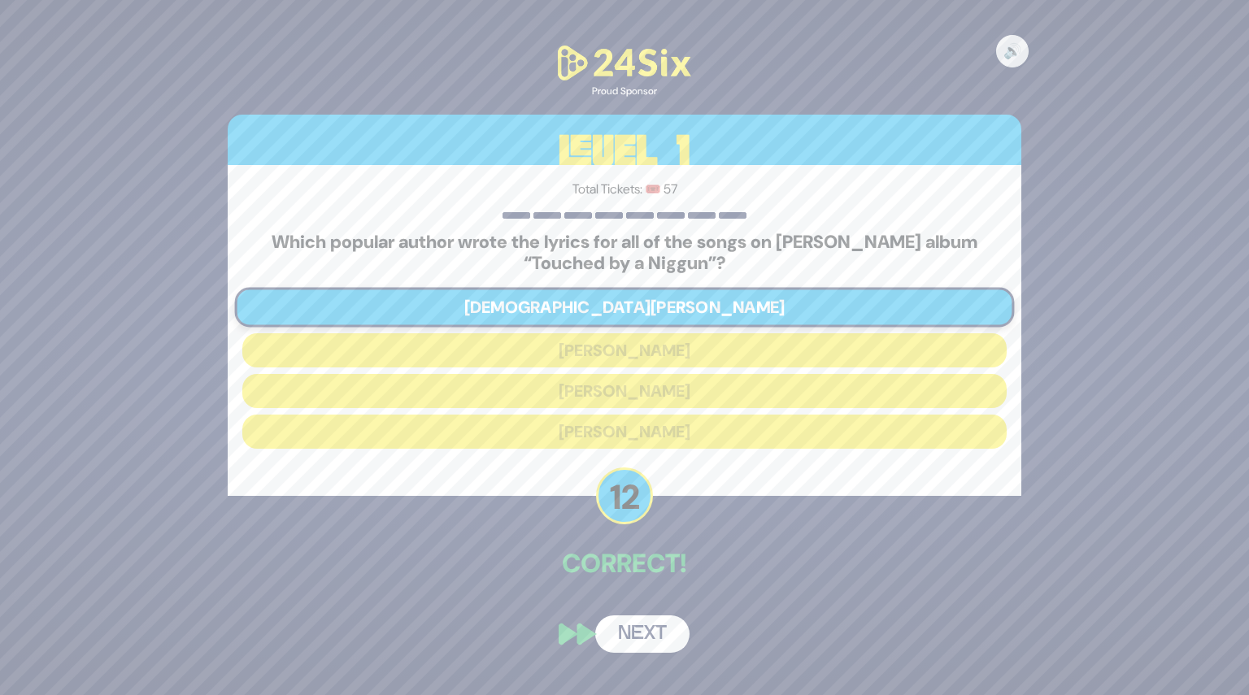
click at [646, 630] on button "Next" at bounding box center [642, 634] width 94 height 37
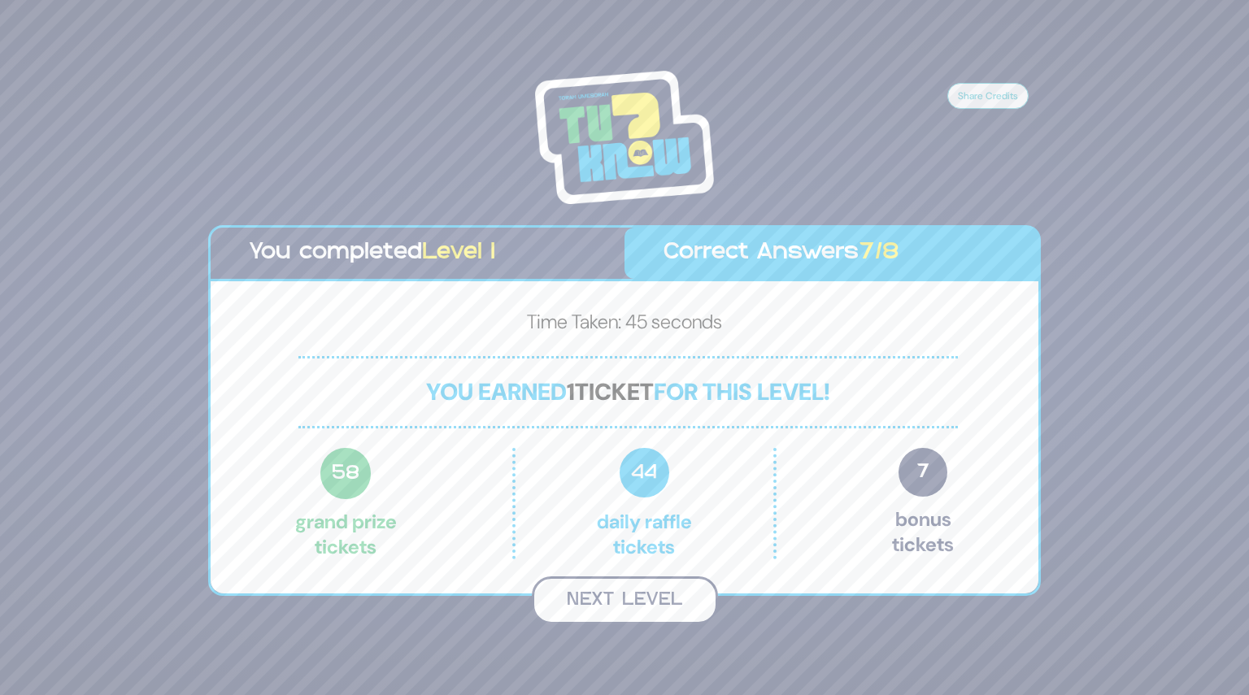
click at [627, 605] on button "Next Level" at bounding box center [625, 600] width 186 height 48
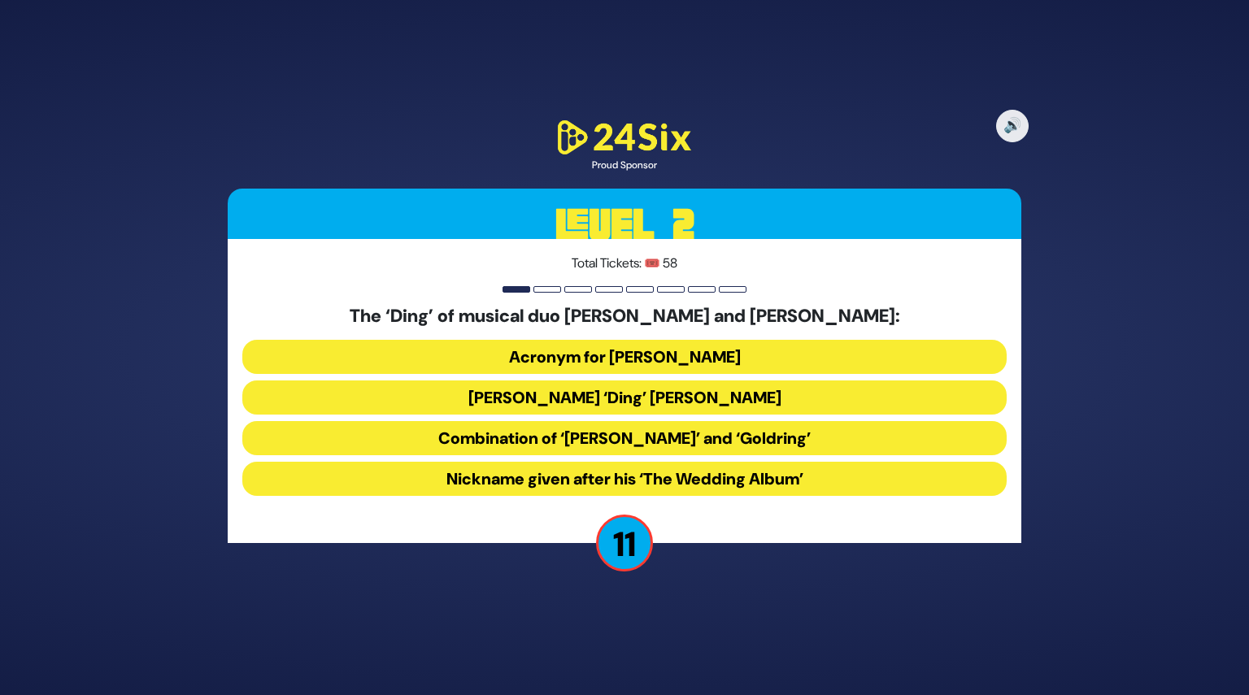
click at [667, 362] on button "Acronym for [PERSON_NAME]" at bounding box center [624, 357] width 764 height 34
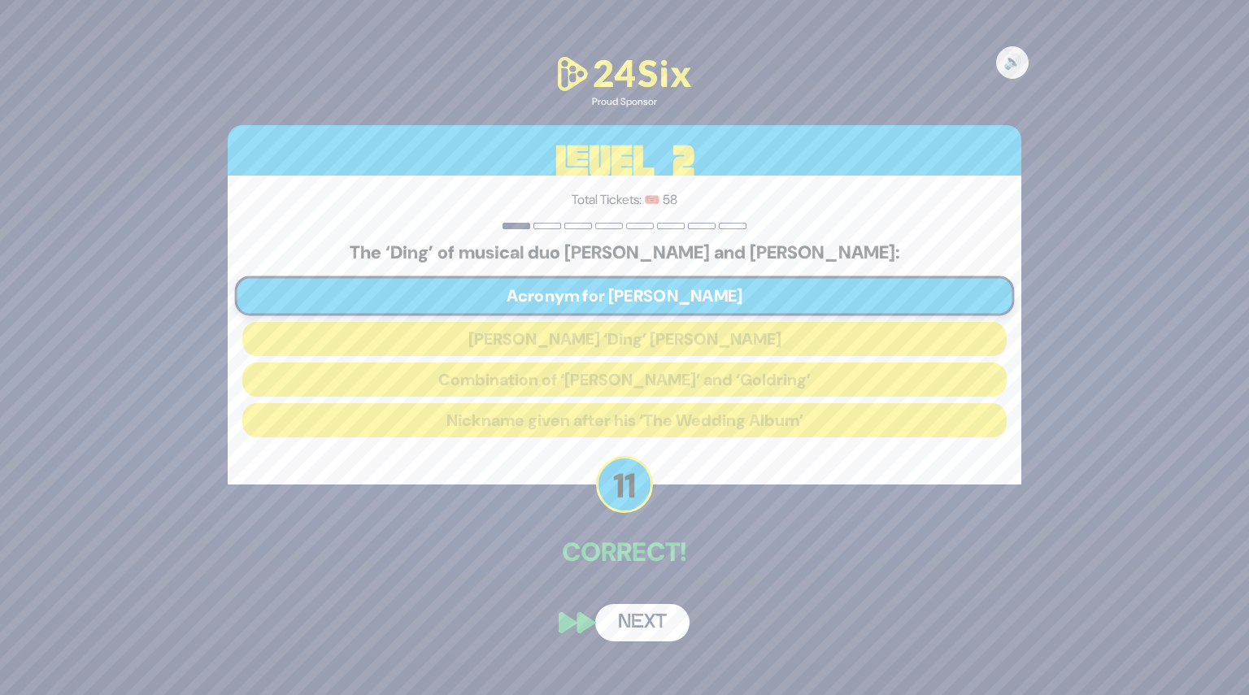
click at [648, 625] on button "Next" at bounding box center [642, 622] width 94 height 37
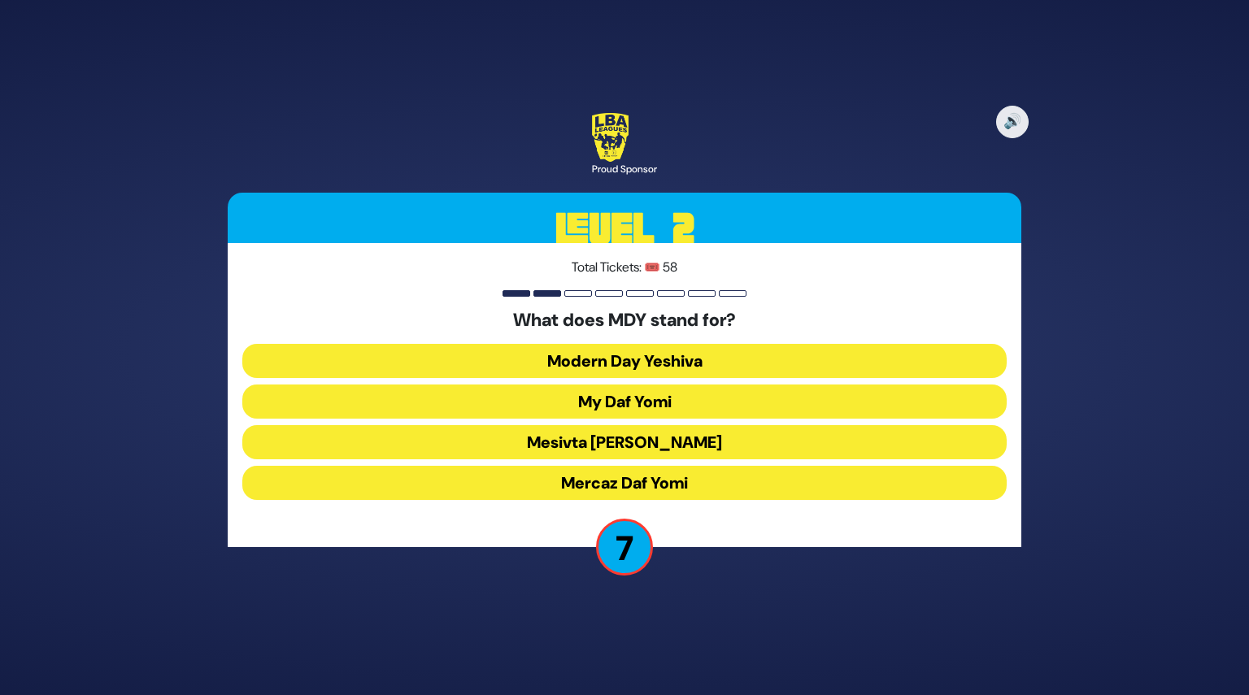
click at [638, 445] on button "Mesivta [PERSON_NAME]" at bounding box center [624, 442] width 764 height 34
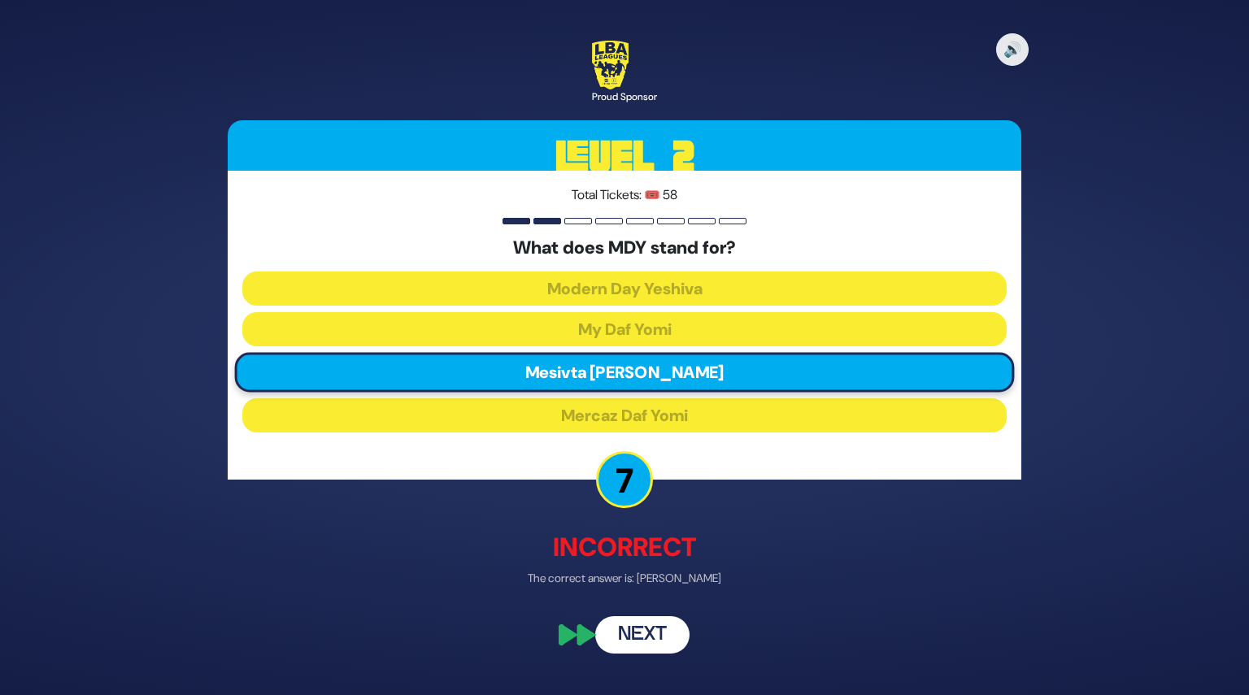
click at [653, 633] on button "Next" at bounding box center [642, 635] width 94 height 37
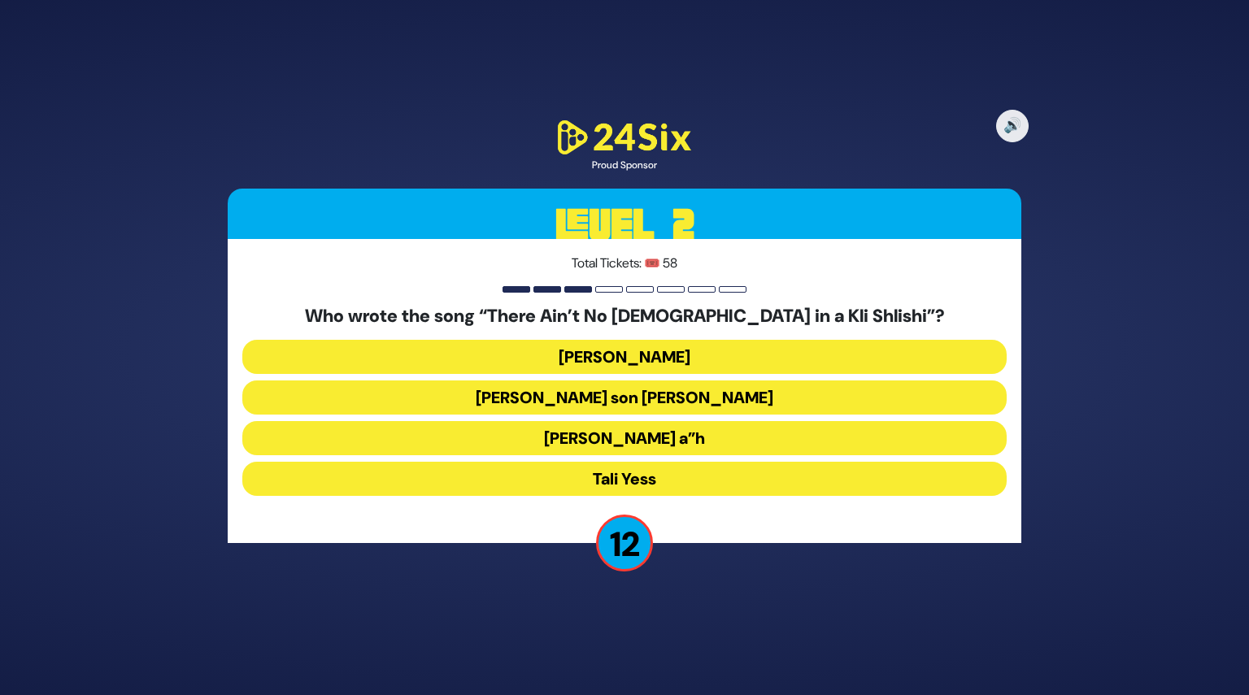
click at [645, 444] on button "[PERSON_NAME] a”h" at bounding box center [624, 438] width 764 height 34
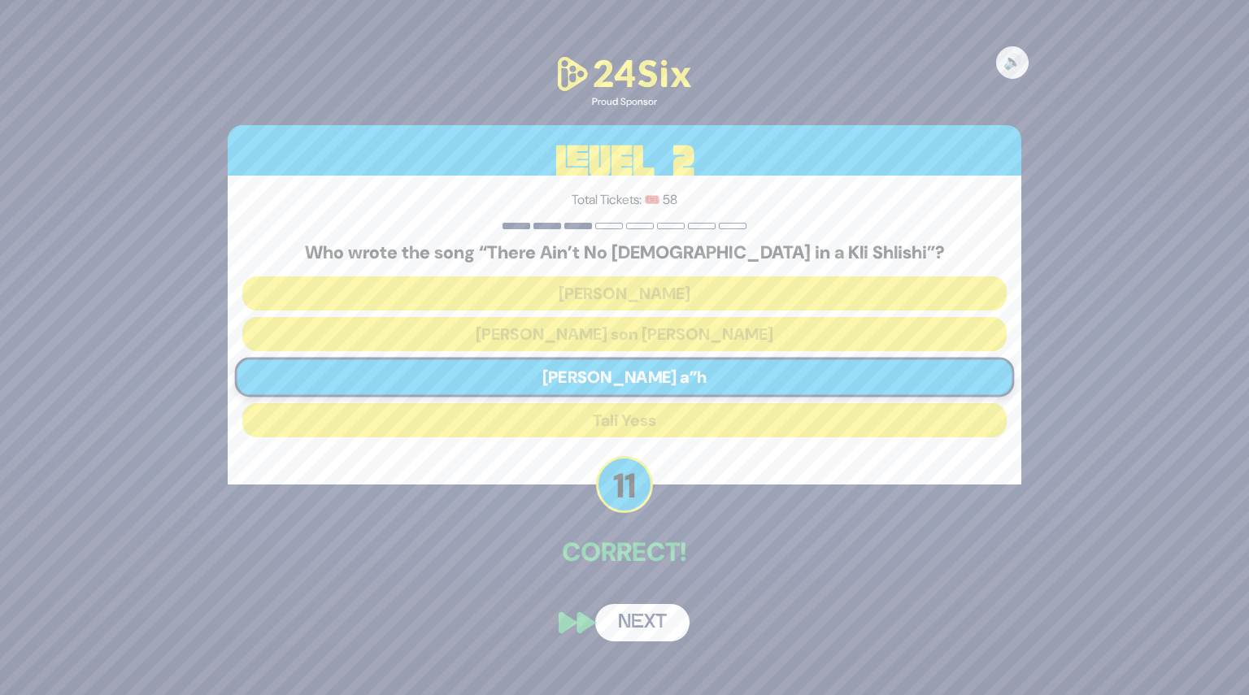
click at [650, 623] on button "Next" at bounding box center [642, 622] width 94 height 37
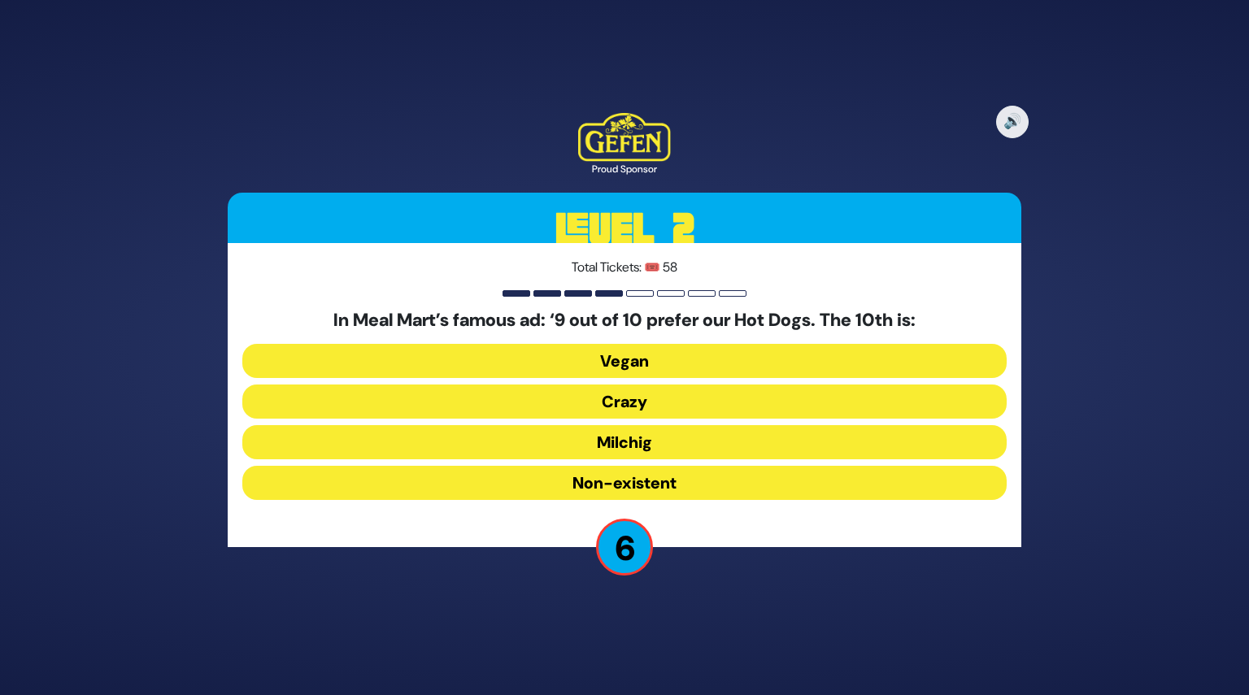
click at [632, 362] on button "Vegan" at bounding box center [624, 361] width 764 height 34
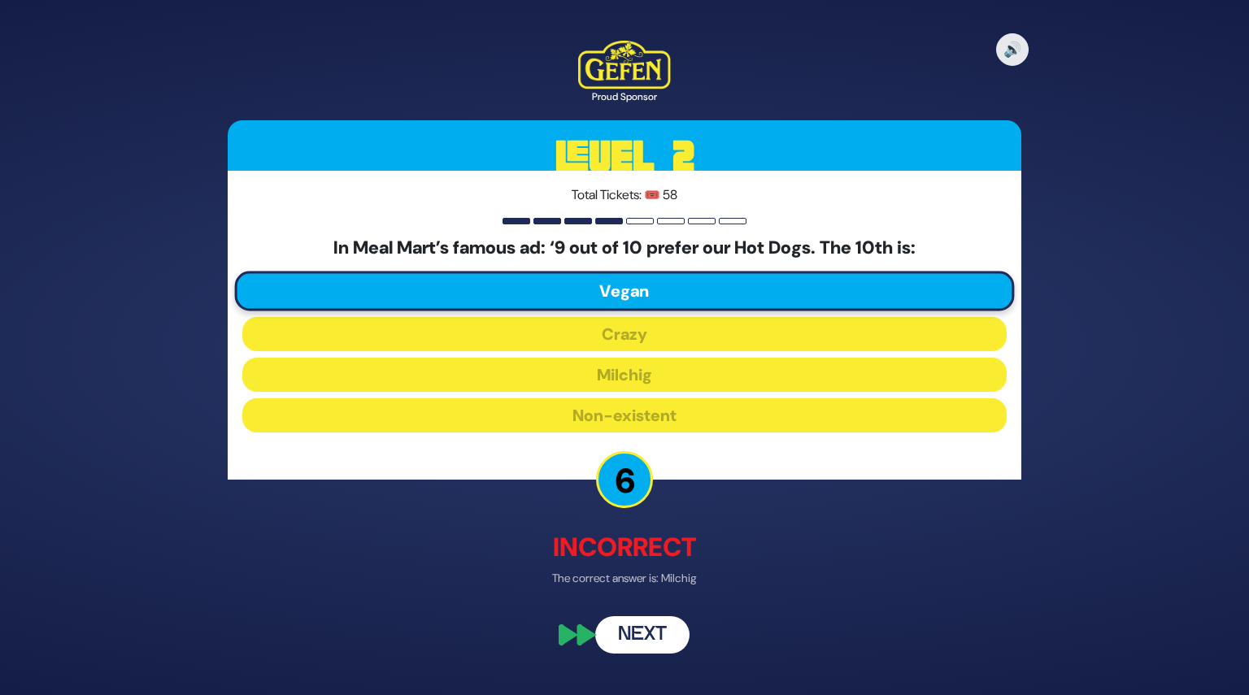
click at [656, 632] on button "Next" at bounding box center [642, 635] width 94 height 37
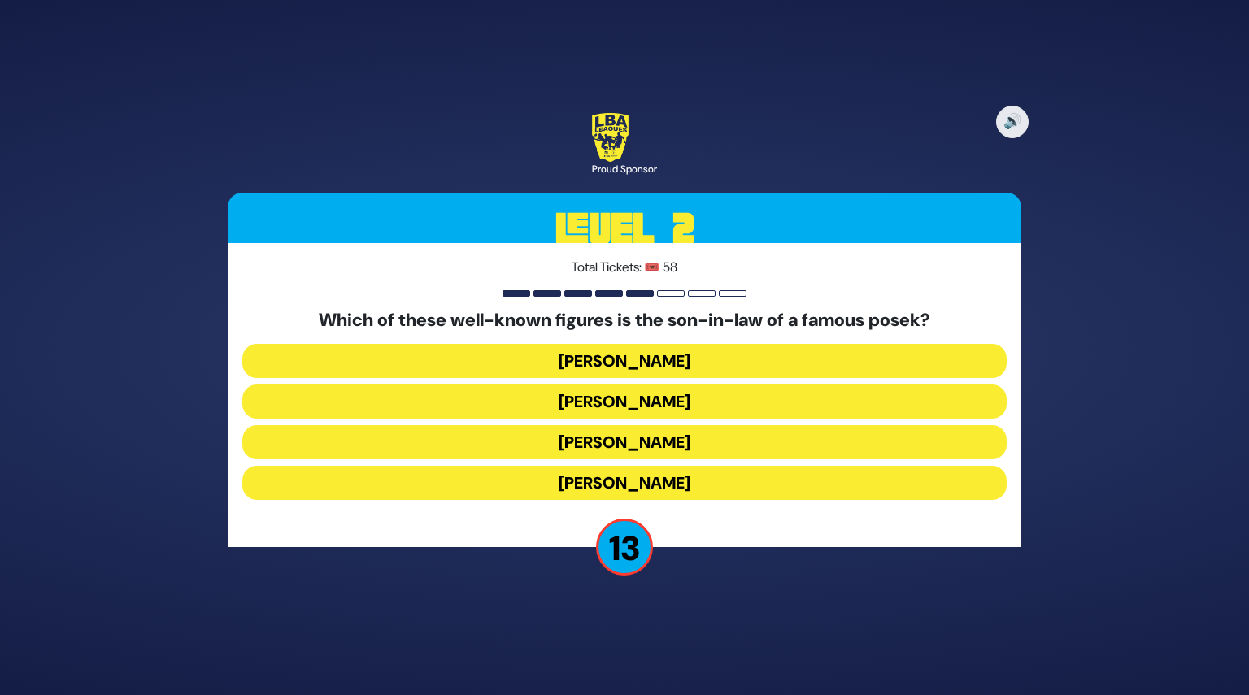
click at [636, 487] on button "[PERSON_NAME]" at bounding box center [624, 483] width 764 height 34
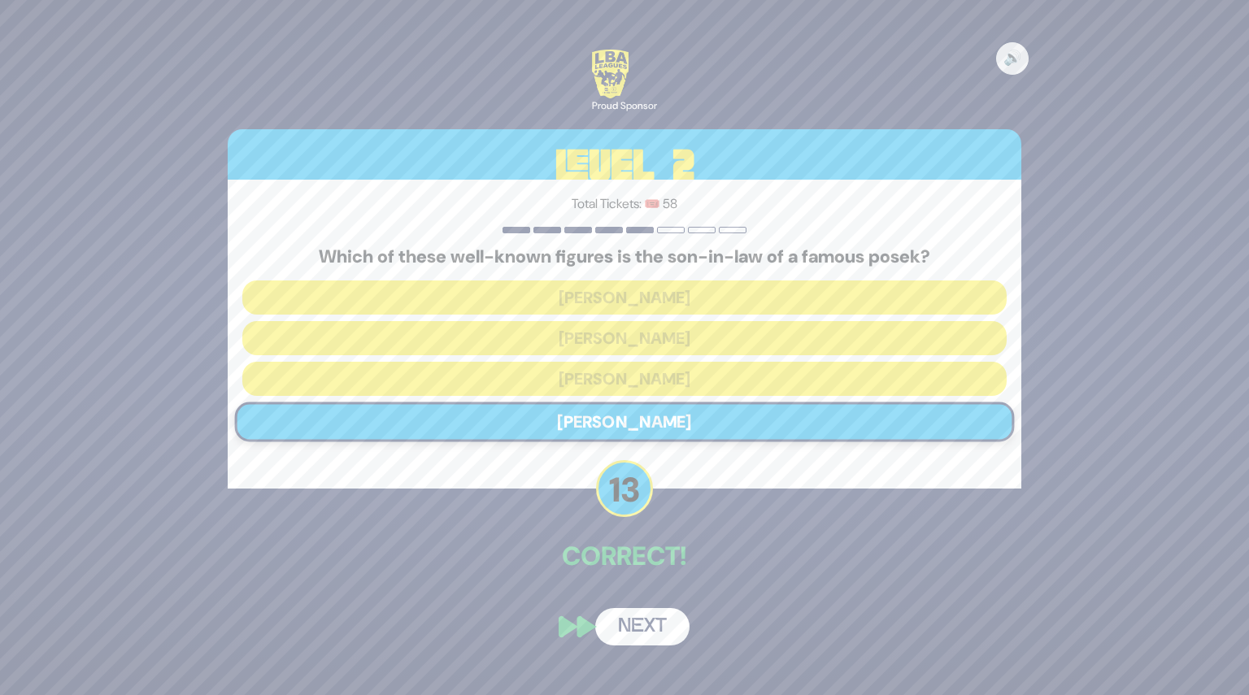
click at [654, 630] on button "Next" at bounding box center [642, 626] width 94 height 37
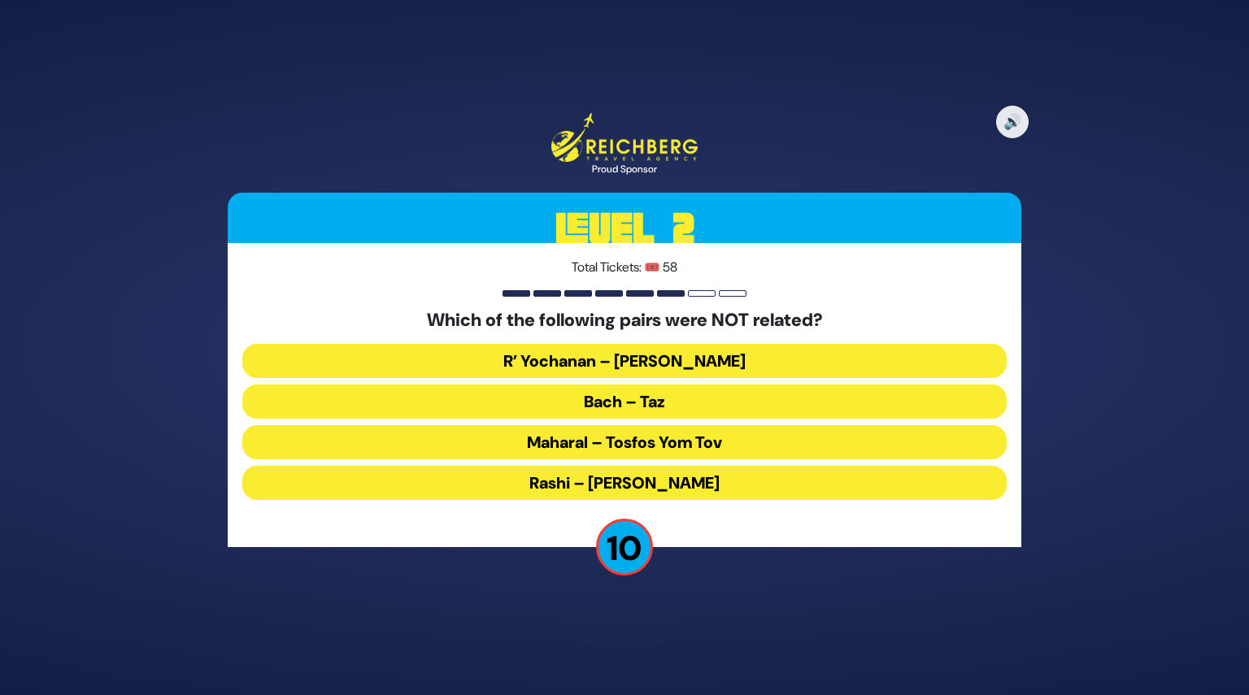
click at [615, 446] on button "Maharal – Tosfos Yom Tov" at bounding box center [624, 442] width 764 height 34
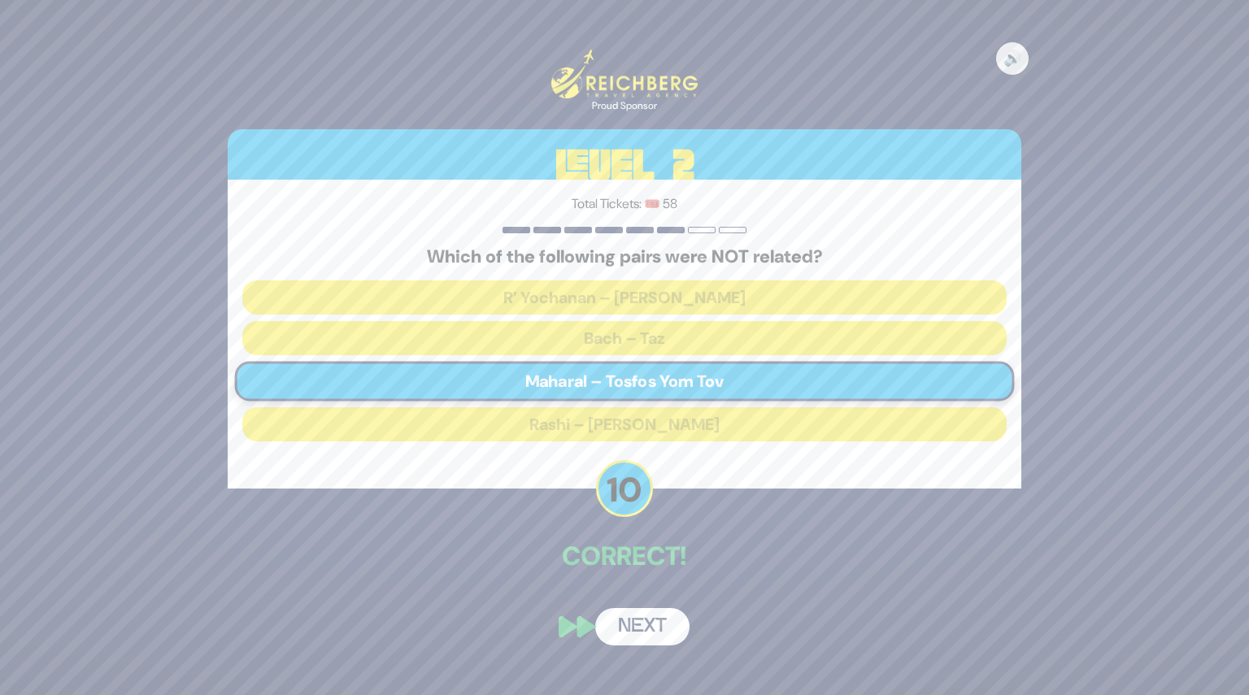
click at [650, 624] on button "Next" at bounding box center [642, 626] width 94 height 37
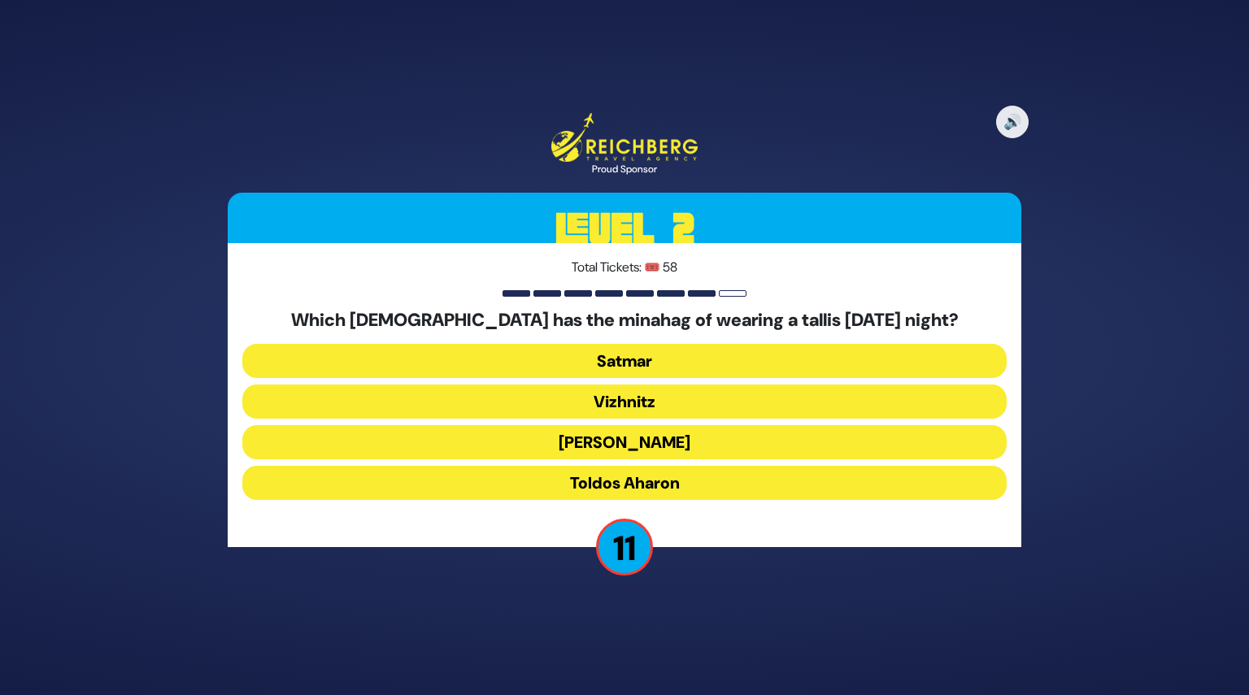
click at [637, 477] on button "Toldos Aharon" at bounding box center [624, 483] width 764 height 34
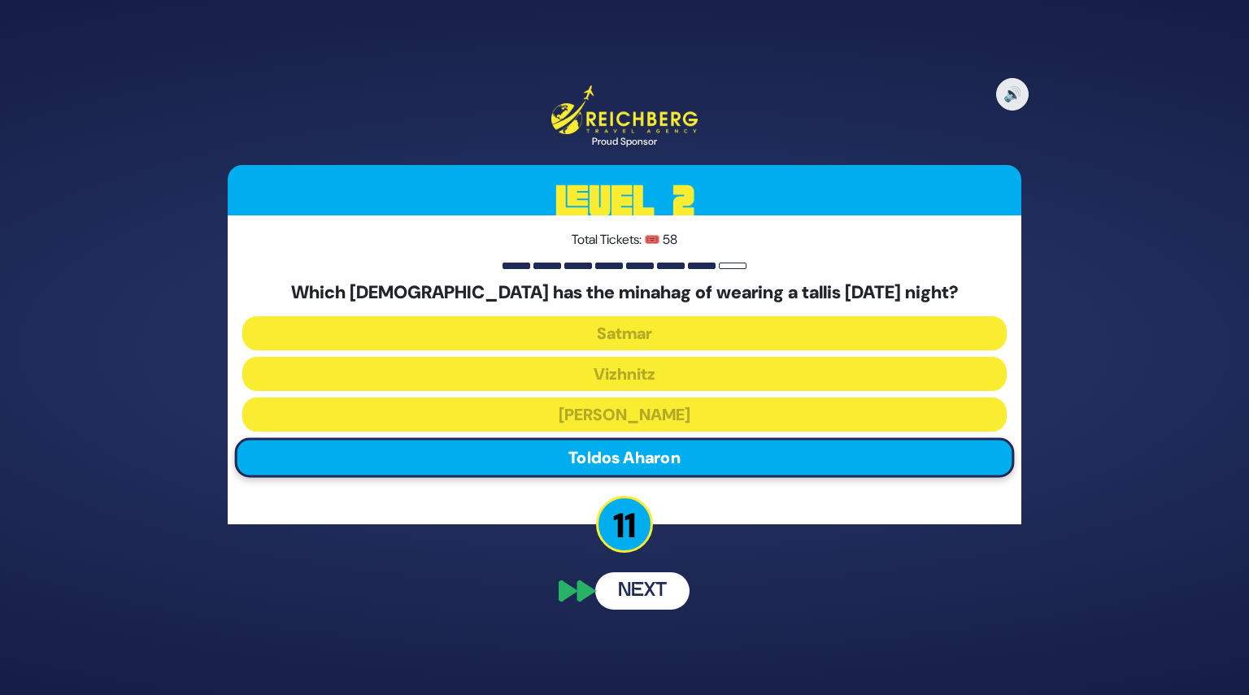
click at [650, 595] on button "Next" at bounding box center [642, 590] width 94 height 37
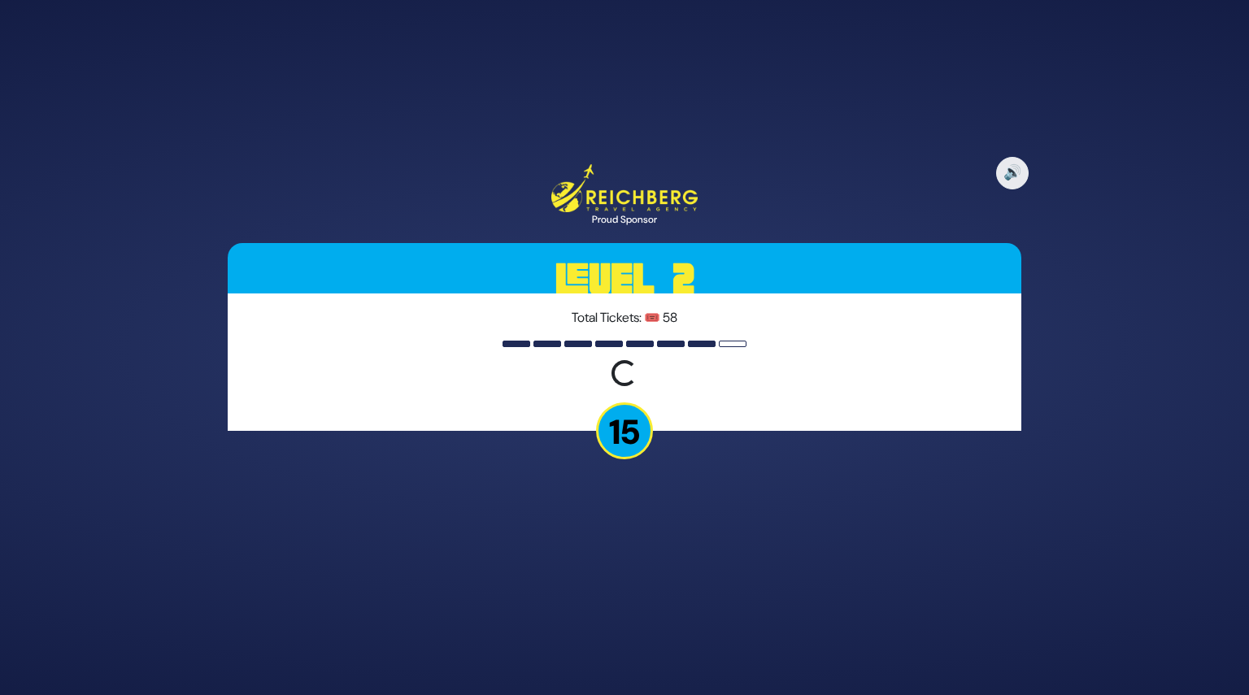
click at [620, 449] on p "15" at bounding box center [624, 430] width 57 height 57
click at [630, 356] on div "Total Tickets: 🎟️ 58 Loading question..." at bounding box center [625, 362] width 794 height 137
click at [636, 429] on p "15" at bounding box center [624, 430] width 57 height 57
click at [635, 495] on div "🔊 Proud Sponsor Level 2 Total Tickets: 🎟️ 58 Loading question... 15" at bounding box center [624, 348] width 833 height 407
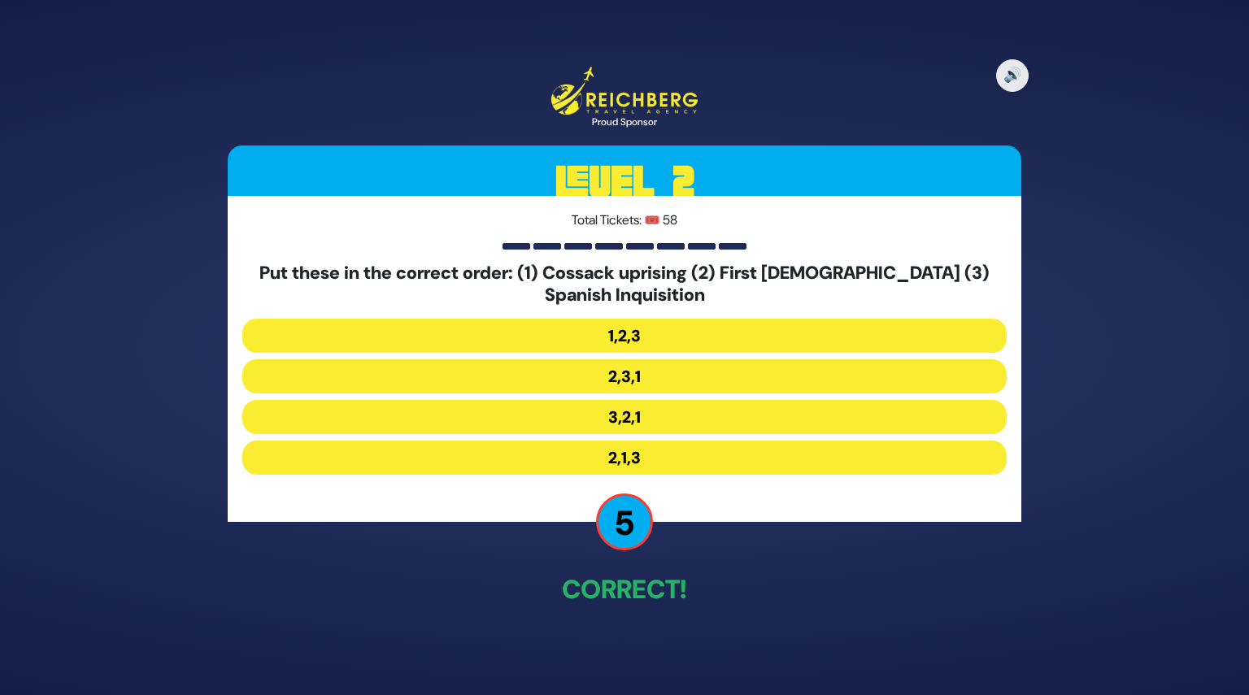
click at [634, 378] on button "2,3,1" at bounding box center [624, 376] width 764 height 34
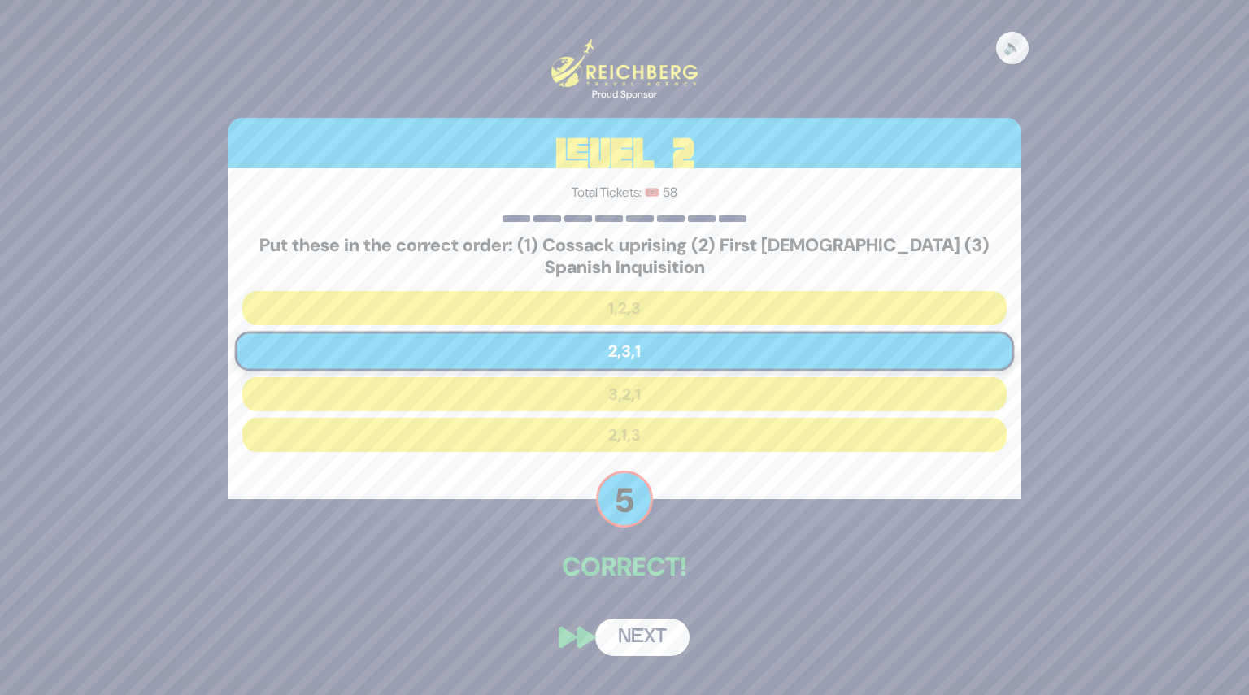
click at [637, 650] on button "Next" at bounding box center [642, 637] width 94 height 37
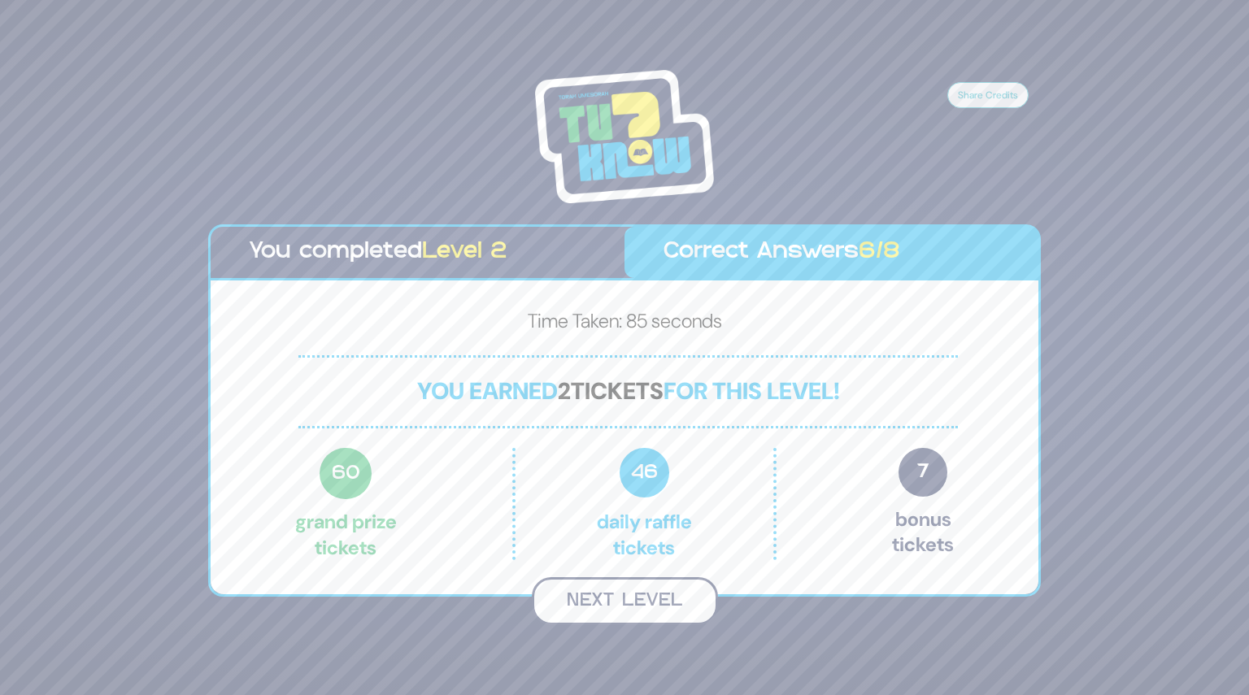
click at [625, 601] on button "Next Level" at bounding box center [625, 601] width 186 height 48
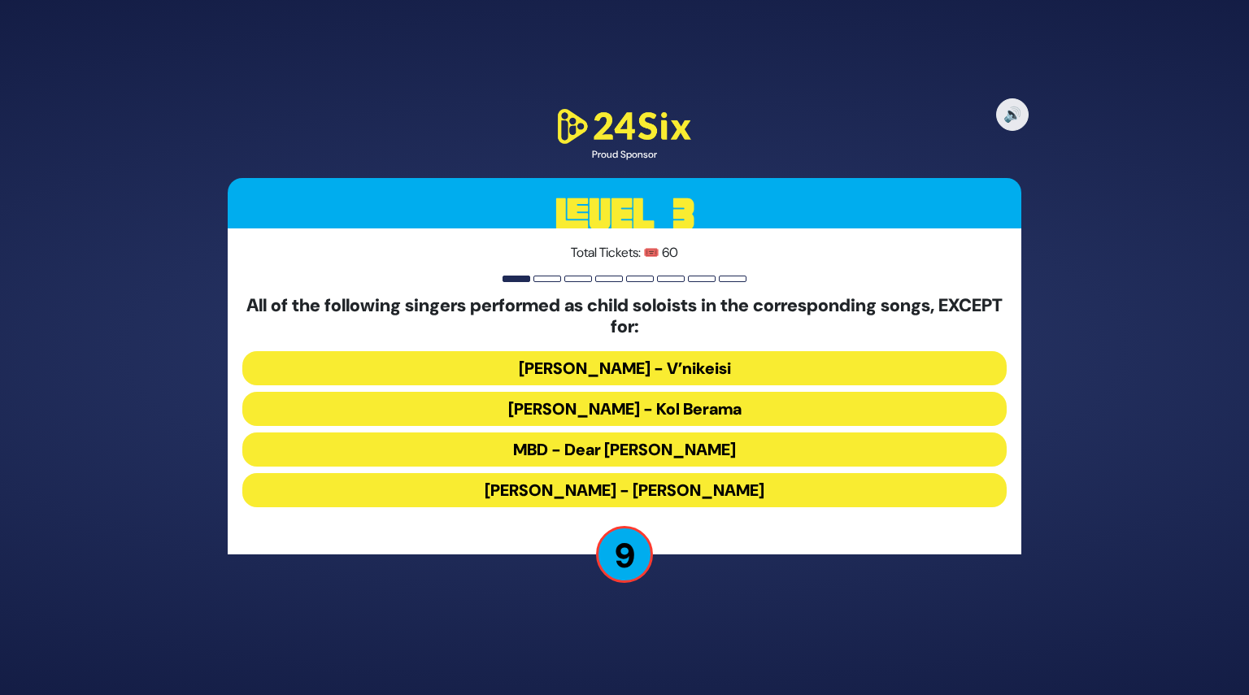
click at [601, 445] on button "MBD - Dear [PERSON_NAME]" at bounding box center [624, 450] width 764 height 34
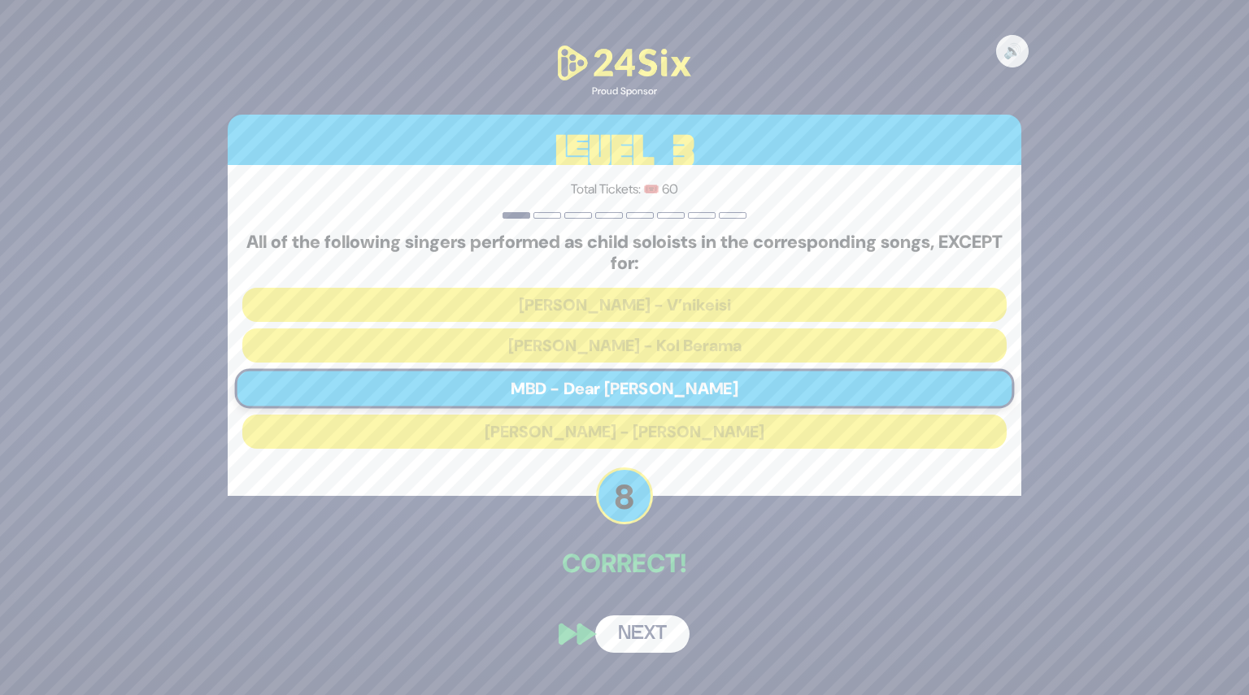
click at [636, 629] on button "Next" at bounding box center [642, 634] width 94 height 37
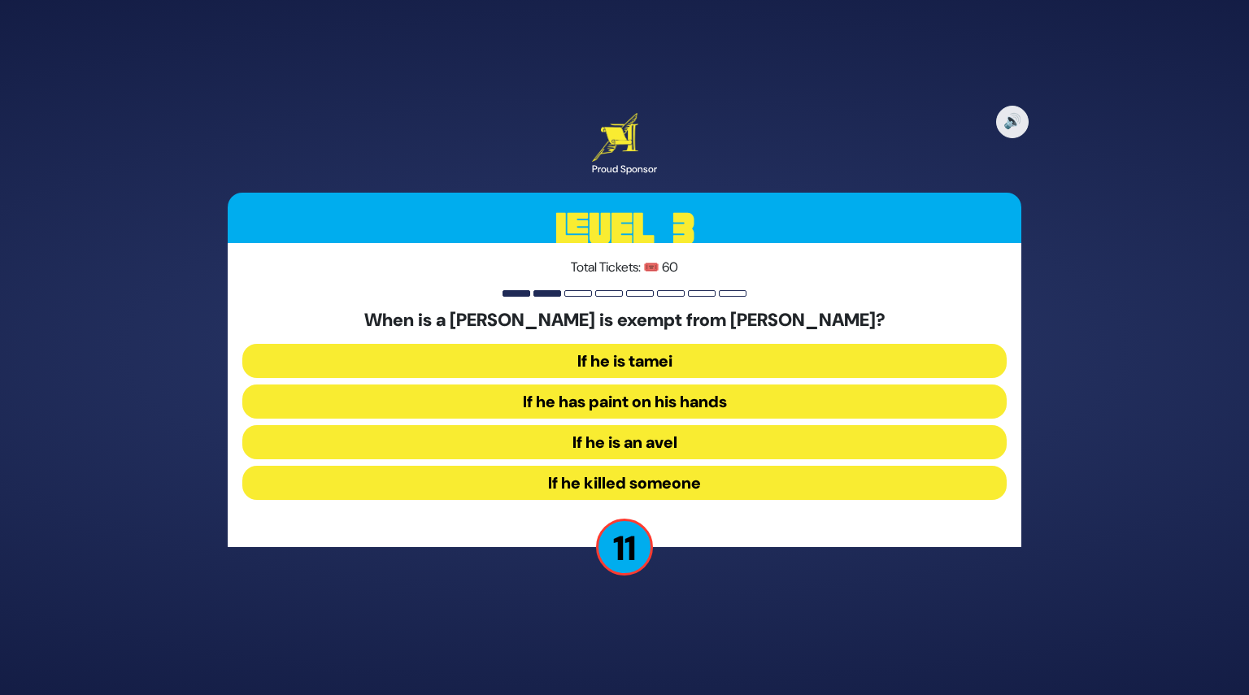
click at [612, 411] on button "If he has paint on his hands" at bounding box center [624, 402] width 764 height 34
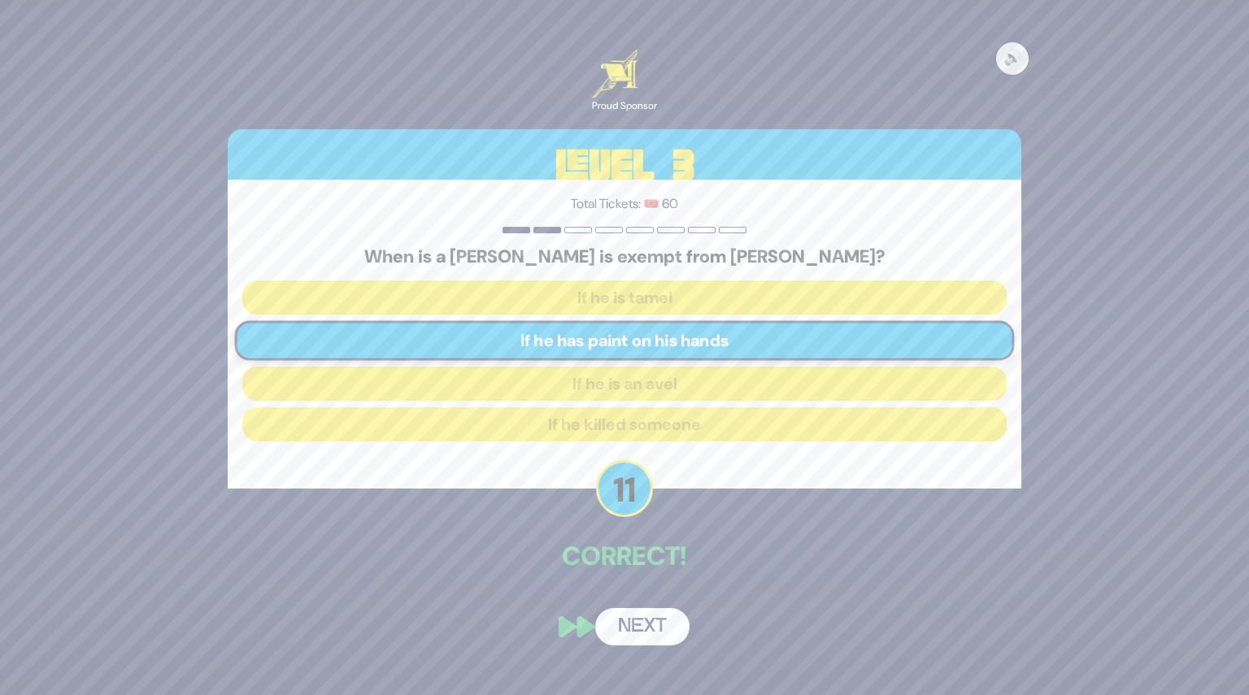
click at [641, 630] on button "Next" at bounding box center [642, 626] width 94 height 37
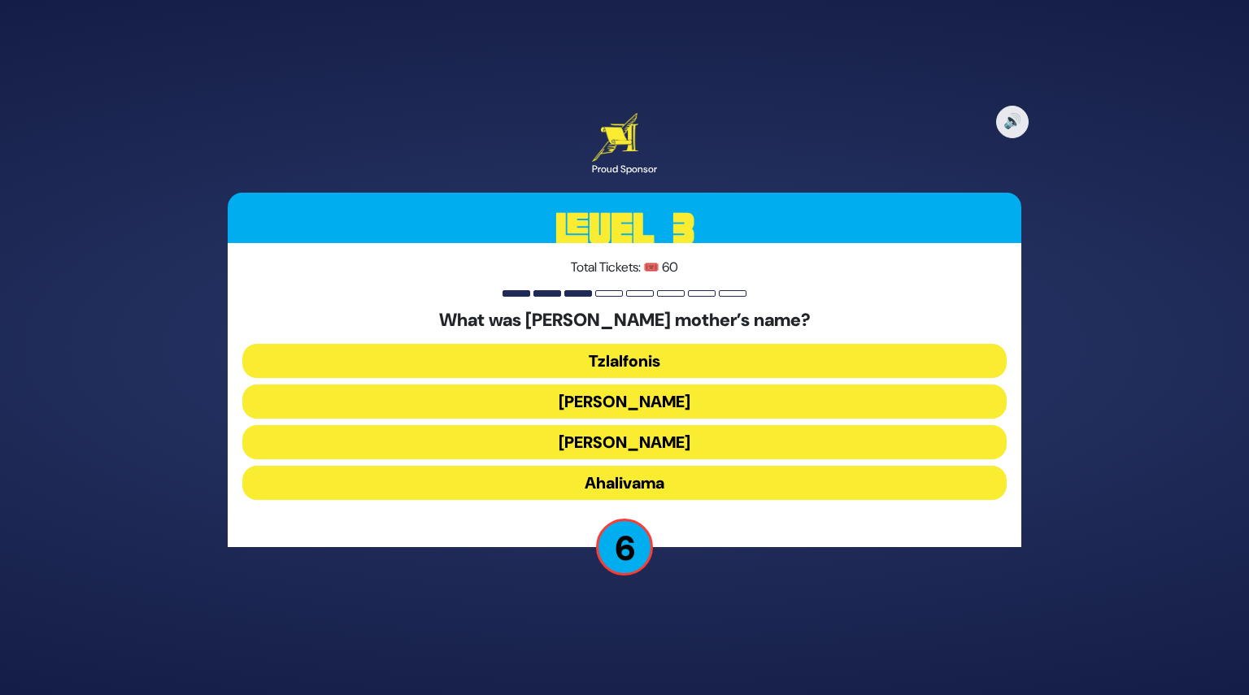
click at [636, 366] on button "Tzlalfonis" at bounding box center [624, 361] width 764 height 34
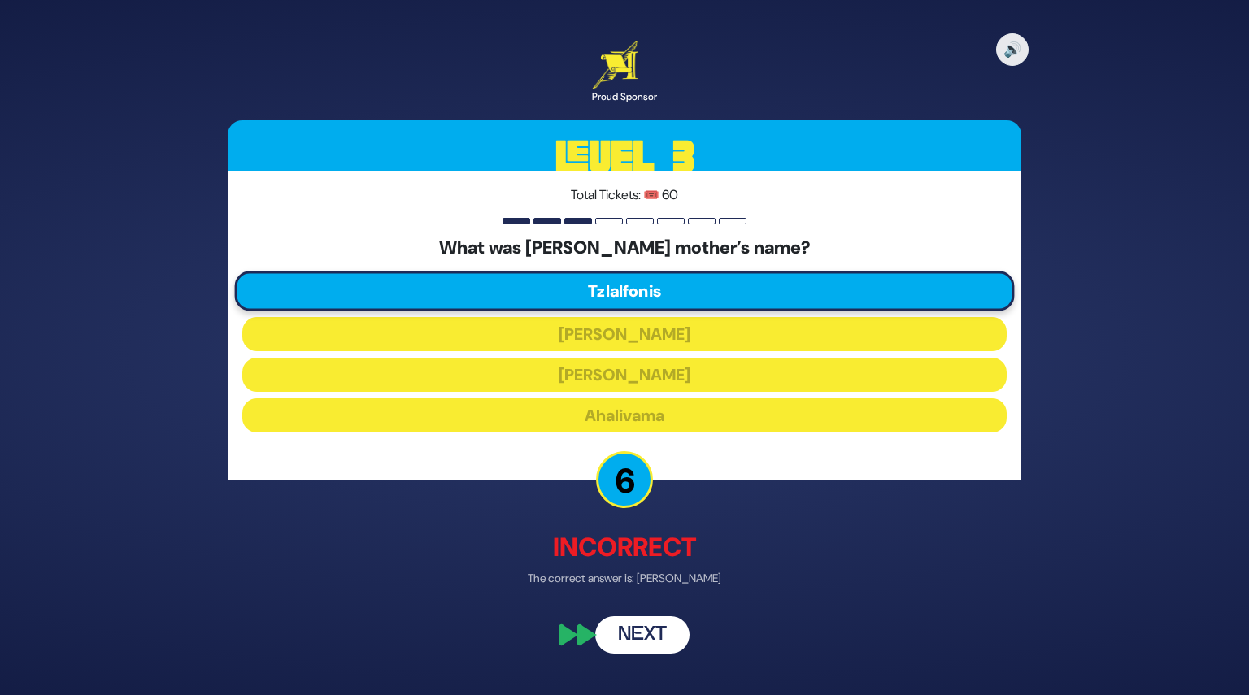
click at [636, 641] on button "Next" at bounding box center [642, 635] width 94 height 37
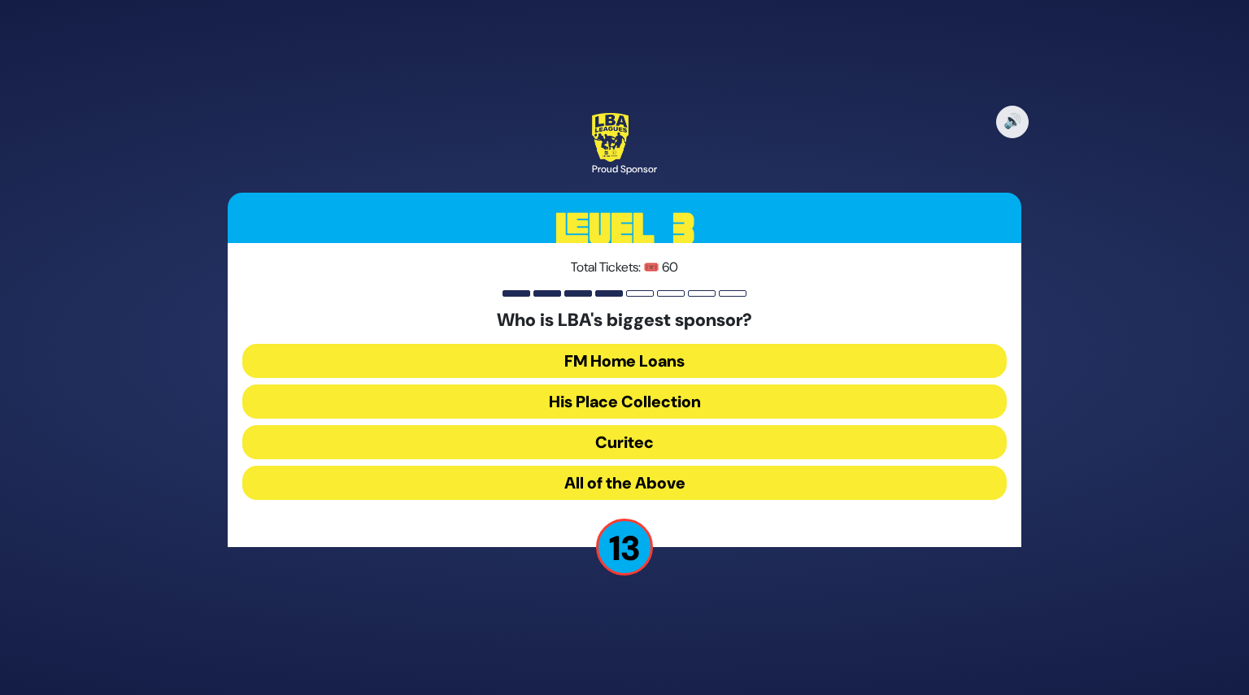
click at [629, 484] on button "All of the Above" at bounding box center [624, 483] width 764 height 34
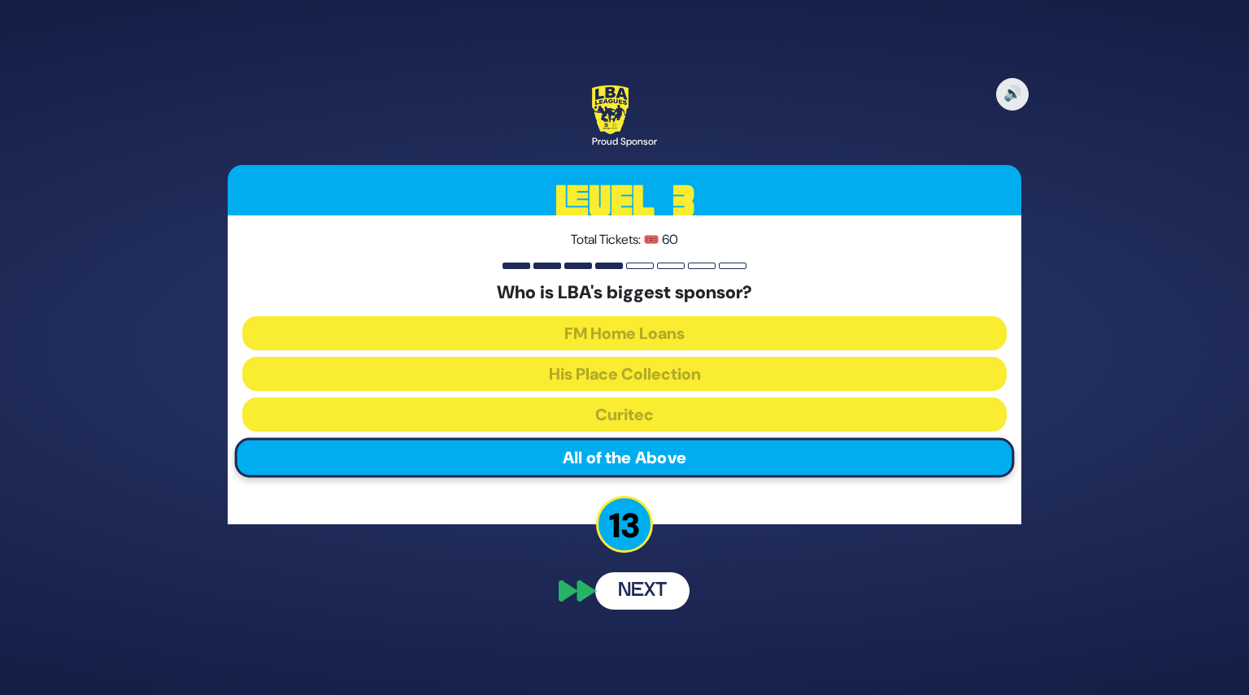
click at [642, 588] on button "Next" at bounding box center [642, 590] width 94 height 37
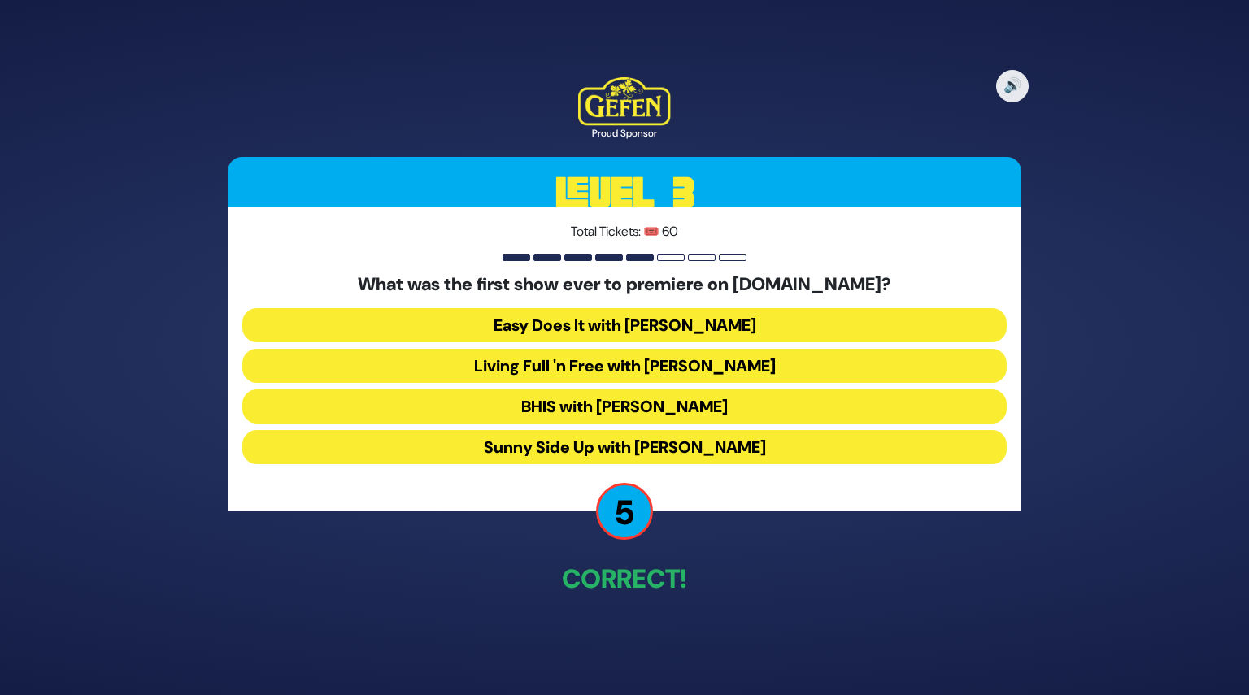
click at [608, 326] on button "Easy Does It with [PERSON_NAME]" at bounding box center [624, 325] width 764 height 34
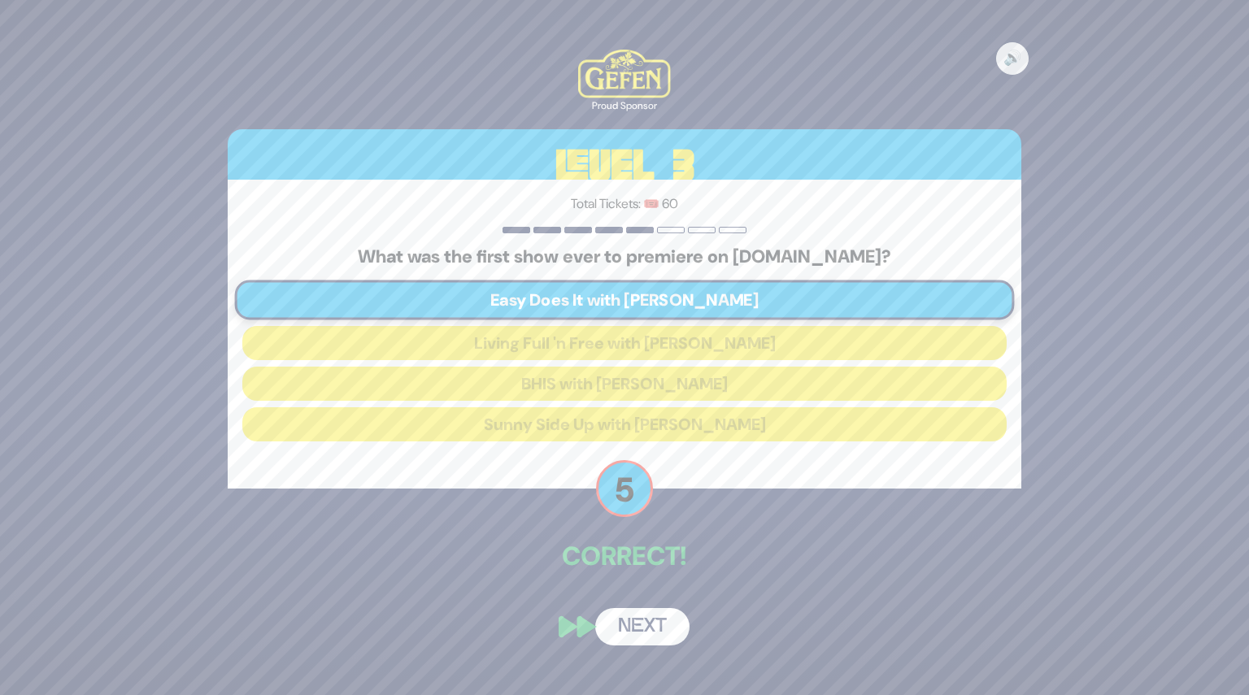
click at [645, 611] on button "Next" at bounding box center [642, 626] width 94 height 37
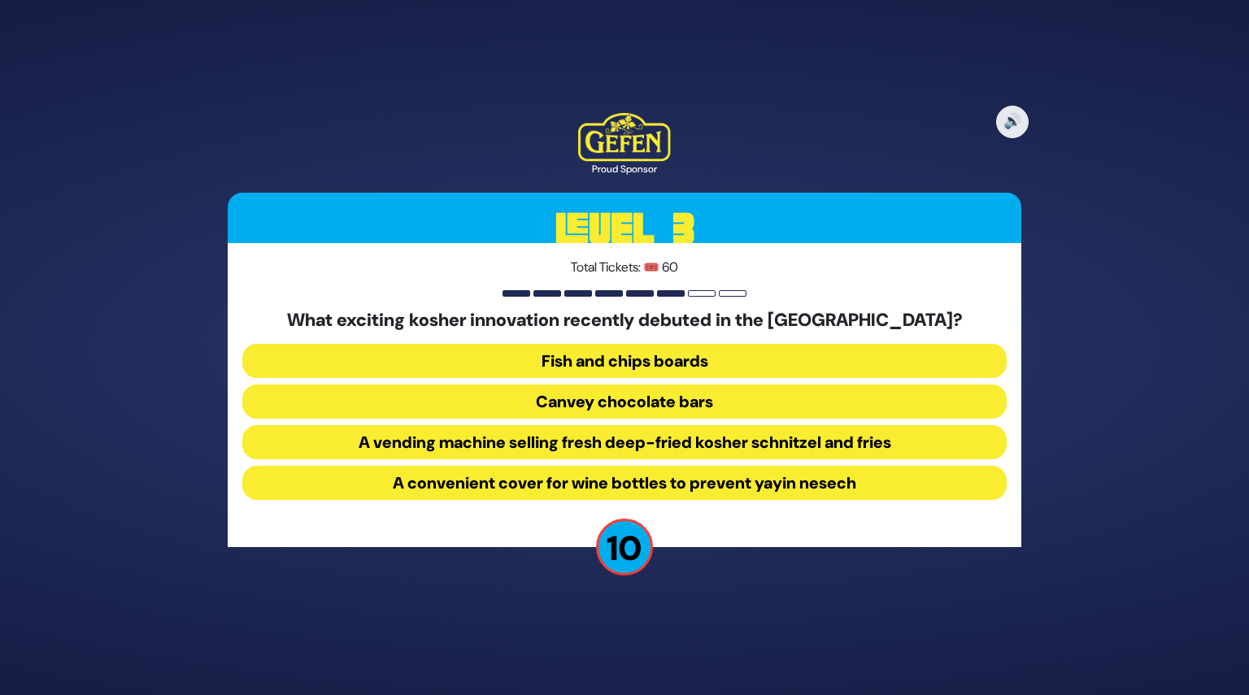
click at [664, 404] on button "Canvey chocolate bars" at bounding box center [624, 402] width 764 height 34
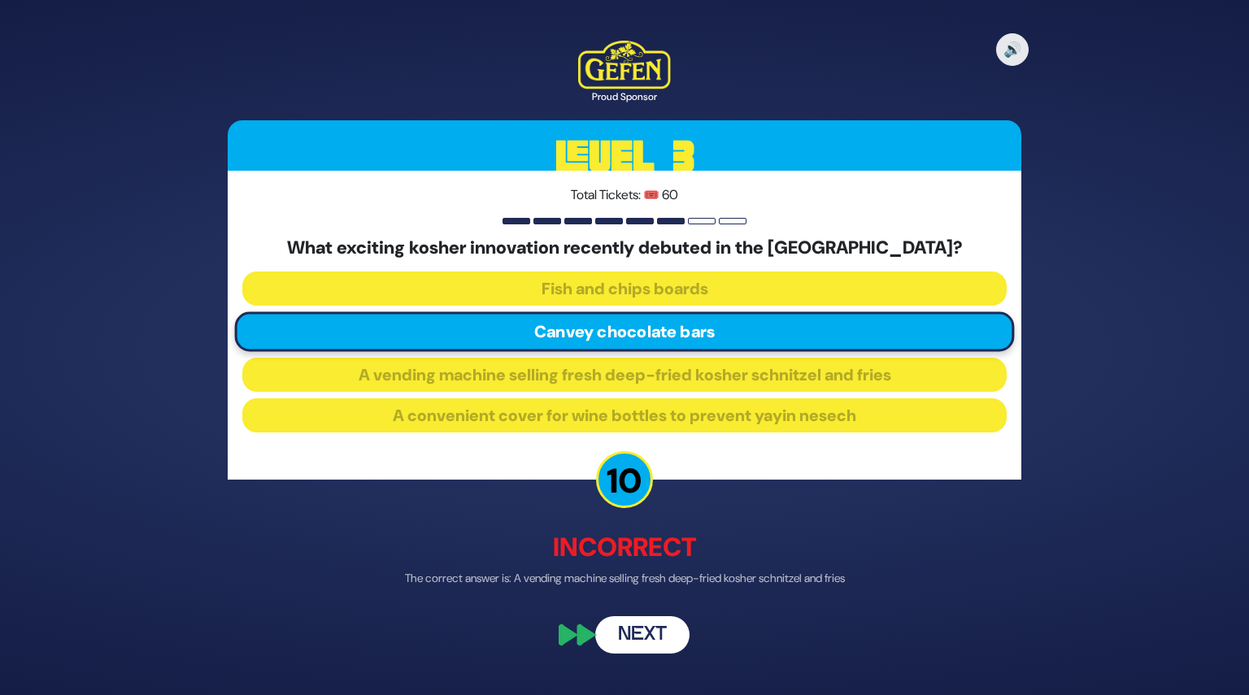
click at [633, 651] on button "Next" at bounding box center [642, 635] width 94 height 37
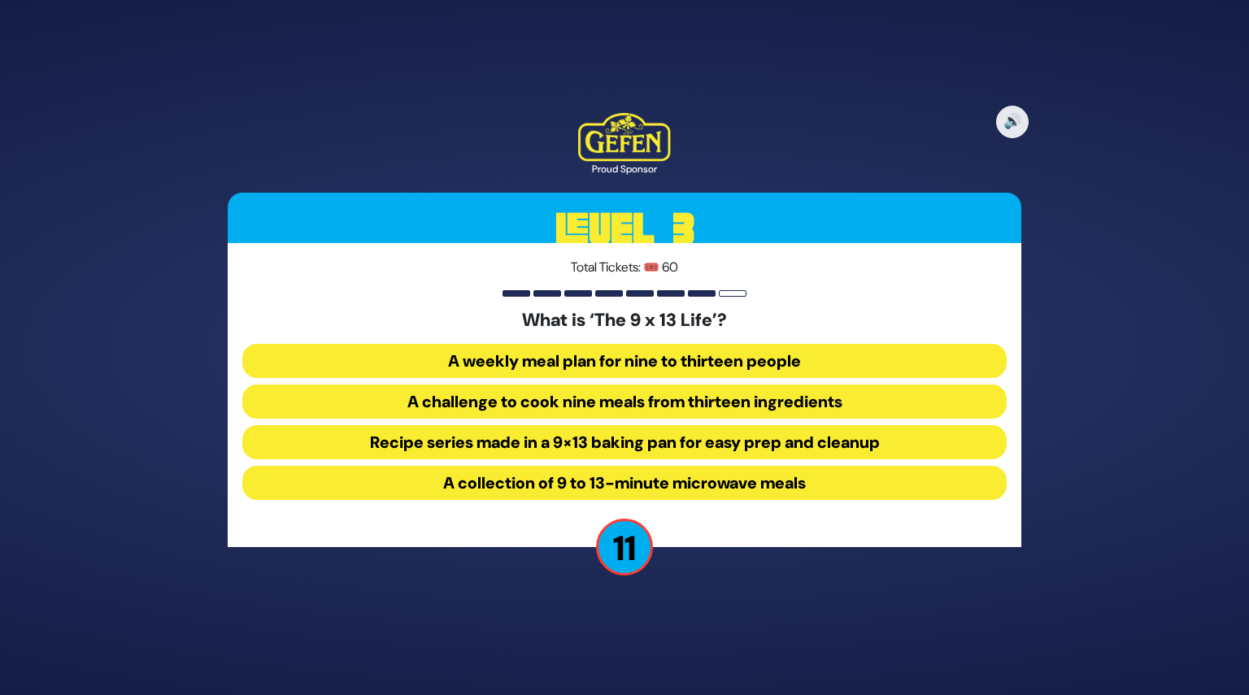
click at [606, 443] on button "Recipe series made in a 9×13 baking pan for easy prep and cleanup" at bounding box center [624, 442] width 764 height 34
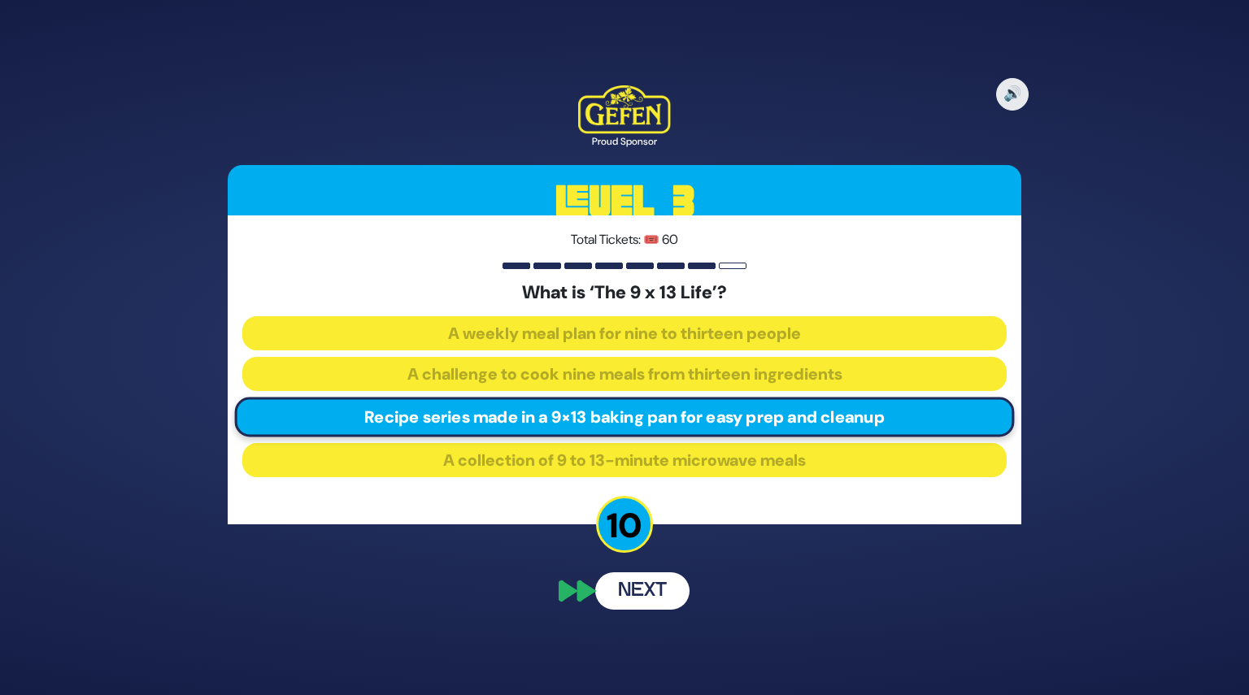
click at [657, 589] on button "Next" at bounding box center [642, 590] width 94 height 37
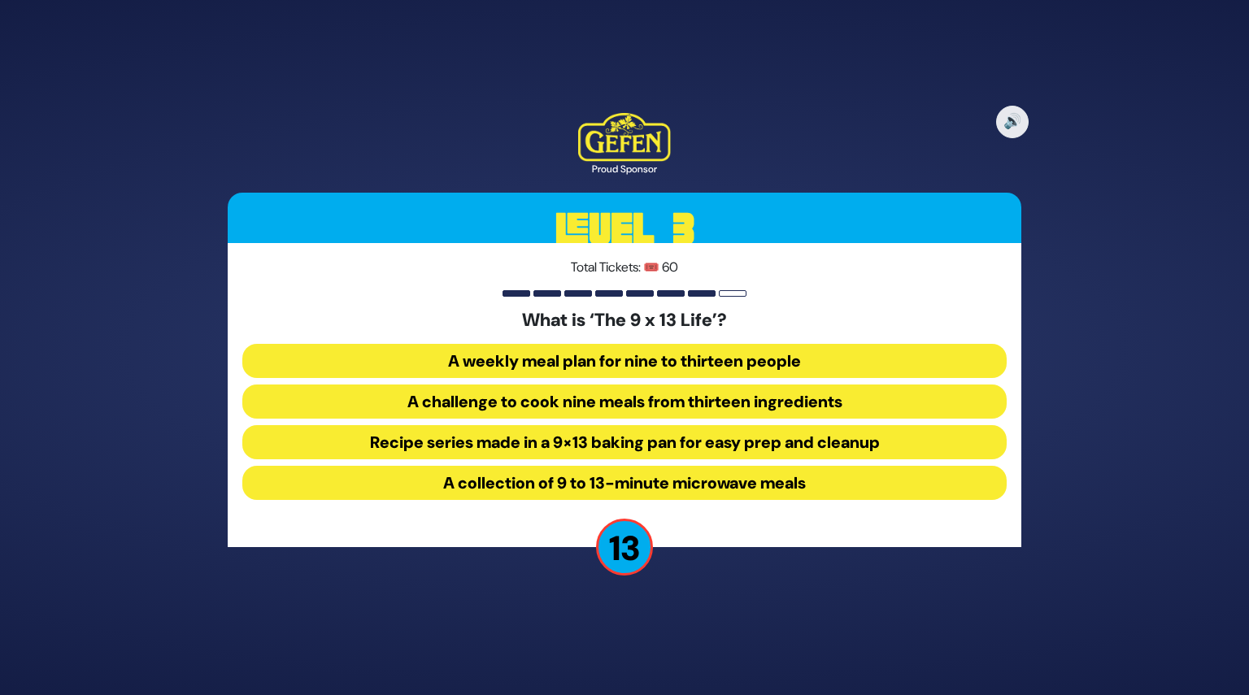
click at [607, 442] on button "Recipe series made in a 9×13 baking pan for easy prep and cleanup" at bounding box center [624, 442] width 764 height 34
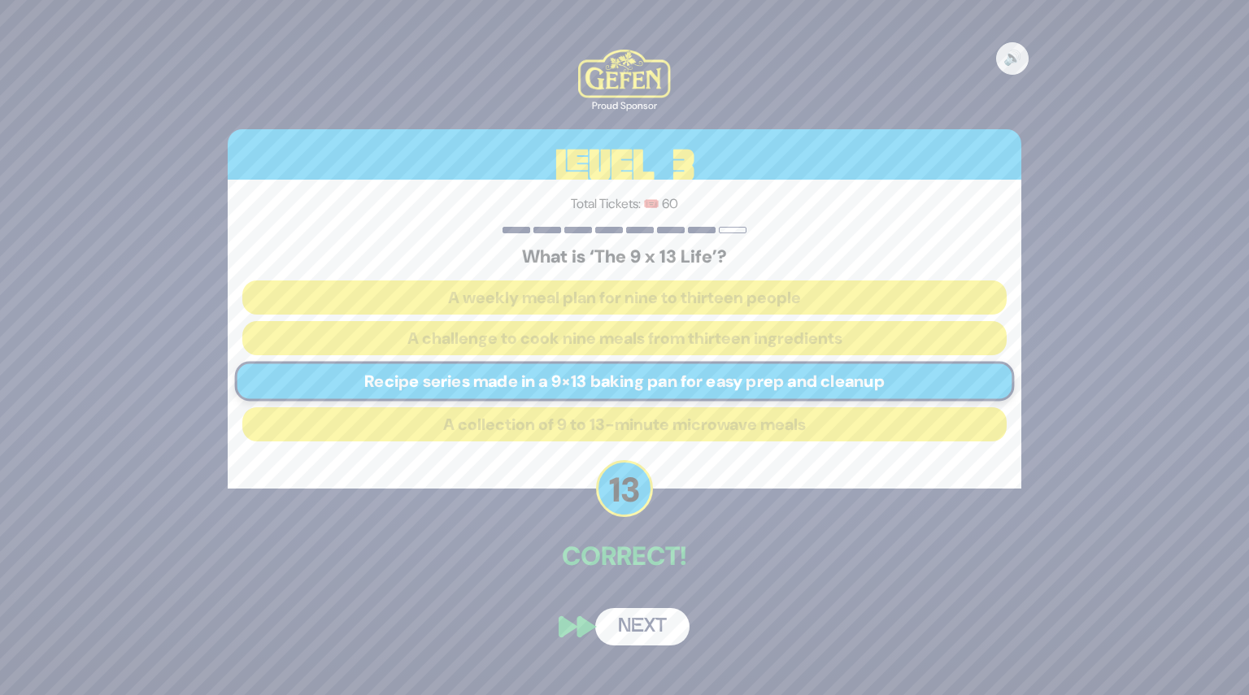
click at [646, 625] on button "Next" at bounding box center [642, 626] width 94 height 37
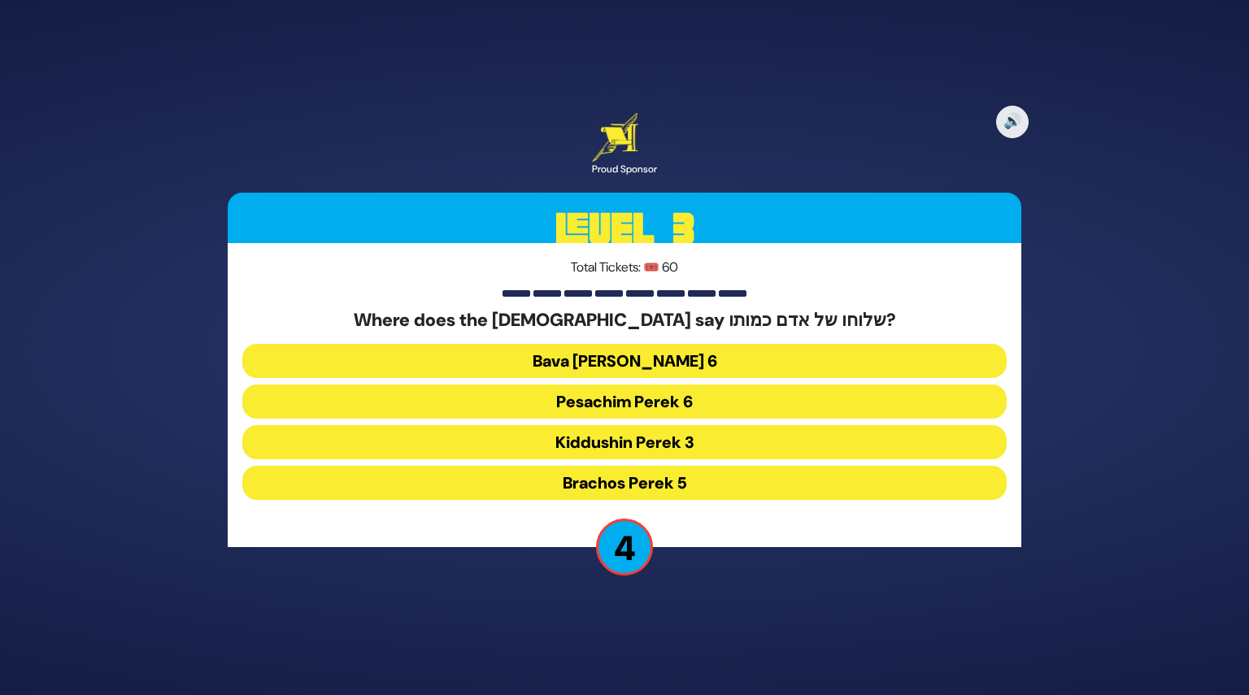
click at [660, 438] on button "Kiddushin Perek 3" at bounding box center [624, 442] width 764 height 34
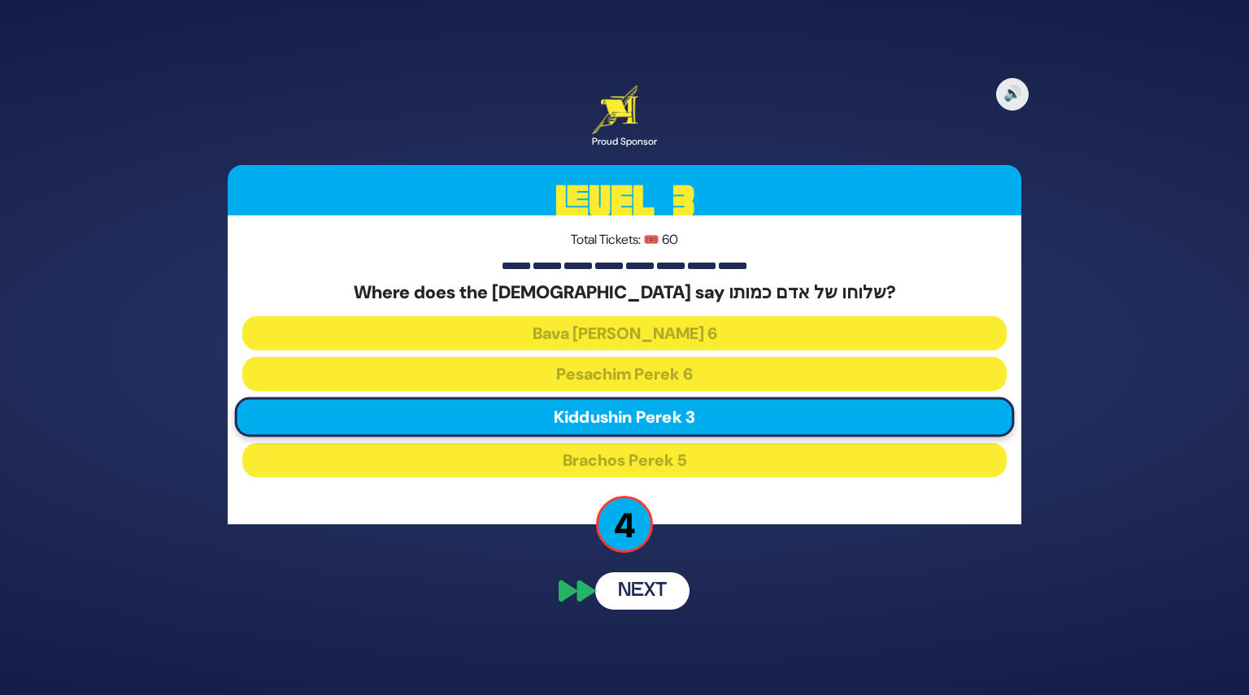
click at [649, 578] on button "Next" at bounding box center [642, 590] width 94 height 37
